Goal: Task Accomplishment & Management: Complete application form

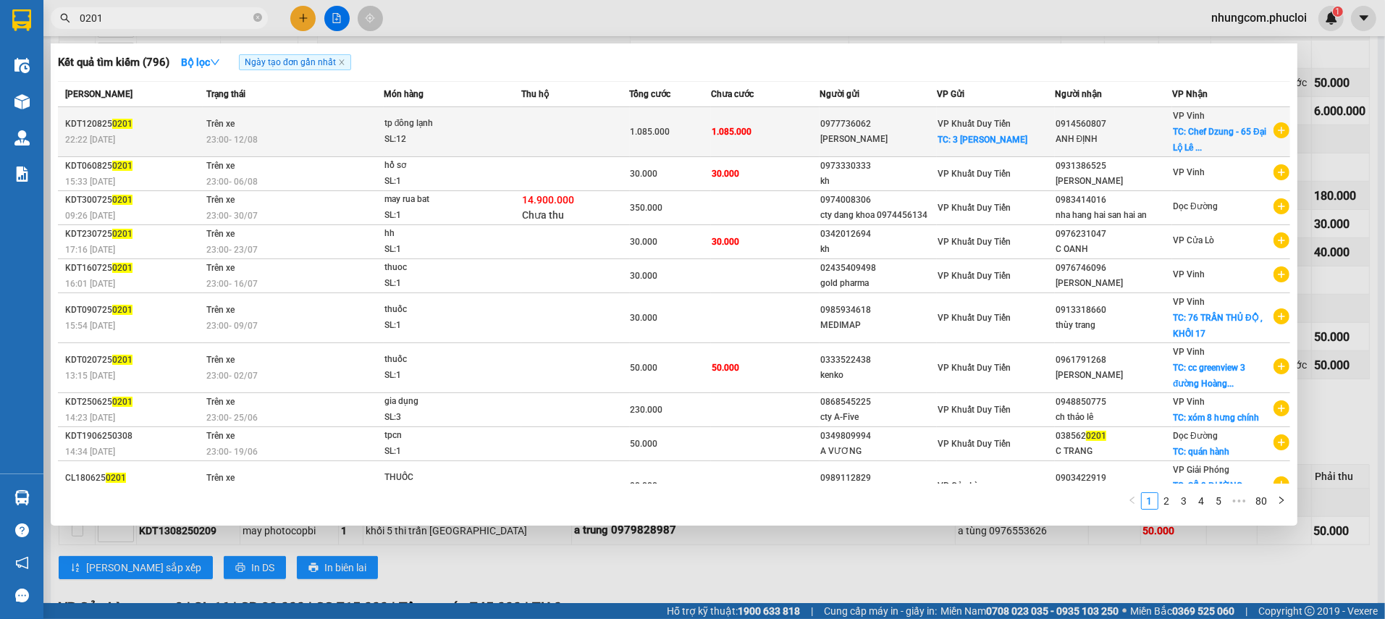
type input "0201"
click at [634, 133] on span "1.085.000" at bounding box center [650, 132] width 40 height 10
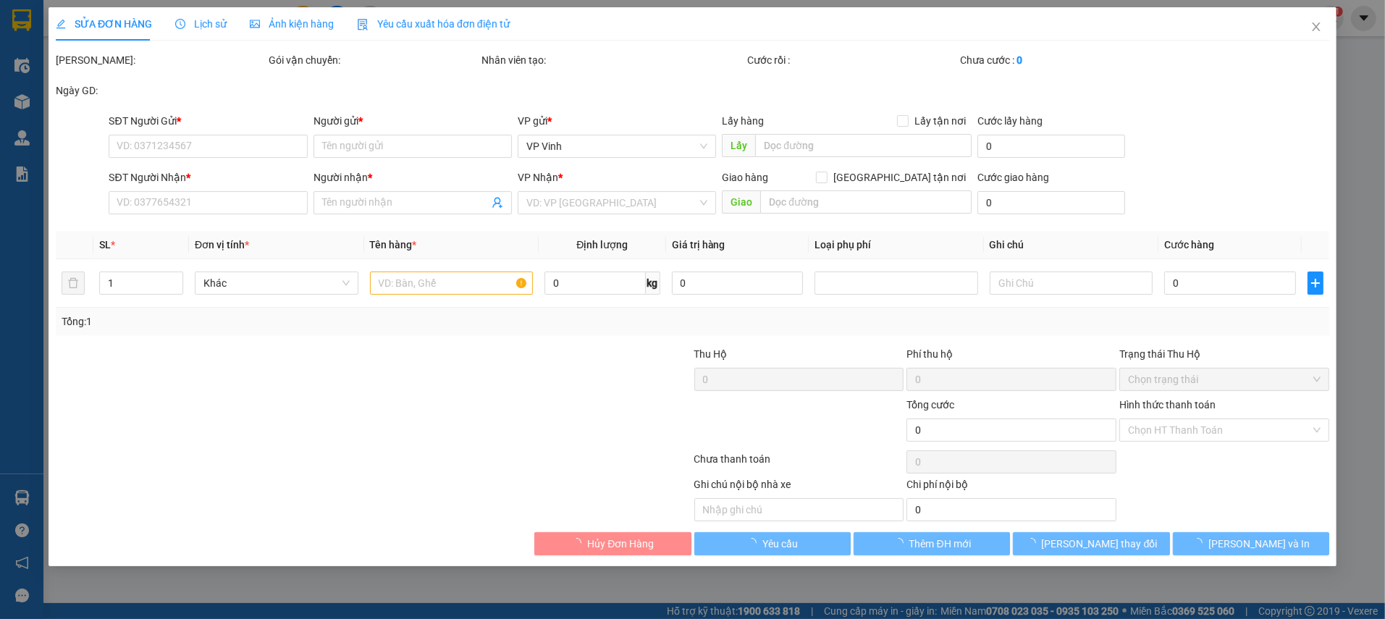
click at [1230, 521] on div "Ghi chú nội bộ nhà xe Chi phí nội bộ 0" at bounding box center [692, 498] width 1276 height 45
type input "0977736062"
type input "[PERSON_NAME]"
checkbox input "true"
type input "3 [PERSON_NAME]"
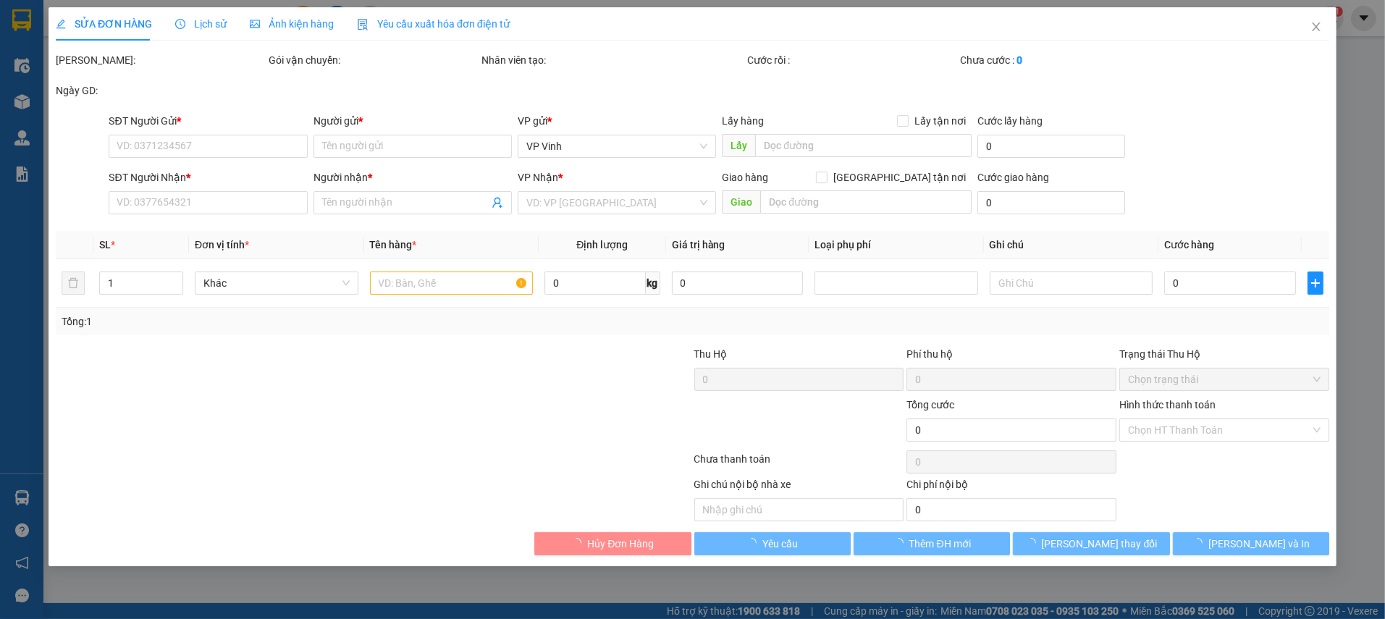
type input "0914560807"
type input "ANH ĐỊNH"
checkbox input "true"
type input "Chef Dzung - 65 Đại Lộ [PERSON_NAME]"
type input "1.085.000"
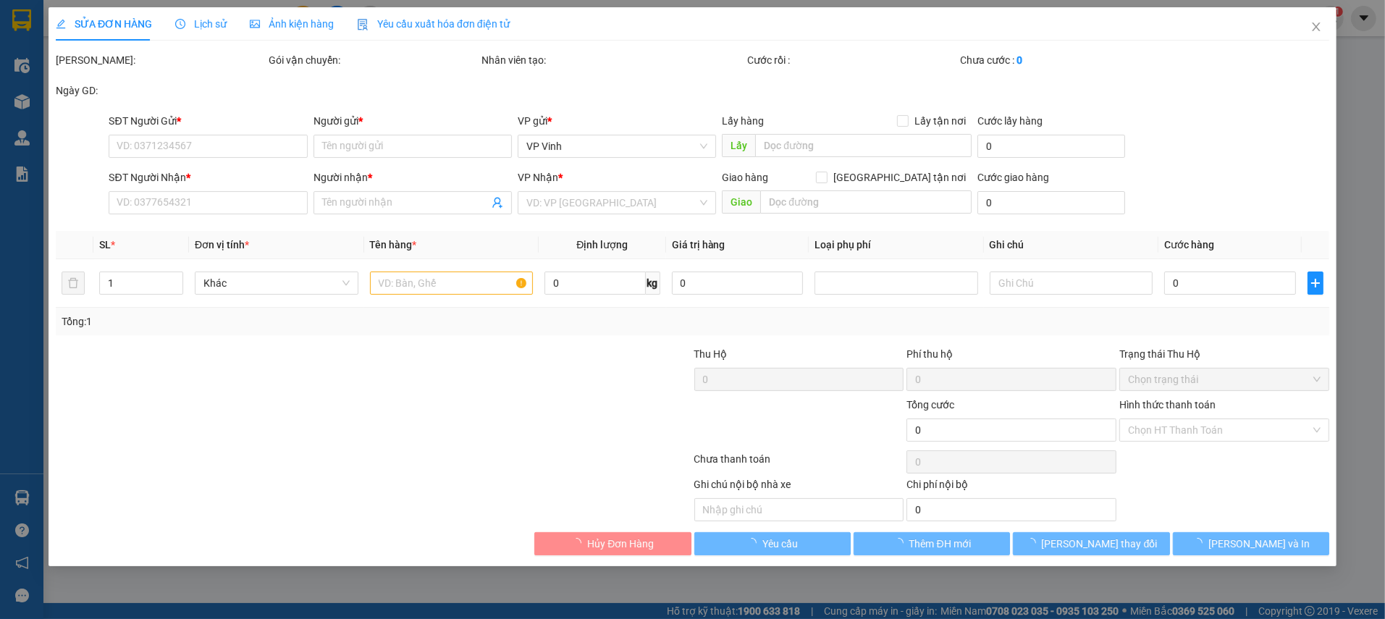
type input "1.085.000"
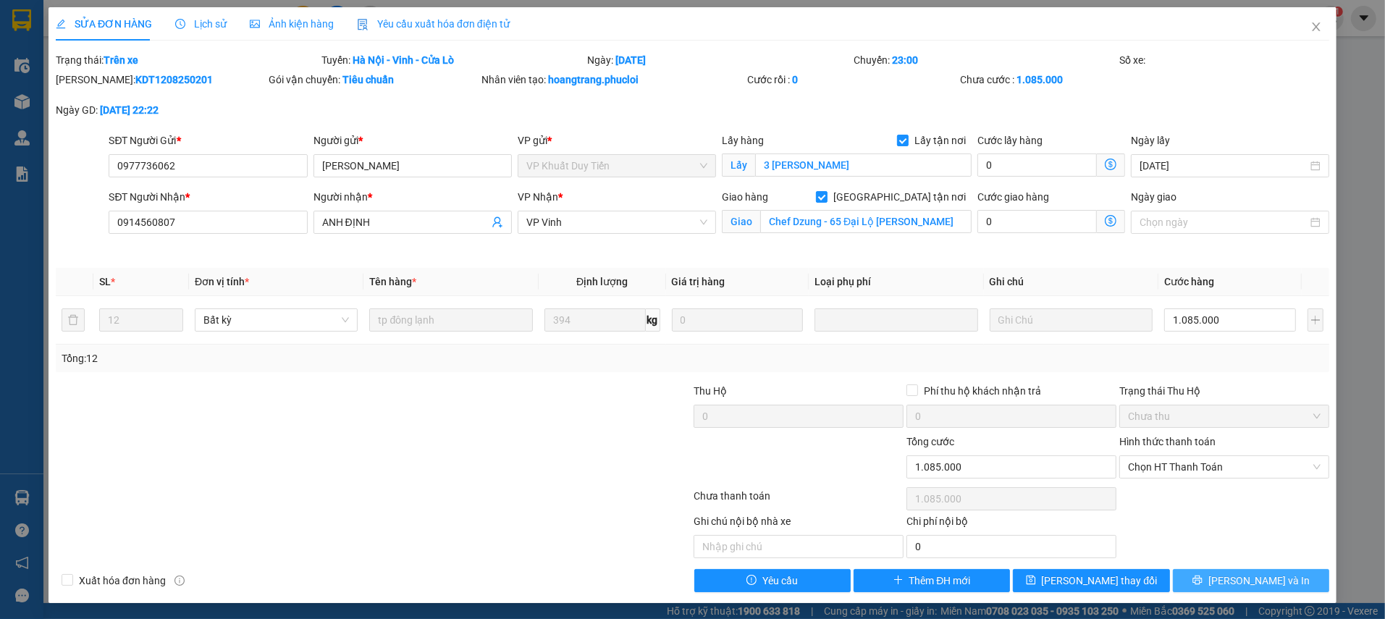
click at [1241, 580] on span "[PERSON_NAME] và In" at bounding box center [1258, 581] width 101 height 16
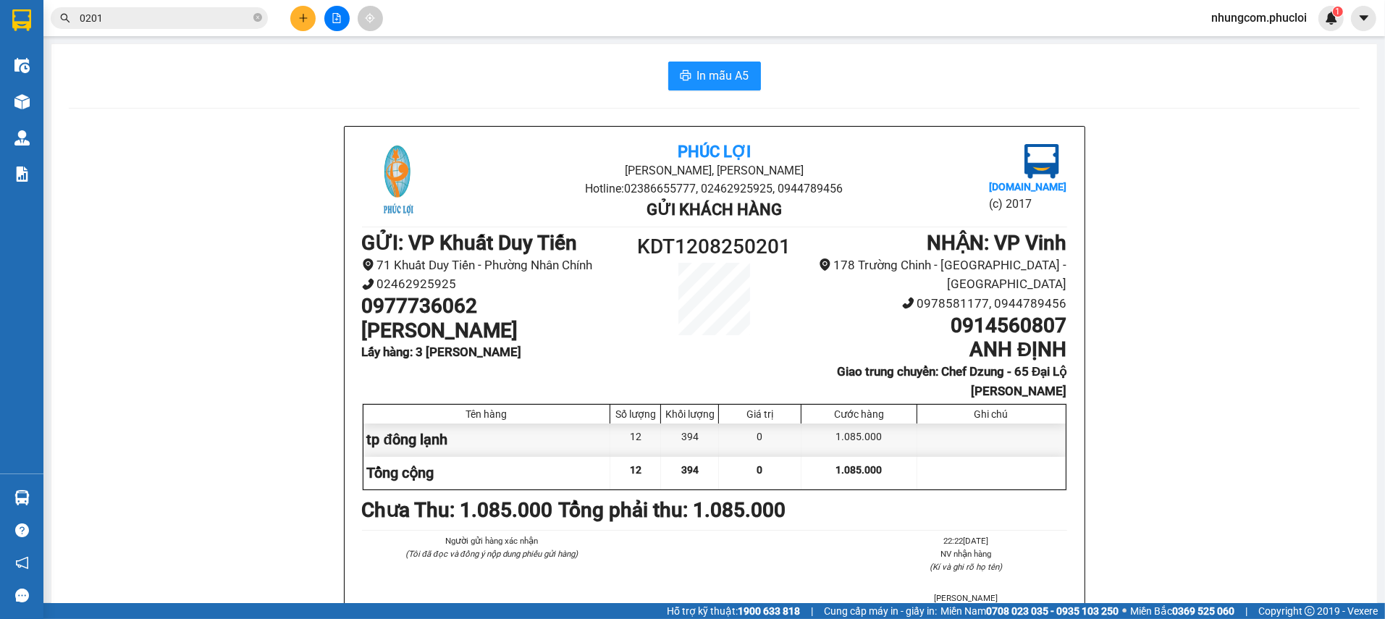
scroll to position [109, 0]
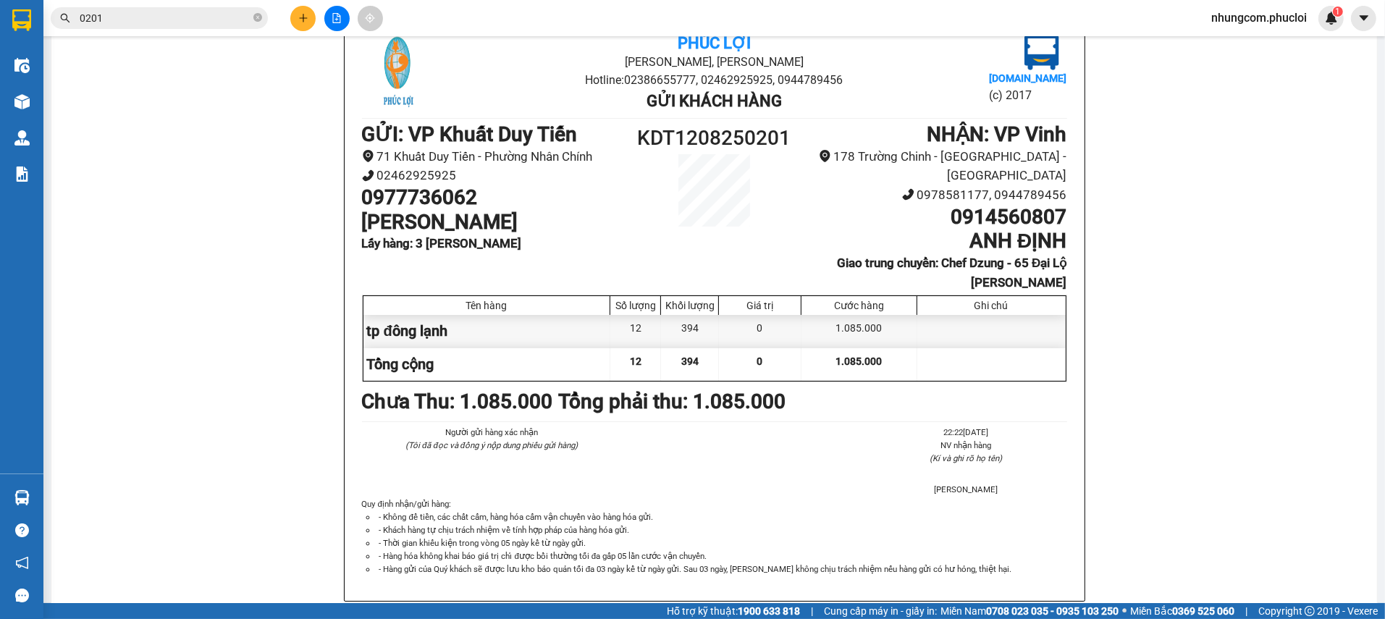
click at [226, 14] on input "0201" at bounding box center [165, 18] width 171 height 16
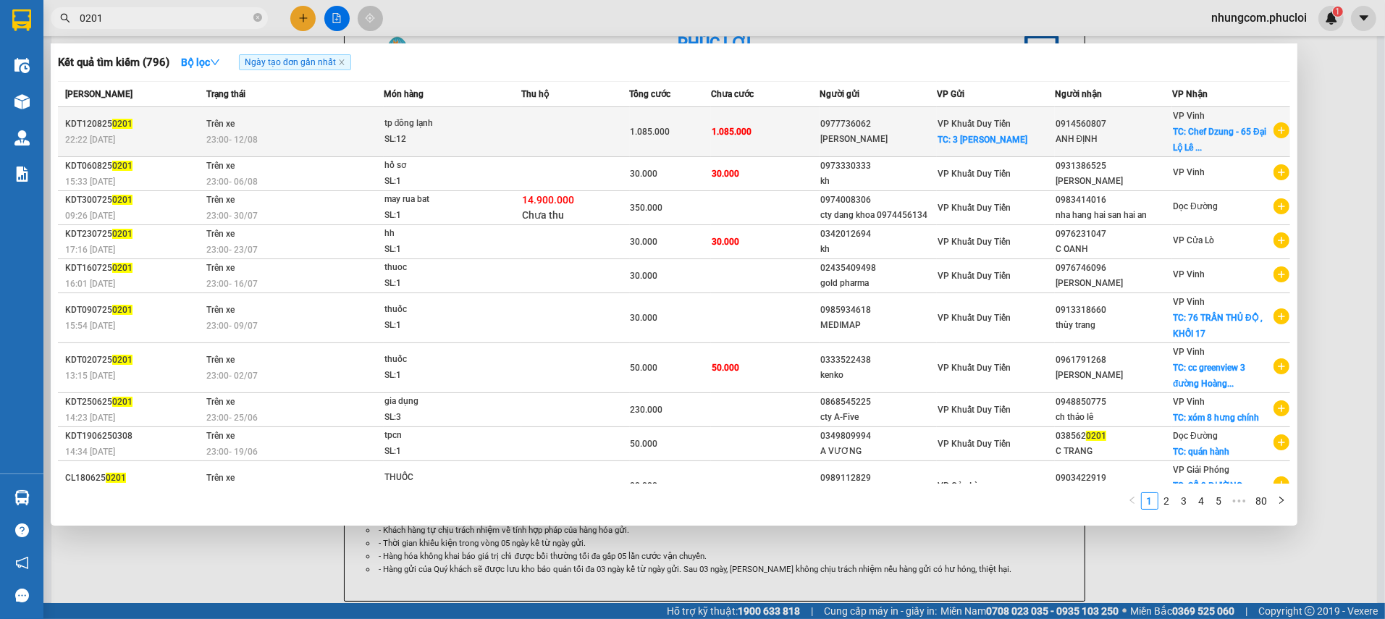
click at [1162, 134] on div "ANH ĐỊNH" at bounding box center [1113, 139] width 116 height 15
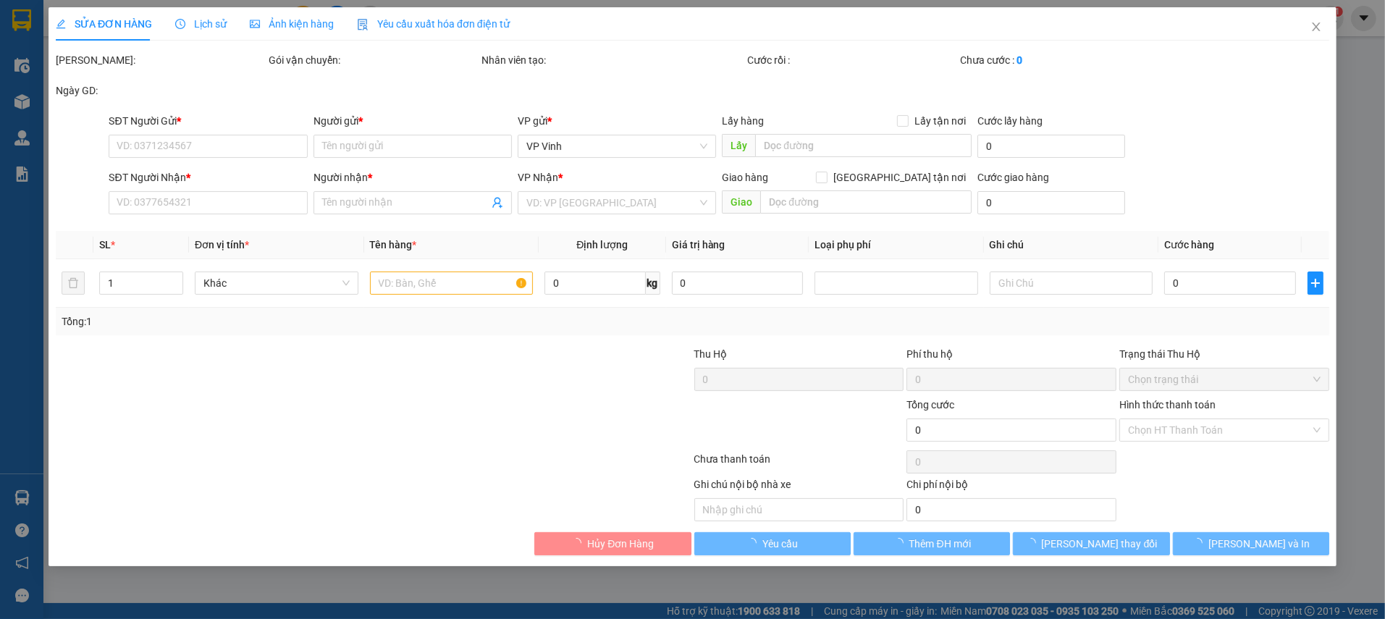
type input "0977736062"
type input "[PERSON_NAME]"
checkbox input "true"
type input "3 [PERSON_NAME]"
type input "0914560807"
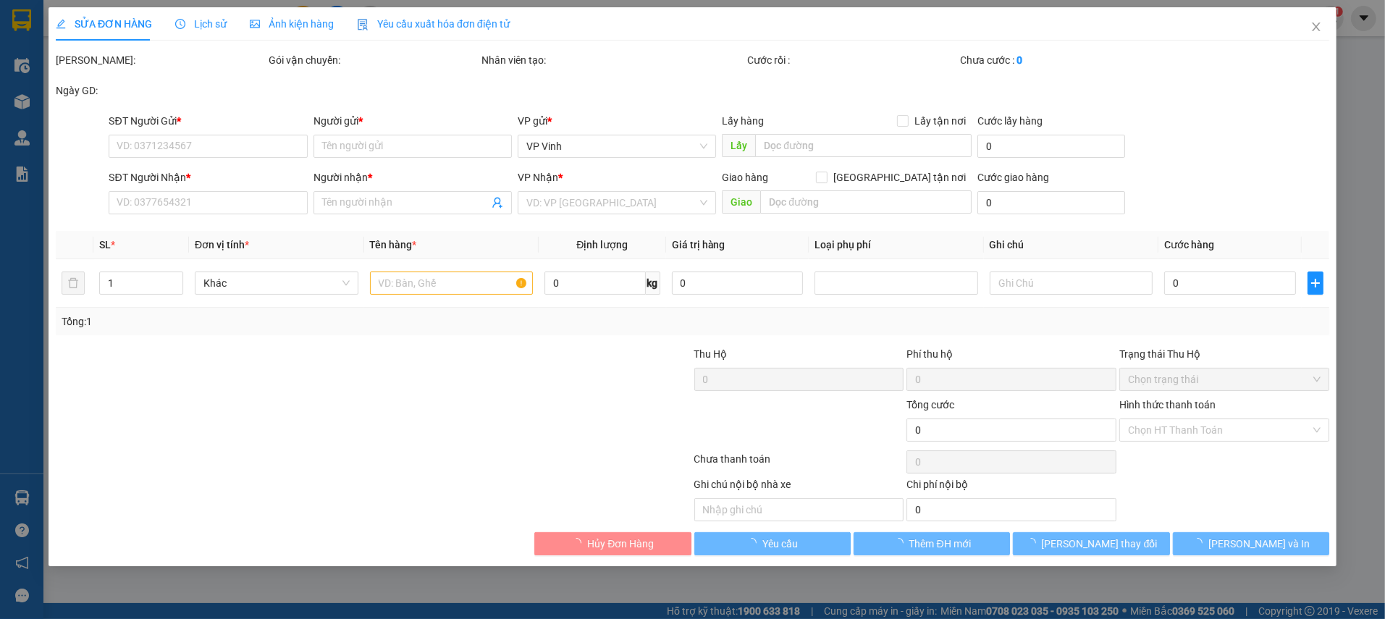
type input "ANH ĐỊNH"
checkbox input "true"
type input "Chef Dzung - 65 Đại Lộ [PERSON_NAME]"
type input "1.085.000"
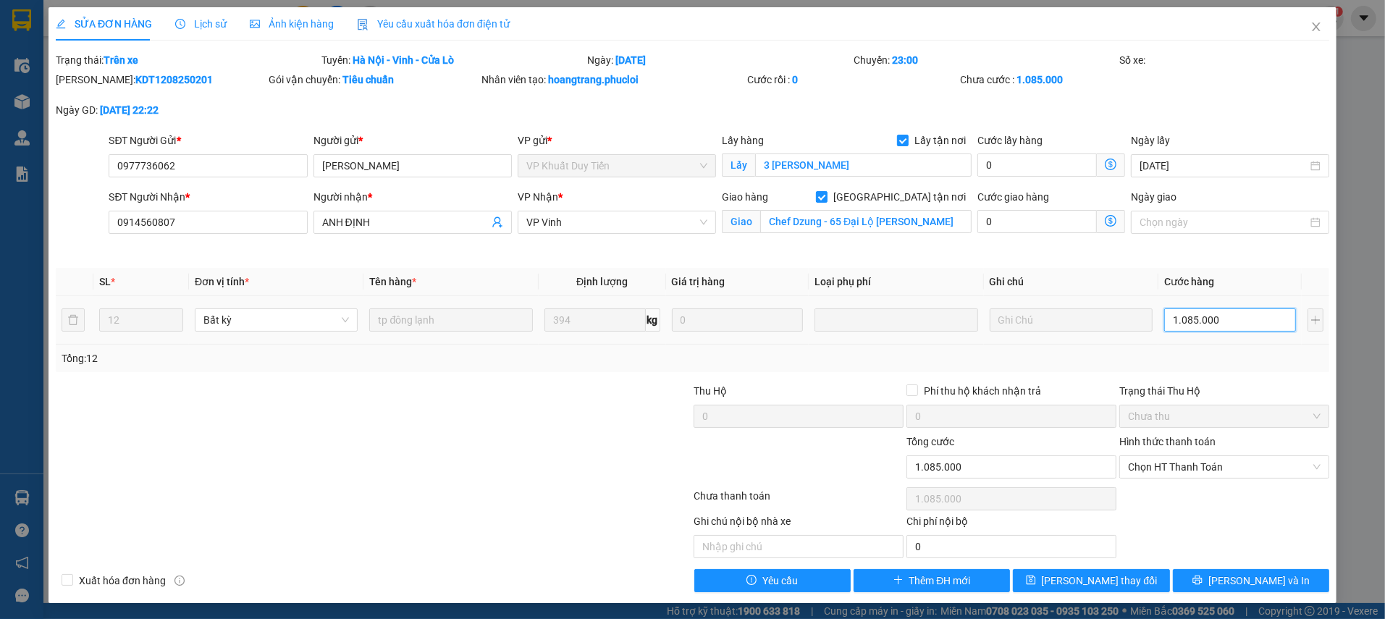
click at [1239, 321] on input "1.085.000" at bounding box center [1230, 319] width 132 height 23
type input "9"
type input "98"
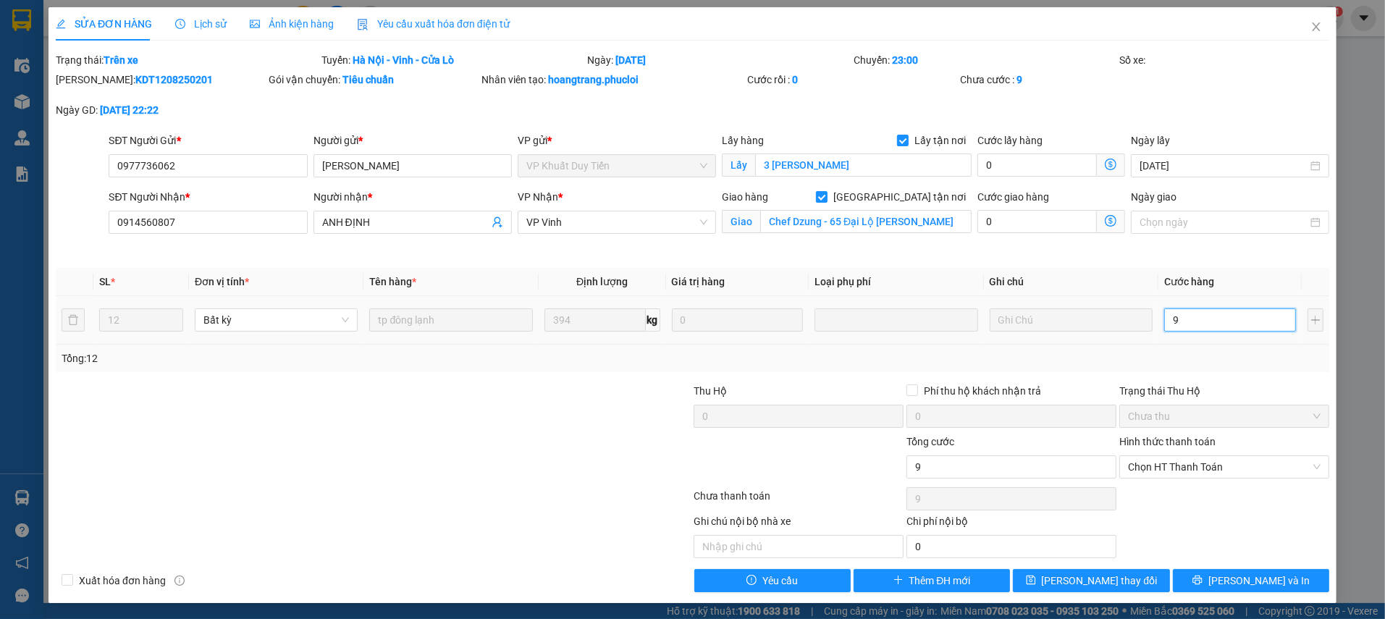
type input "98"
type input "985"
click at [1312, 27] on icon "close" at bounding box center [1316, 26] width 8 height 9
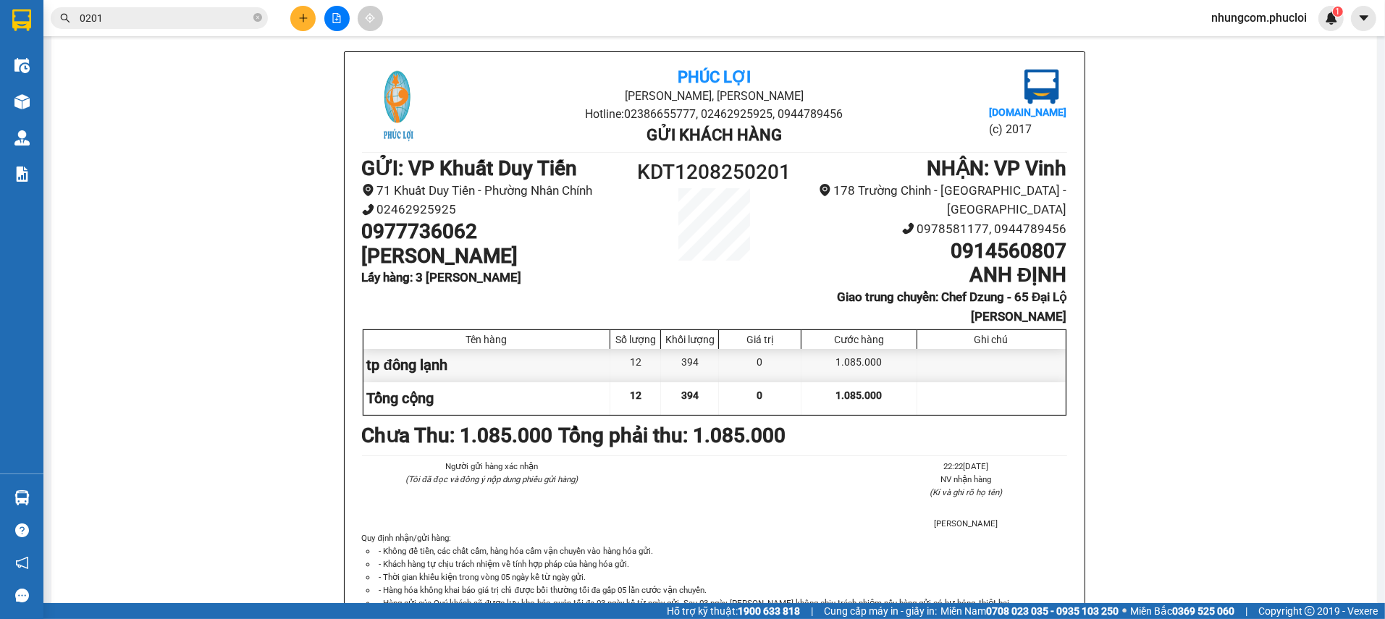
scroll to position [109, 0]
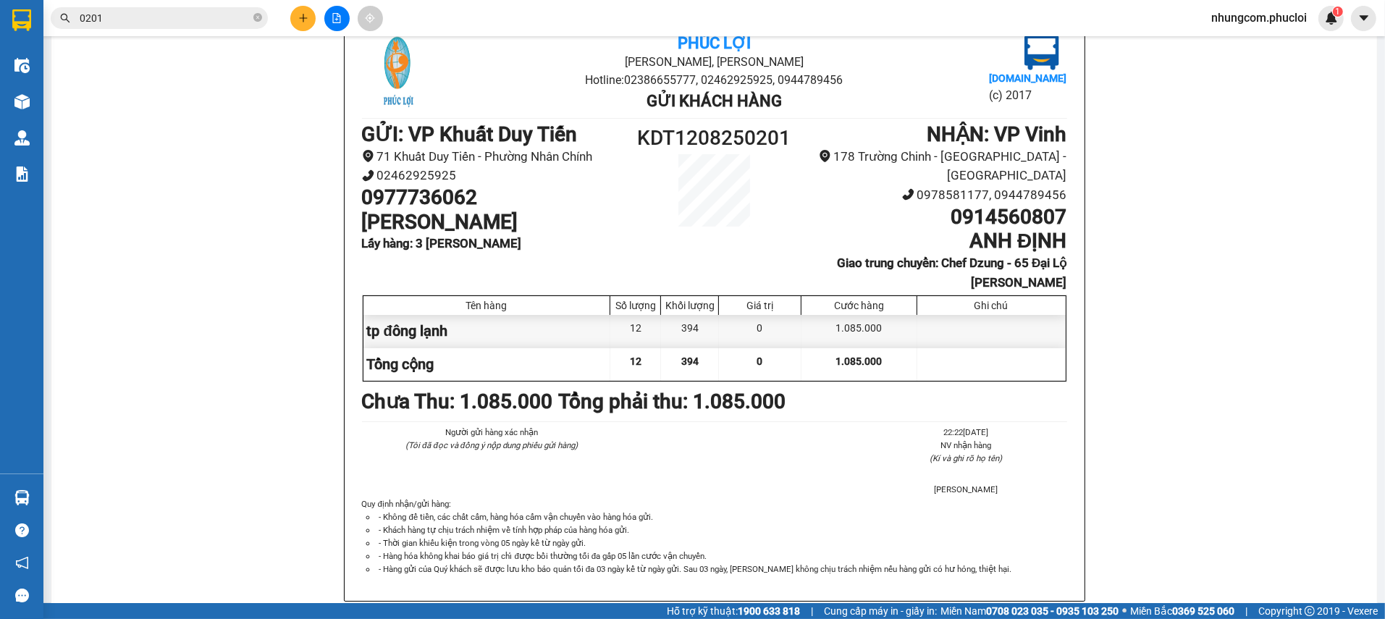
click at [215, 16] on input "0201" at bounding box center [165, 18] width 171 height 16
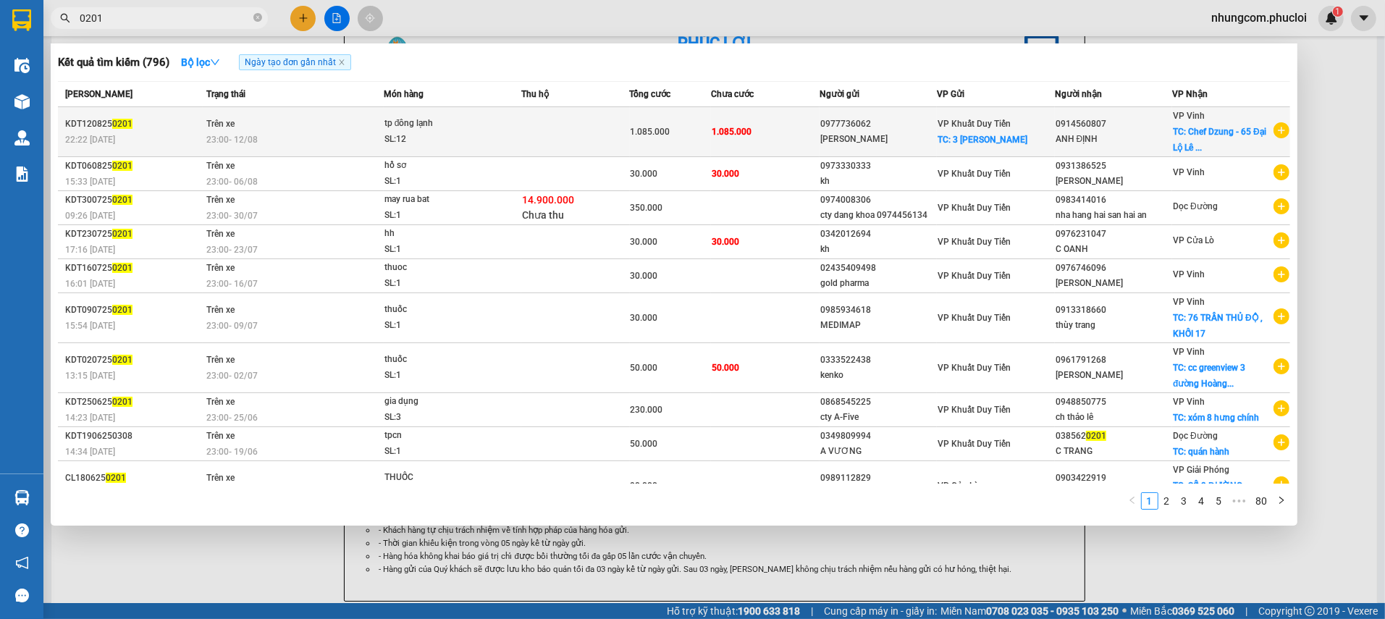
click at [1160, 132] on div "ANH ĐỊNH" at bounding box center [1113, 139] width 116 height 15
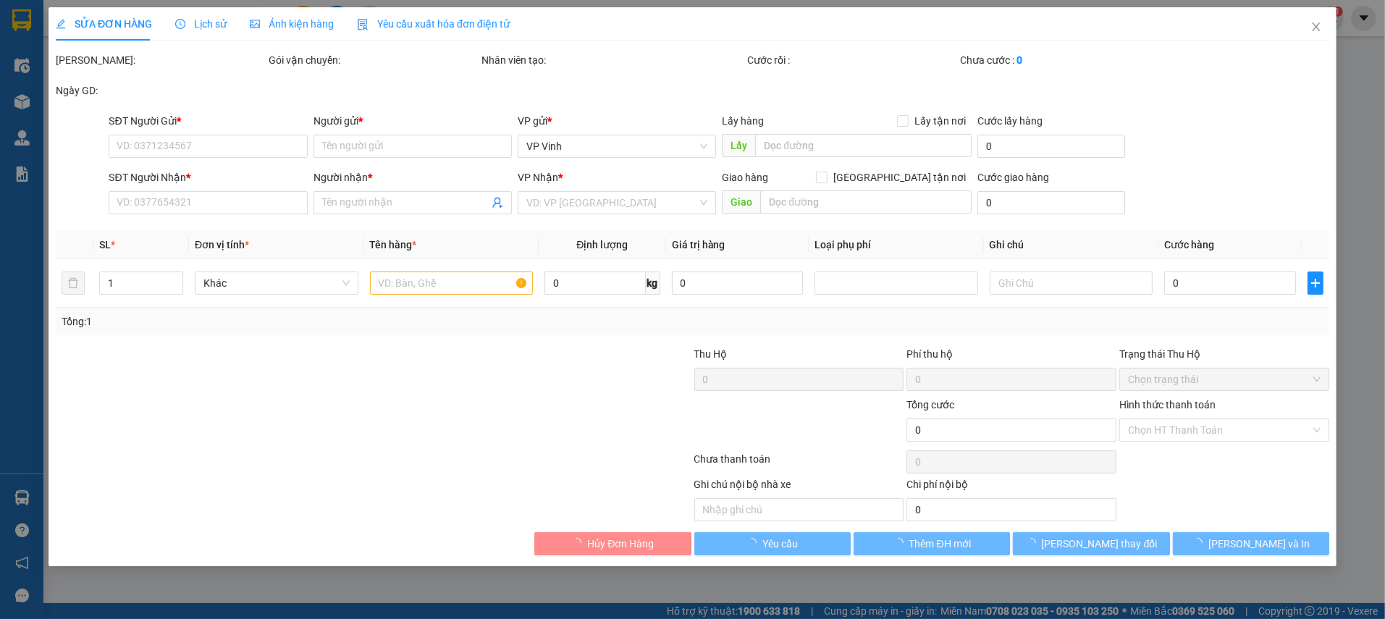
type input "0977736062"
type input "[PERSON_NAME]"
checkbox input "true"
type input "3 [PERSON_NAME]"
type input "0914560807"
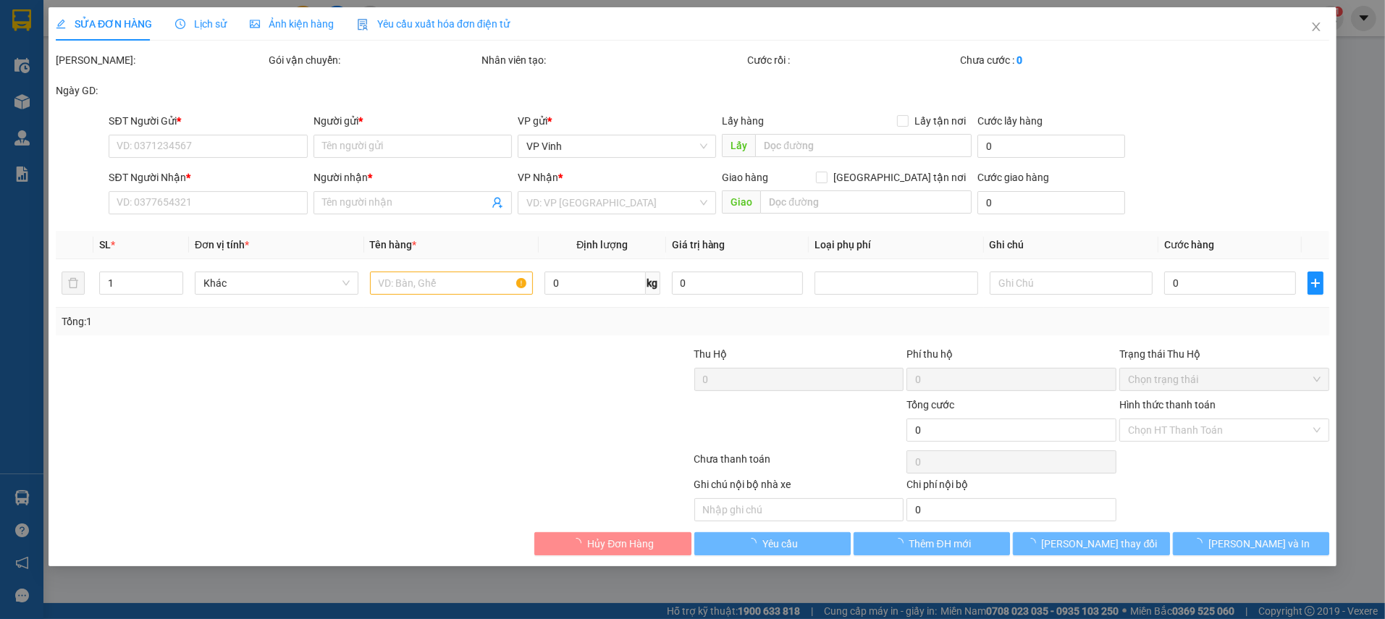
type input "ANH ĐỊNH"
checkbox input "true"
type input "Chef Dzung - 65 Đại Lộ [PERSON_NAME]"
type input "1.085.000"
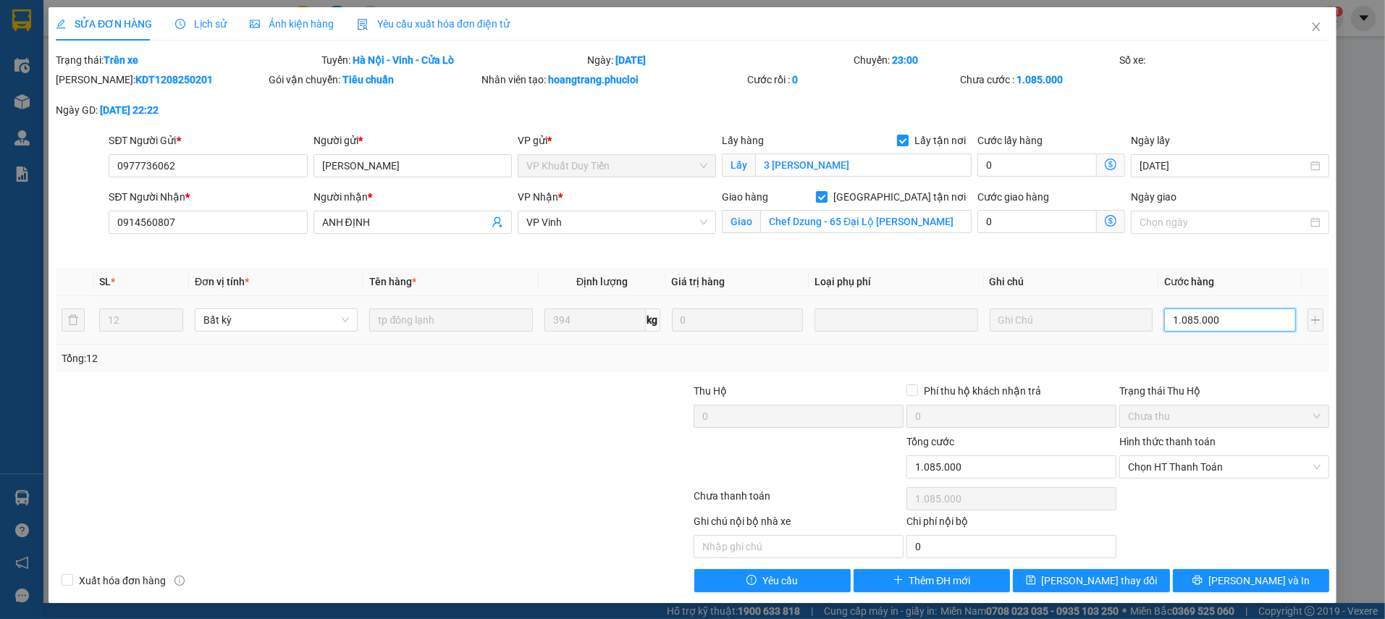
click at [1214, 318] on input "1.085.000" at bounding box center [1230, 319] width 132 height 23
type input "9"
type input "98"
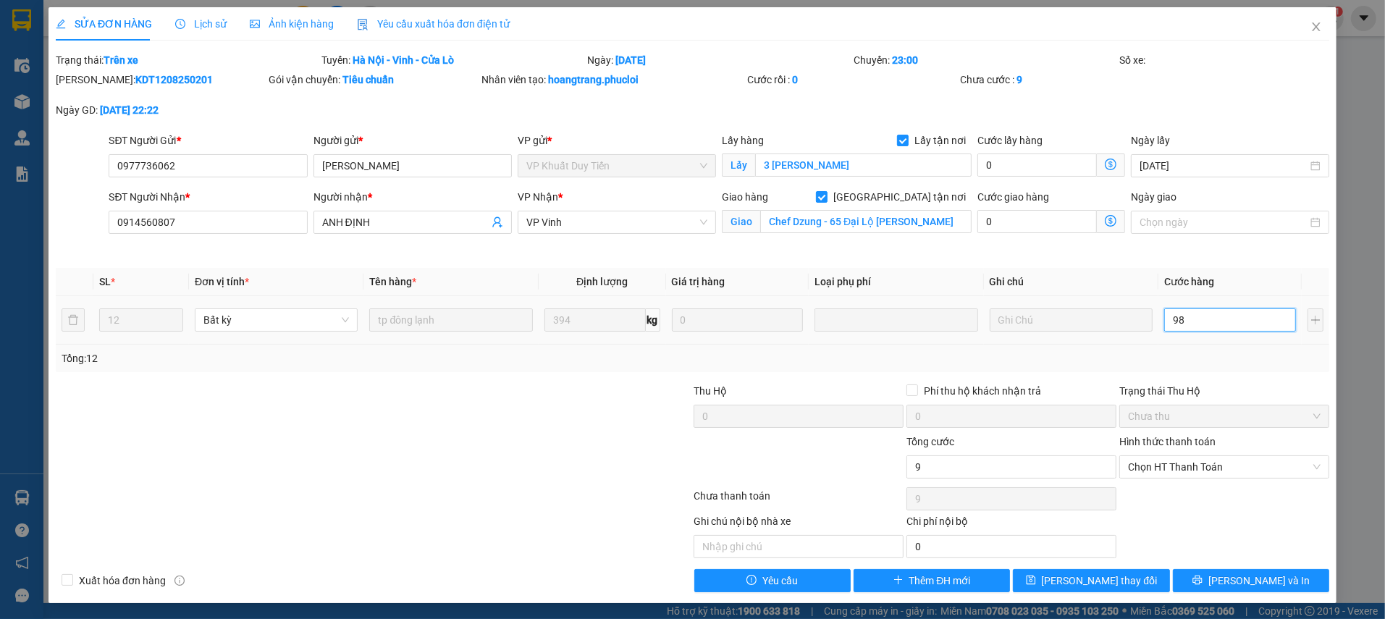
type input "98"
type input "985"
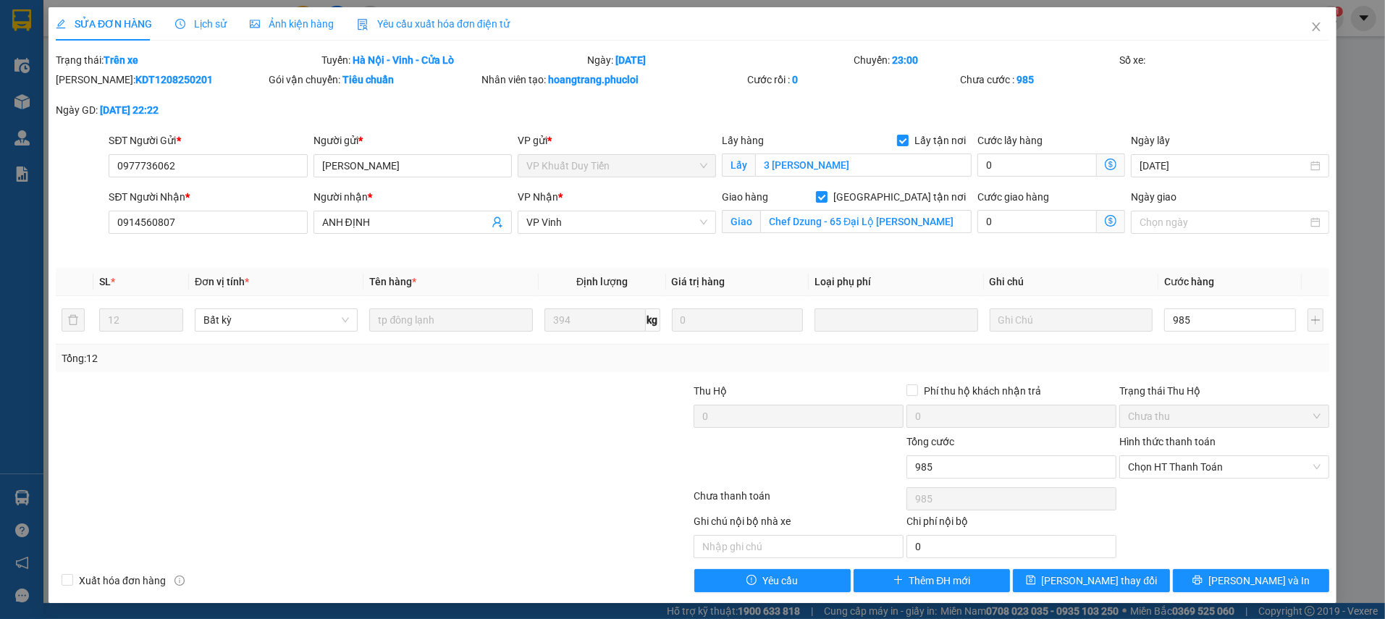
click at [1244, 373] on div "Total Paid Fee 0 Total UnPaid Fee 1.085.000 Cash Collection Total Fee Trạng thá…" at bounding box center [692, 322] width 1273 height 540
type input "985.000"
drag, startPoint x: 1109, startPoint y: 580, endPoint x: 570, endPoint y: 339, distance: 590.7
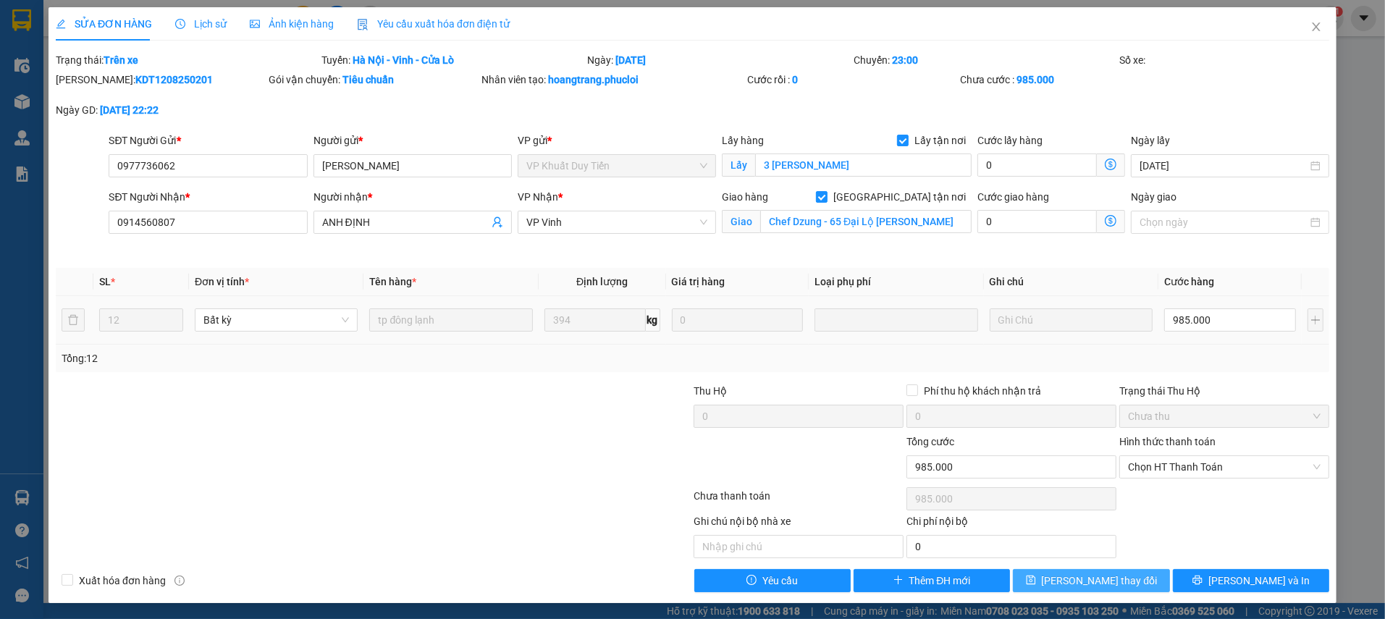
click at [1107, 576] on span "[PERSON_NAME] thay đổi" at bounding box center [1100, 581] width 116 height 16
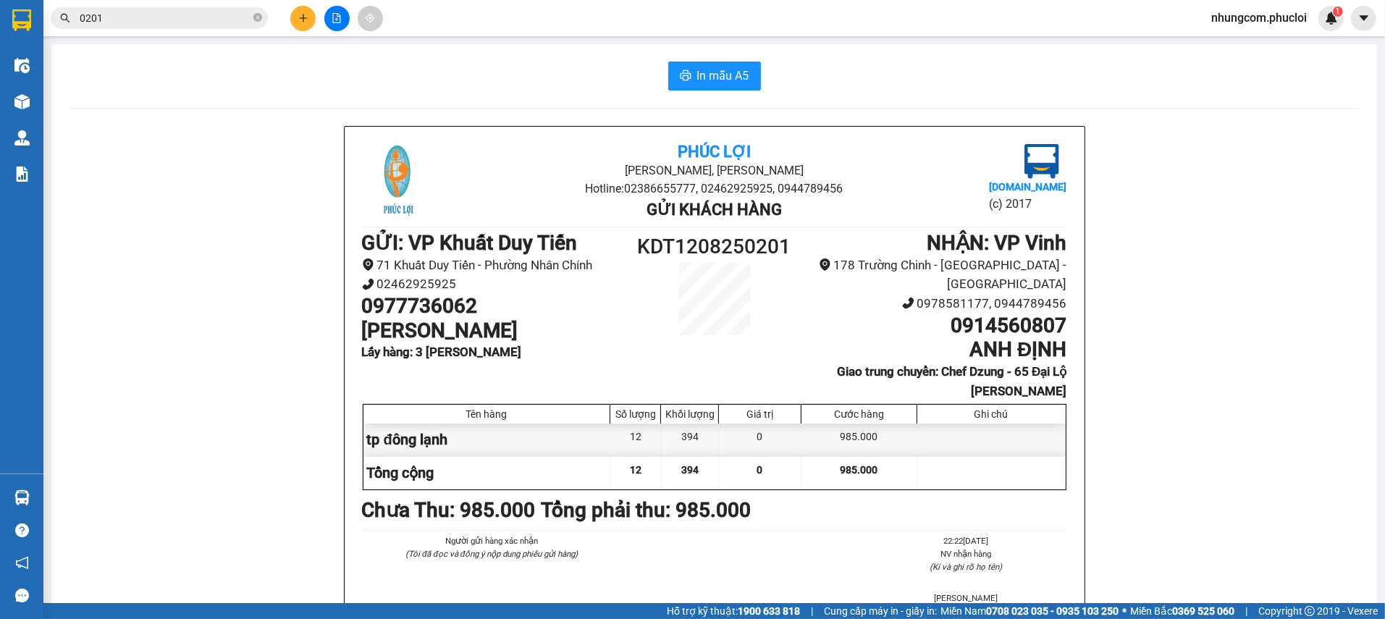
click at [1199, 211] on div "[GEOGRAPHIC_DATA][PERSON_NAME], Phường Nghi Hương Hotline: 02386655777, 0246292…" at bounding box center [714, 436] width 1291 height 620
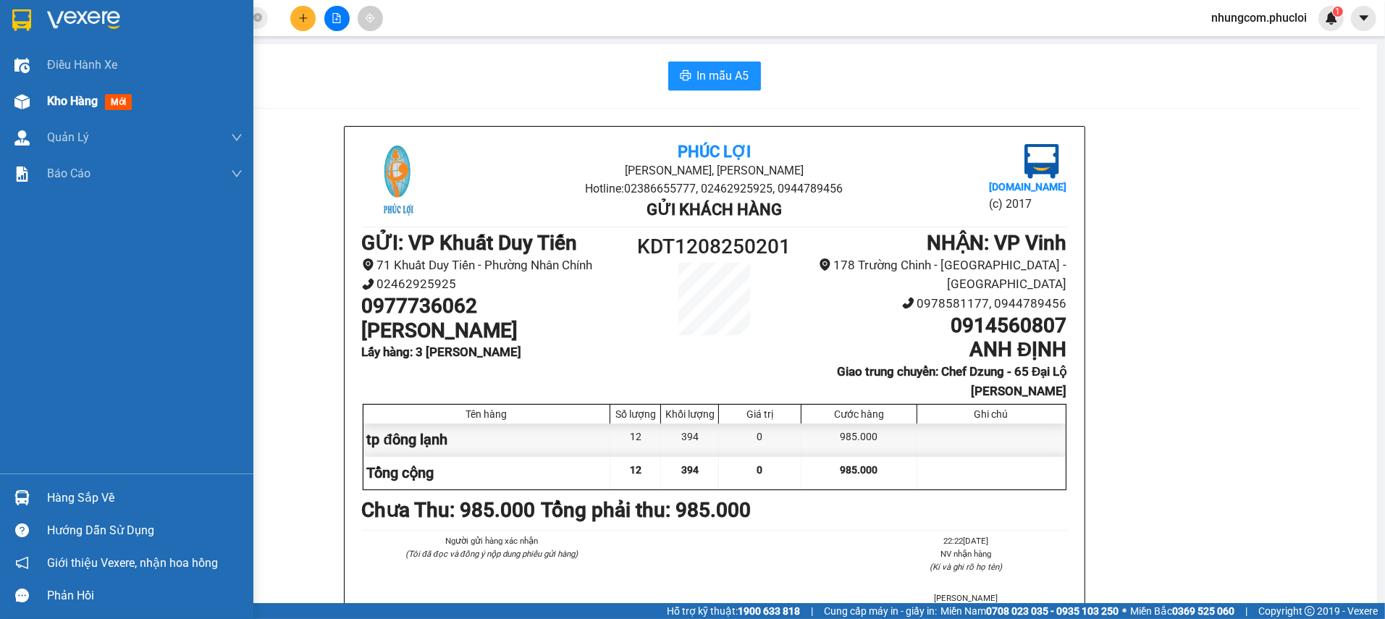
click at [109, 101] on span "mới" at bounding box center [118, 102] width 27 height 16
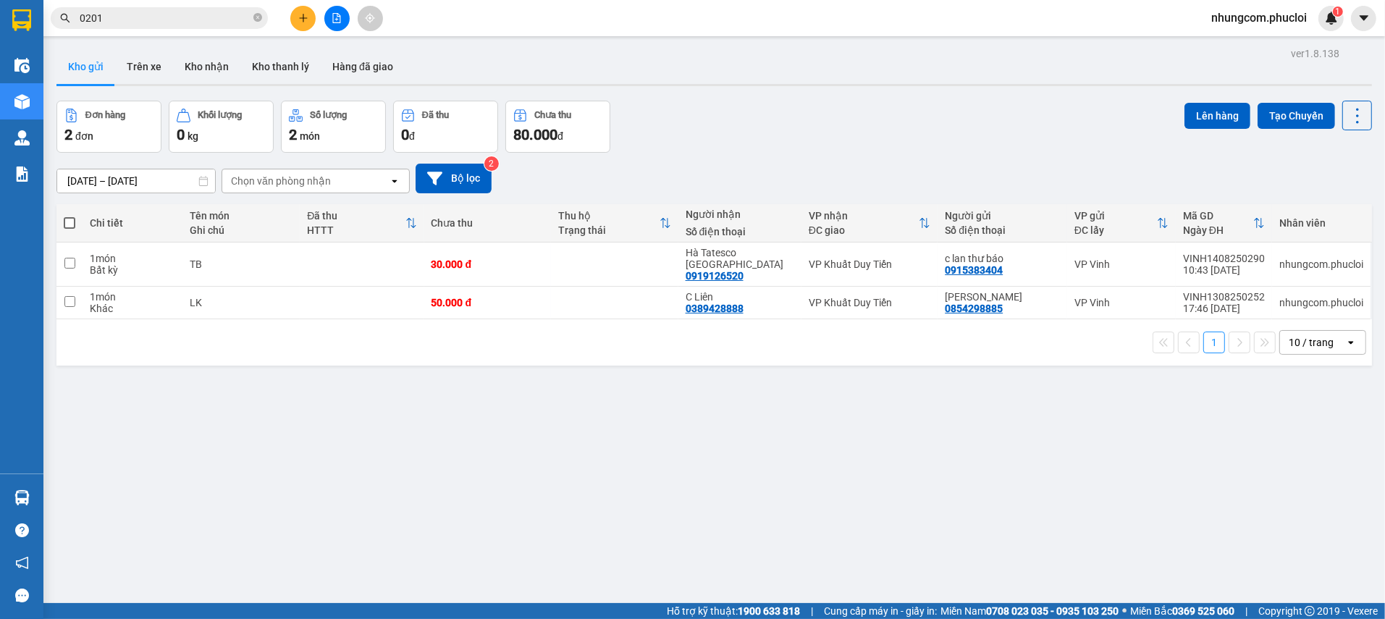
click at [75, 224] on span at bounding box center [70, 223] width 12 height 12
click at [69, 216] on input "checkbox" at bounding box center [69, 216] width 0 height 0
checkbox input "true"
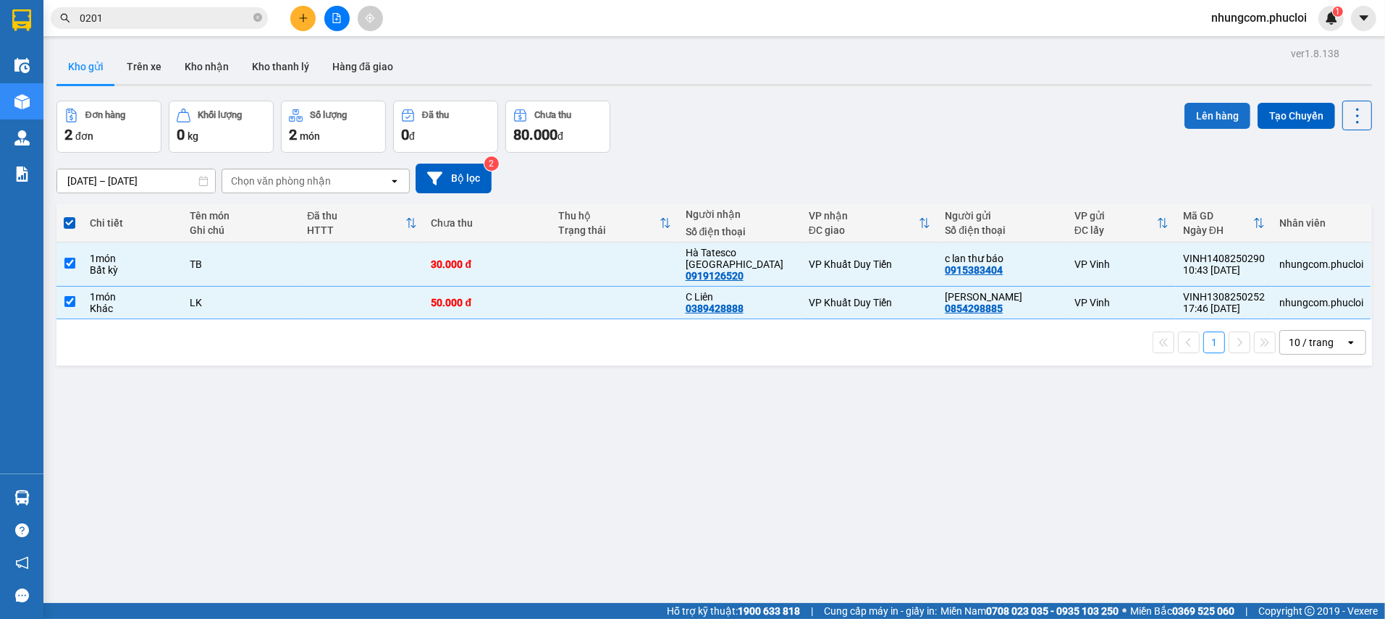
click at [1205, 119] on button "Lên hàng" at bounding box center [1217, 116] width 66 height 26
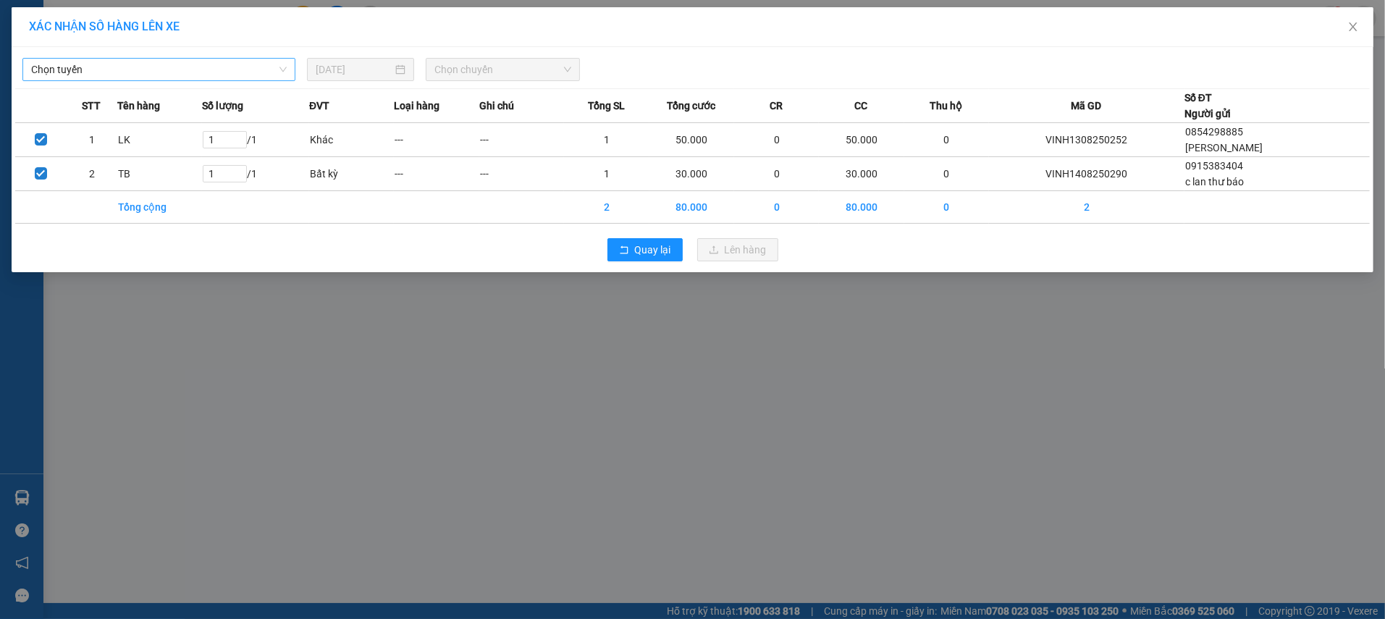
click at [153, 72] on span "Chọn tuyến" at bounding box center [159, 70] width 256 height 22
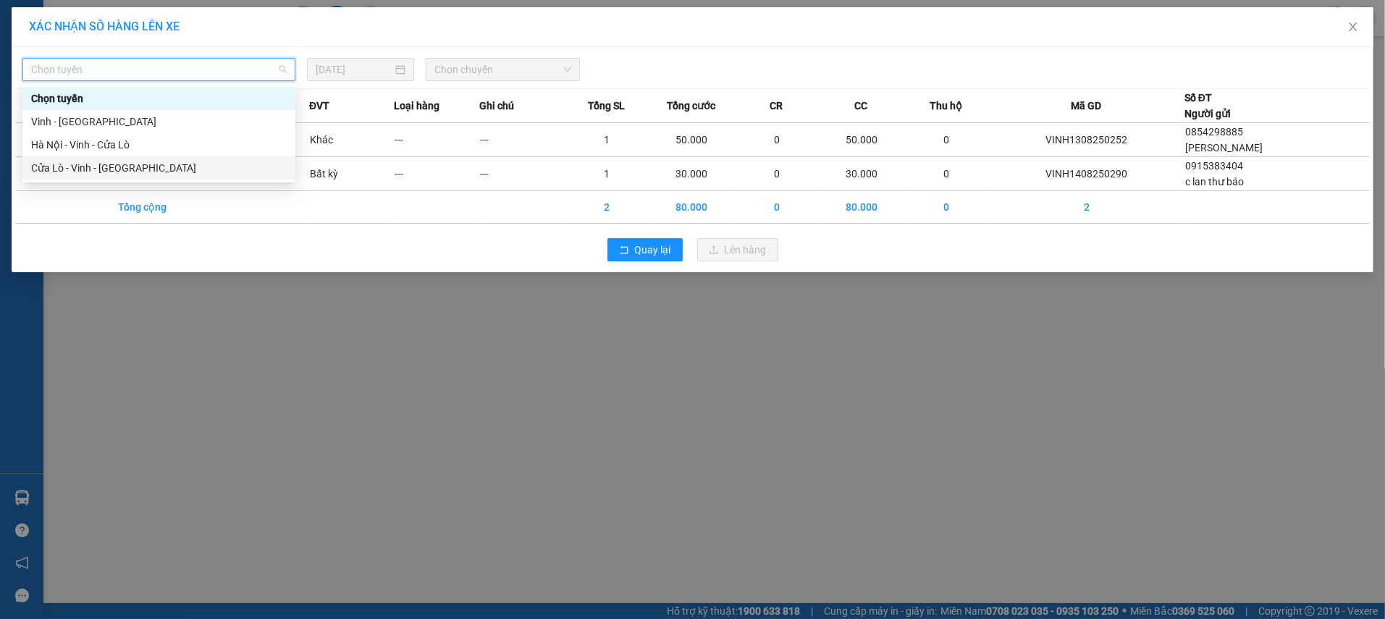
click at [140, 174] on div "Cửa Lò - Vinh - [GEOGRAPHIC_DATA]" at bounding box center [159, 168] width 256 height 16
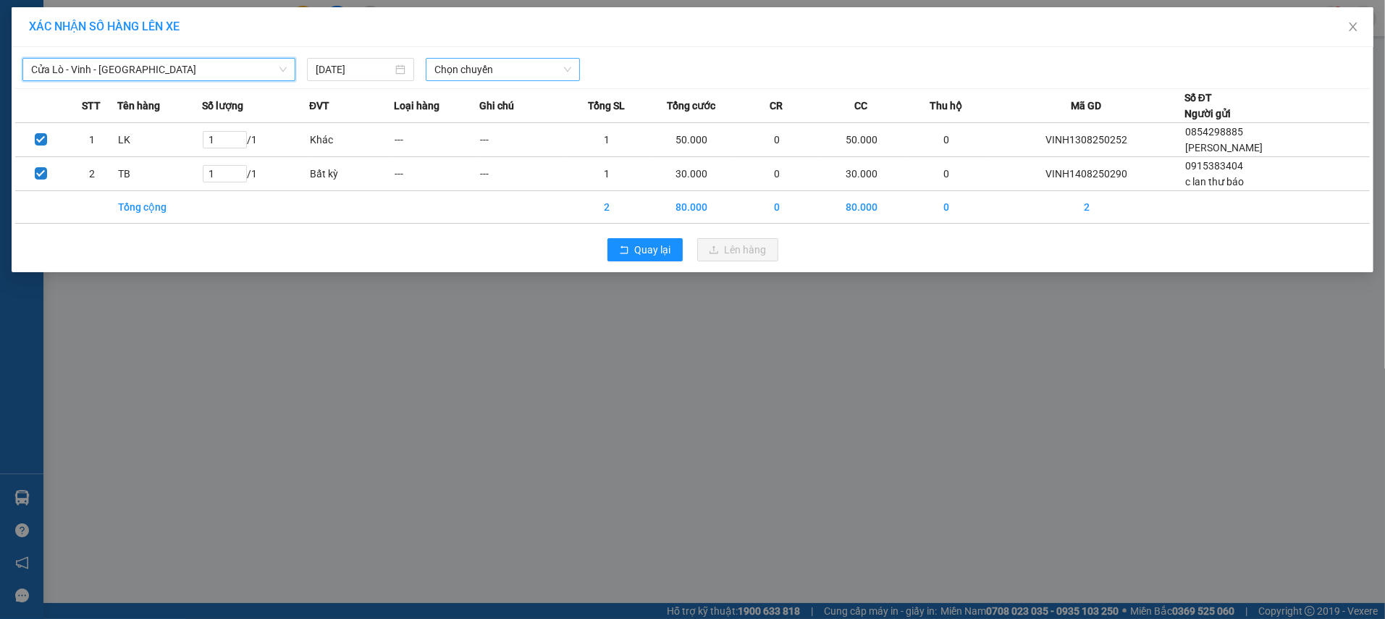
click at [561, 74] on span "Chọn chuyến" at bounding box center [502, 70] width 137 height 22
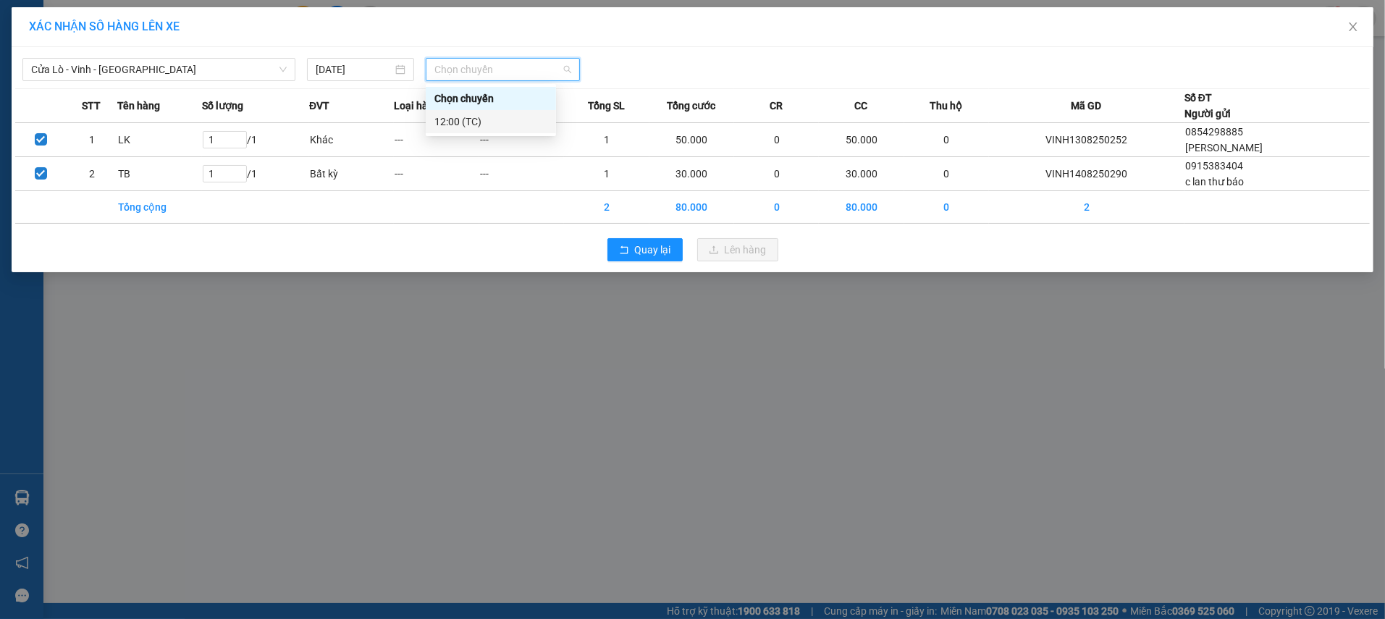
click at [487, 125] on div "12:00 (TC)" at bounding box center [490, 122] width 113 height 16
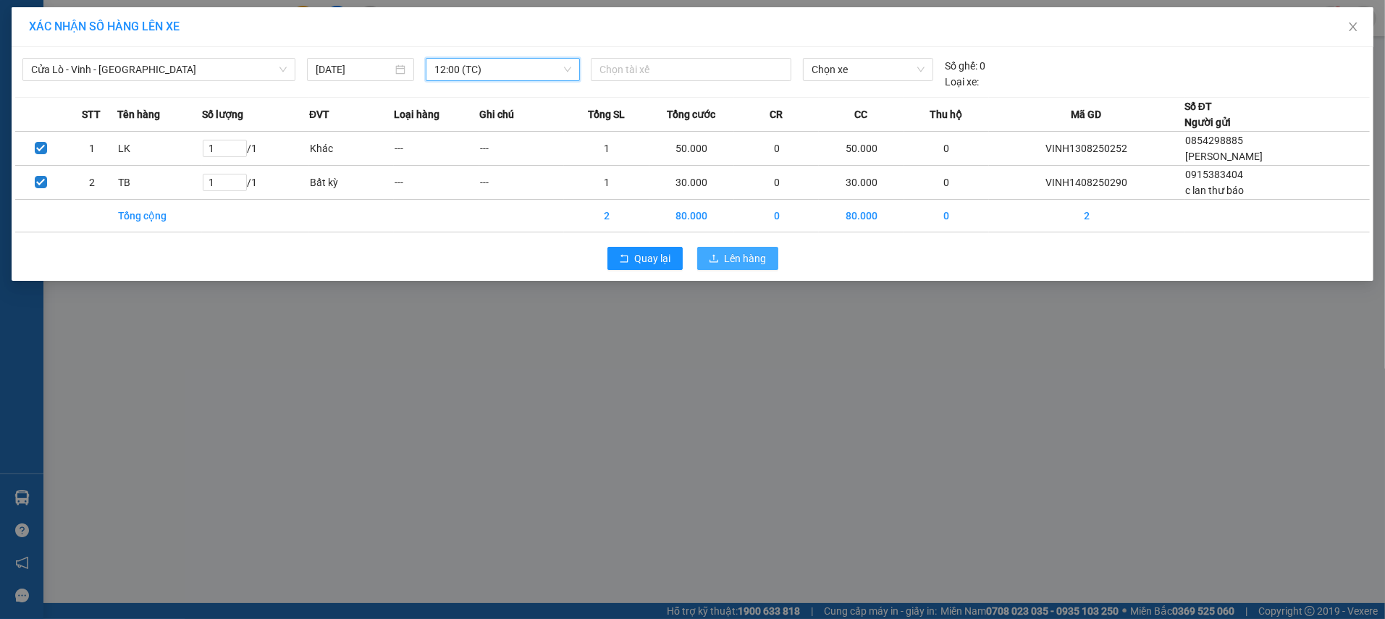
drag, startPoint x: 756, startPoint y: 263, endPoint x: 761, endPoint y: 247, distance: 16.5
click at [752, 263] on span "Lên hàng" at bounding box center [746, 258] width 42 height 16
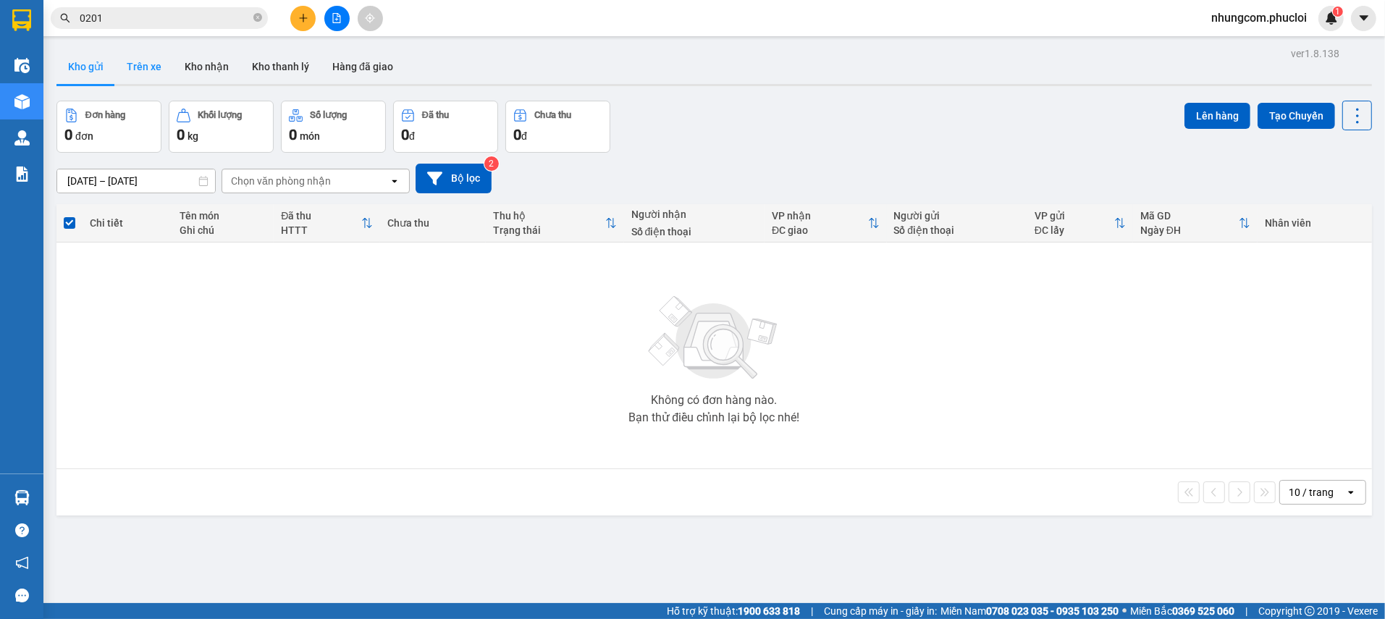
click at [143, 72] on button "Trên xe" at bounding box center [144, 66] width 58 height 35
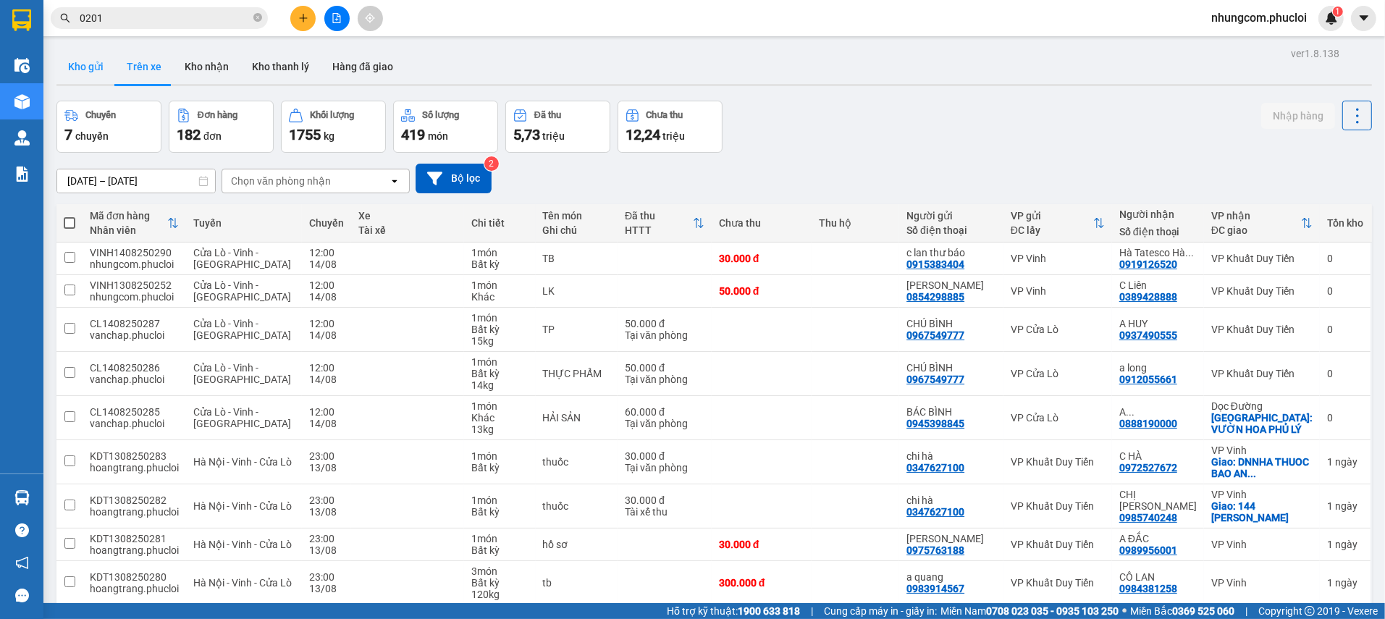
click at [94, 72] on button "Kho gửi" at bounding box center [85, 66] width 59 height 35
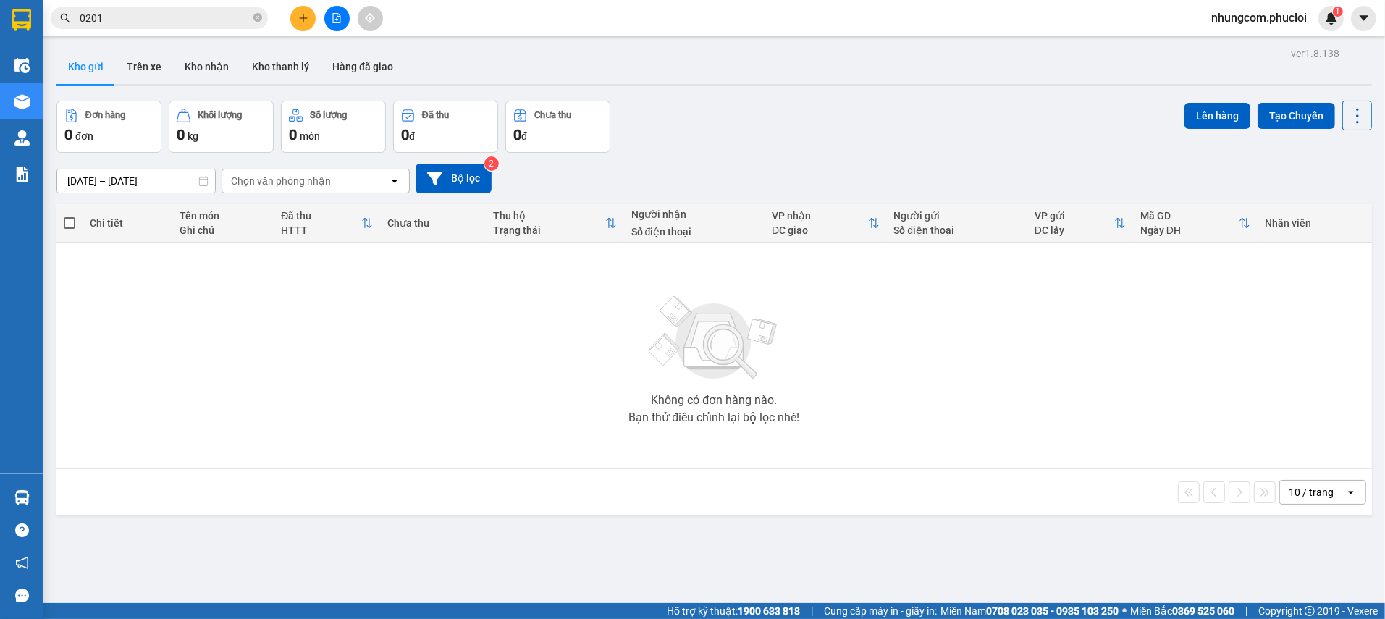
click at [751, 108] on div "Đơn hàng 0 đơn Khối lượng 0 kg Số lượng 0 món Đã thu 0 đ Chưa thu 0 đ Lên hàng …" at bounding box center [713, 127] width 1315 height 52
click at [340, 16] on icon "file-add" at bounding box center [337, 18] width 10 height 10
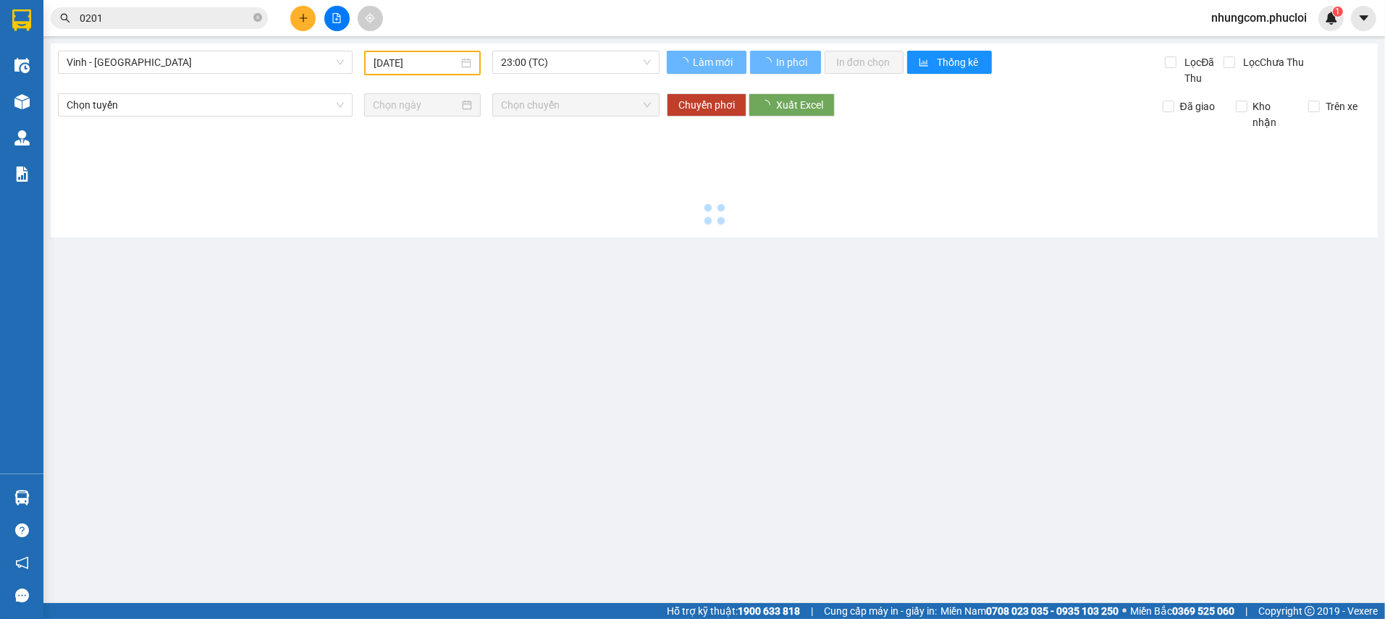
type input "[DATE]"
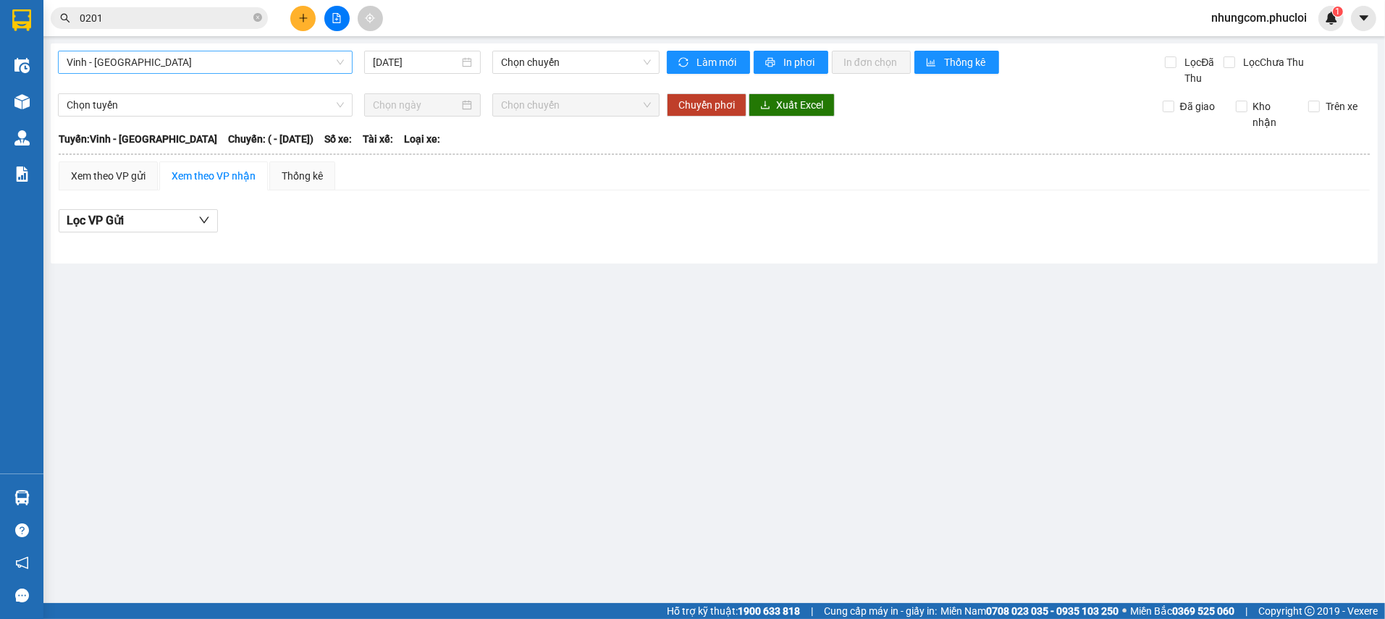
click at [244, 64] on span "Vinh - [GEOGRAPHIC_DATA]" at bounding box center [205, 62] width 277 height 22
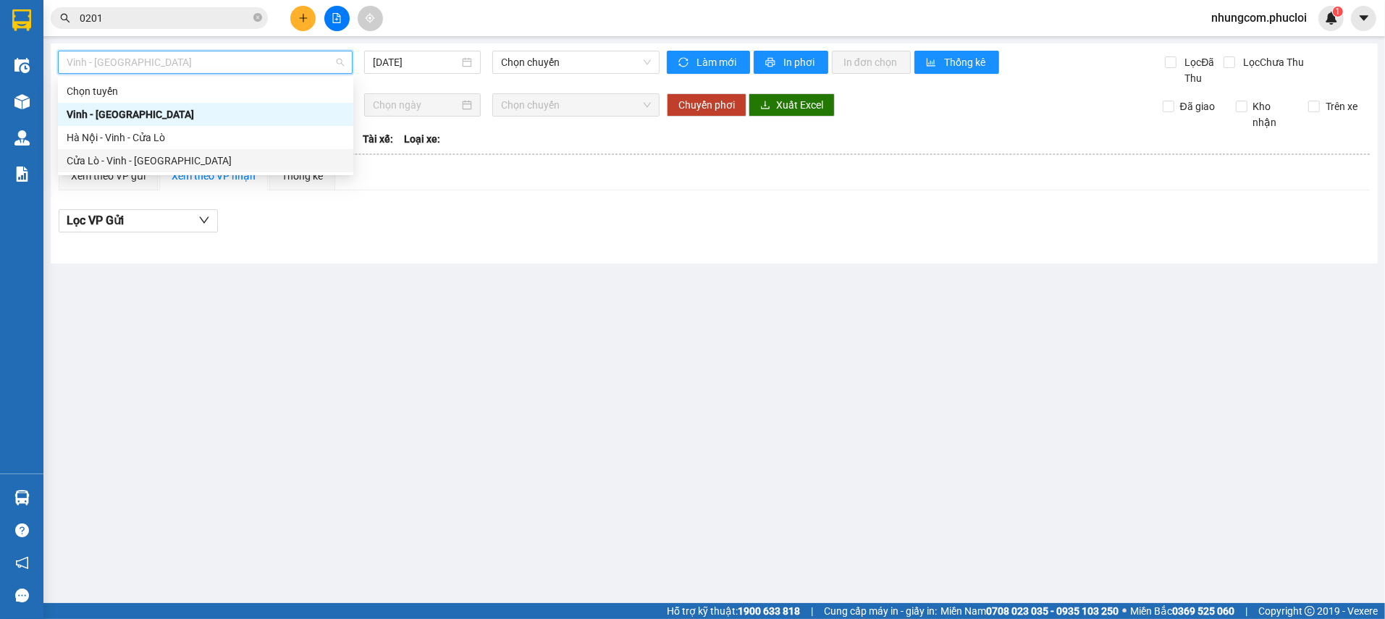
click at [142, 166] on div "Cửa Lò - Vinh - [GEOGRAPHIC_DATA]" at bounding box center [206, 161] width 278 height 16
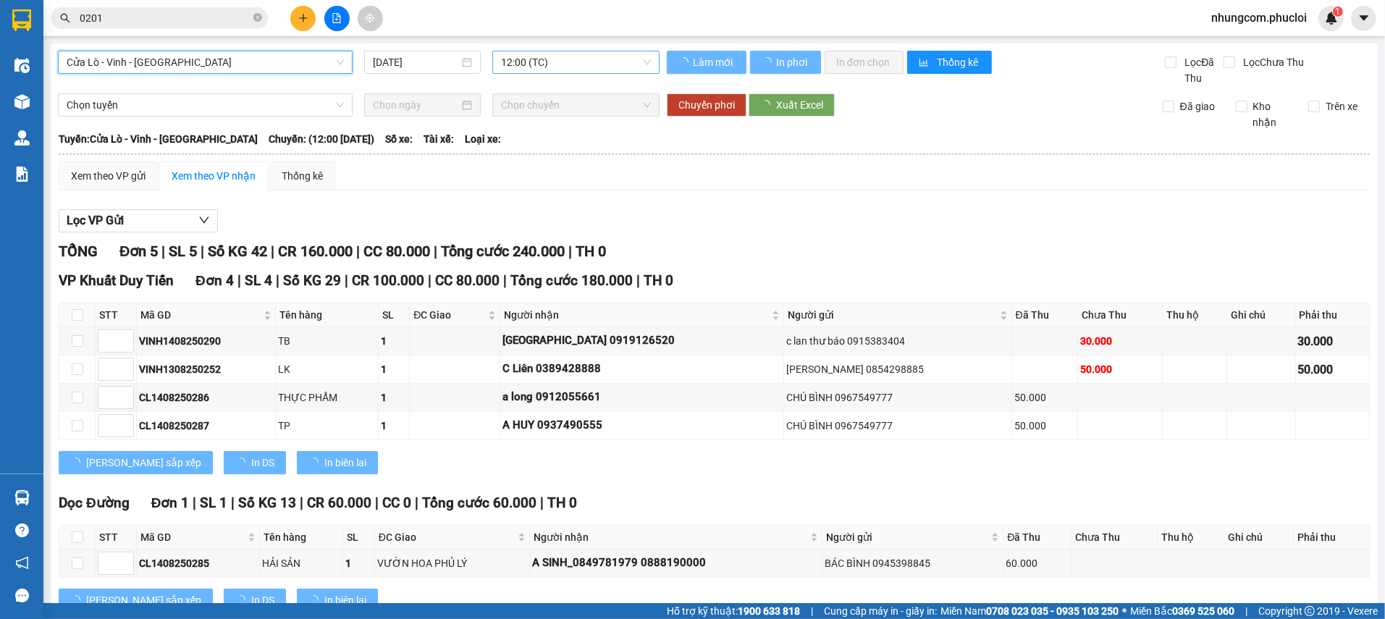
click at [521, 64] on span "12:00 (TC)" at bounding box center [576, 62] width 150 height 22
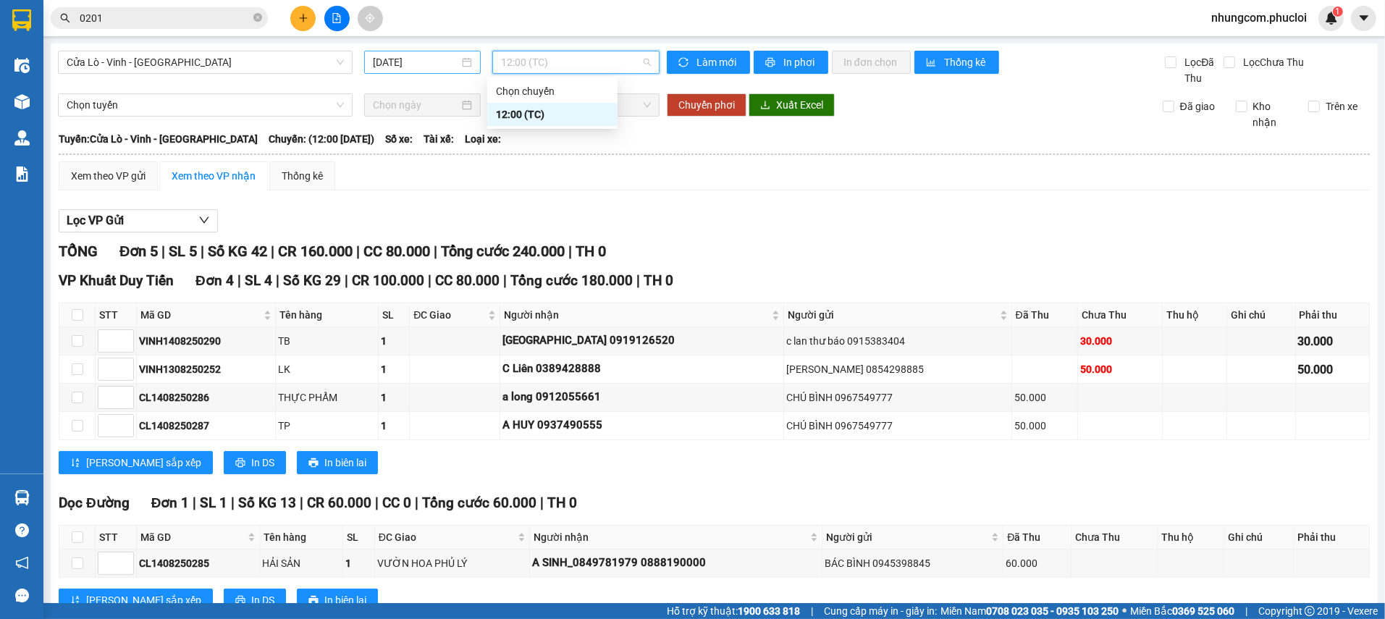
click at [426, 62] on input "[DATE]" at bounding box center [415, 62] width 85 height 16
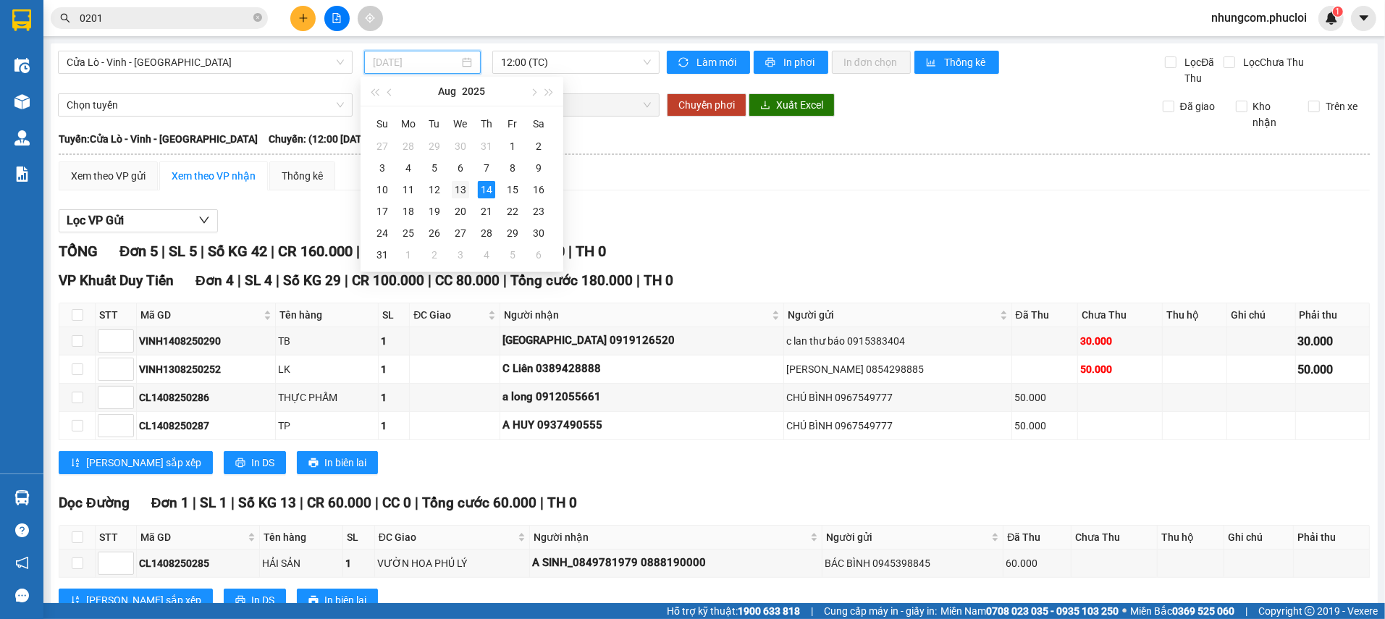
click at [460, 189] on div "13" at bounding box center [460, 189] width 17 height 17
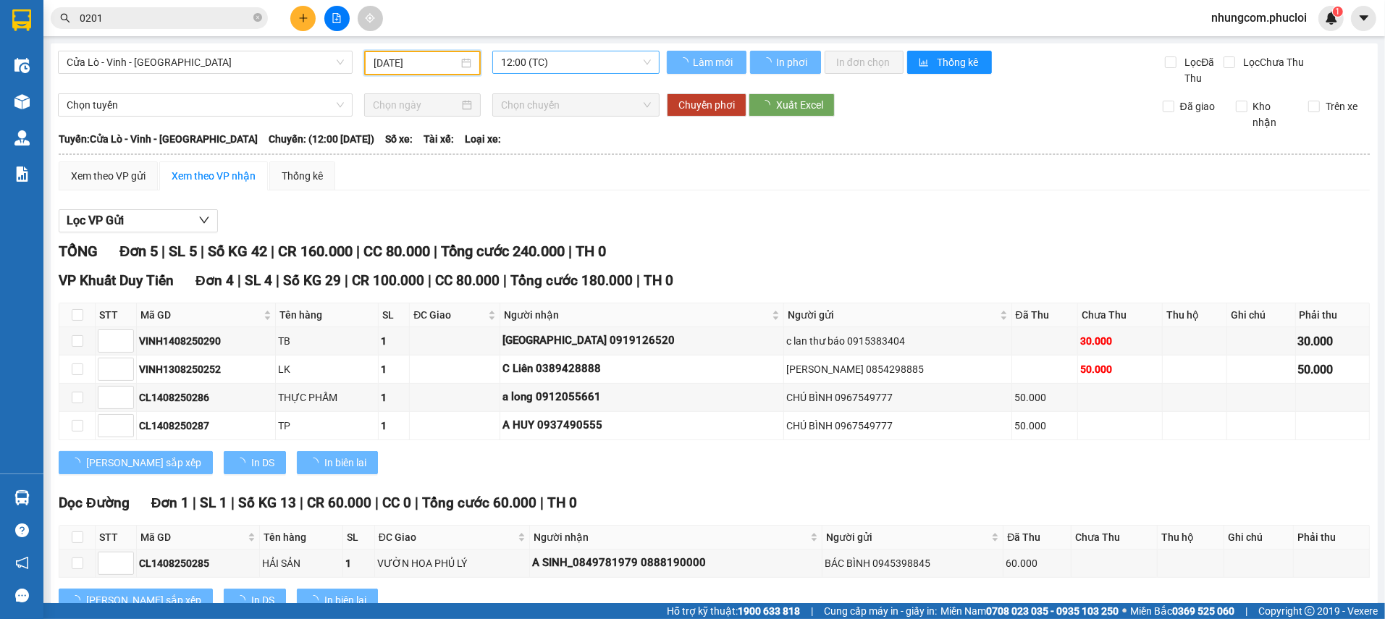
type input "[DATE]"
click at [531, 62] on span "12:00 (TC)" at bounding box center [576, 62] width 150 height 22
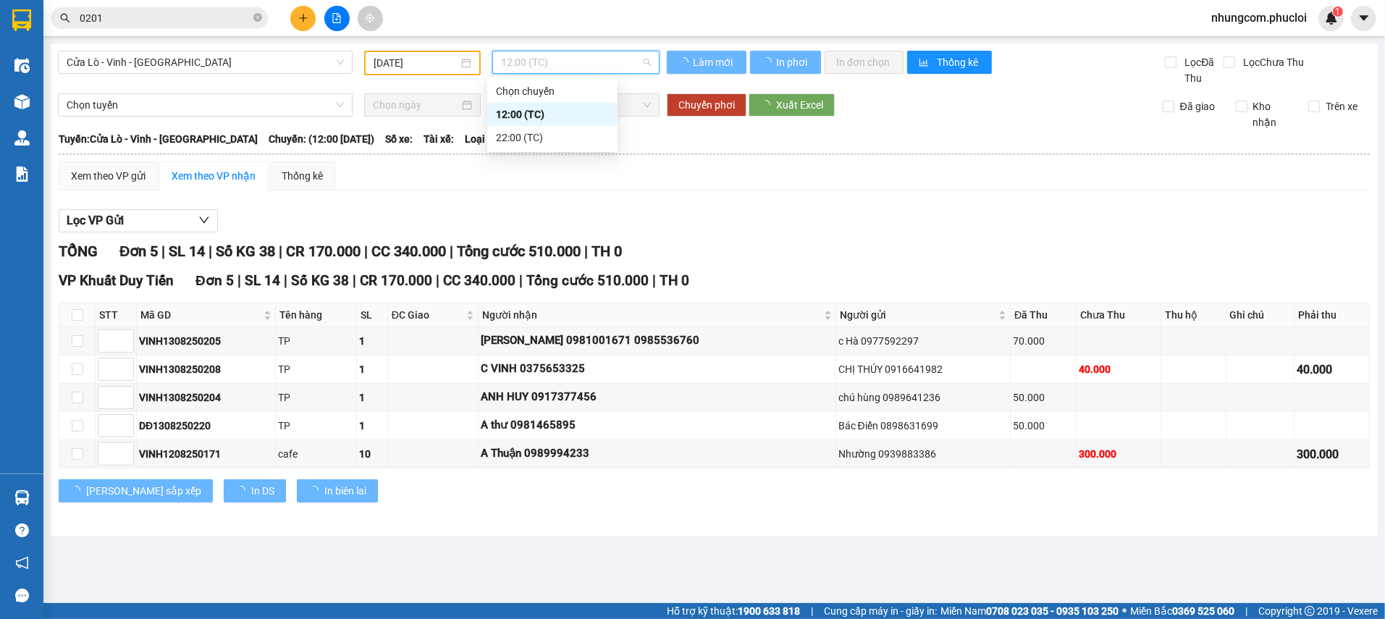
click at [530, 139] on div "22:00 (TC)" at bounding box center [552, 138] width 113 height 16
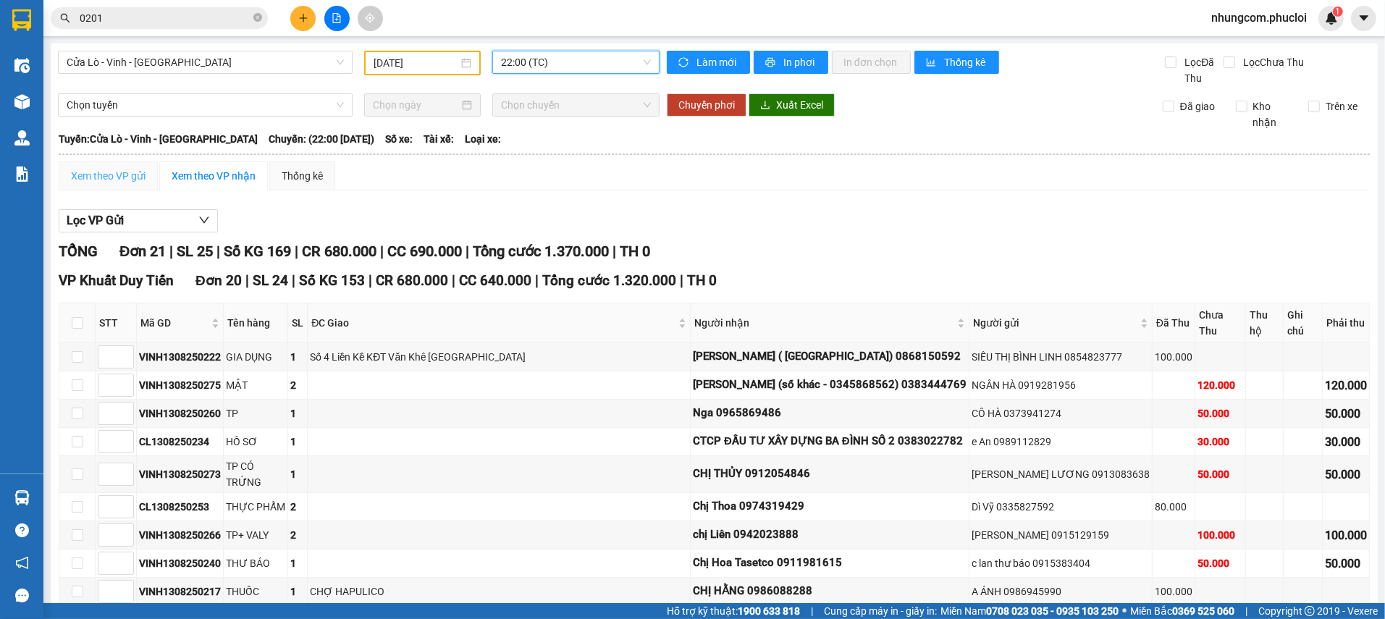
click at [143, 166] on div "Xem theo VP gửi" at bounding box center [108, 175] width 99 height 29
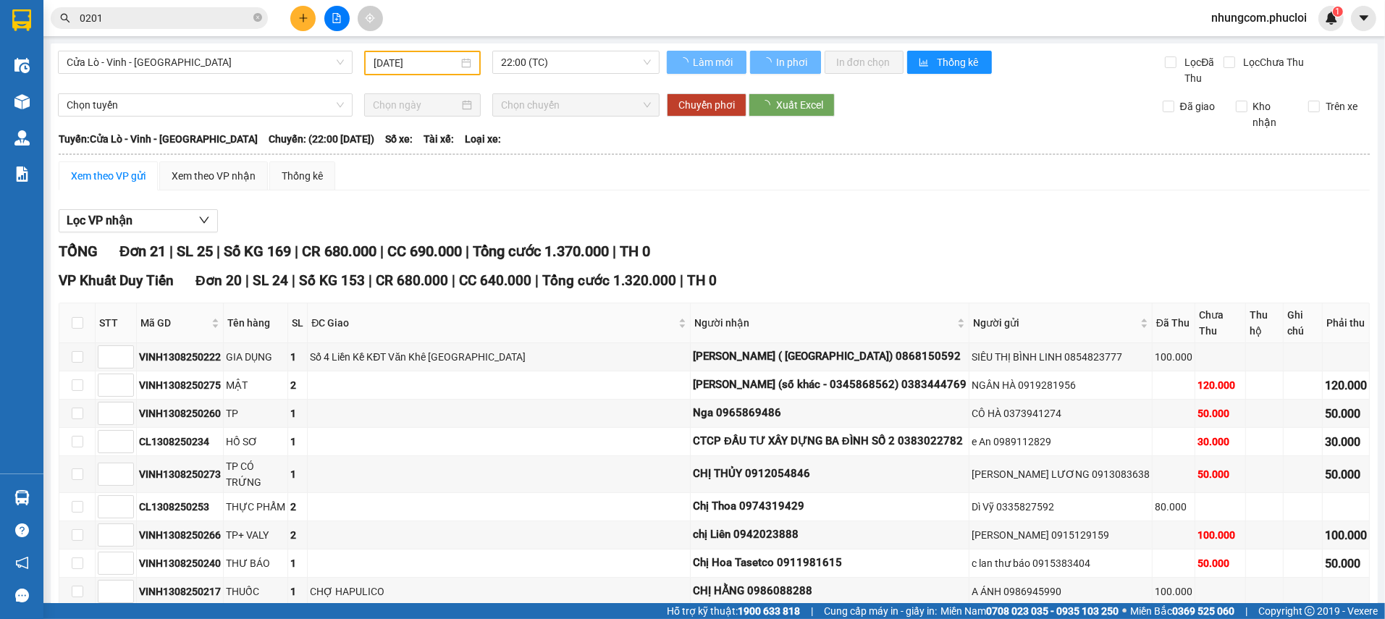
click at [672, 214] on div "Lọc VP nhận" at bounding box center [714, 221] width 1311 height 24
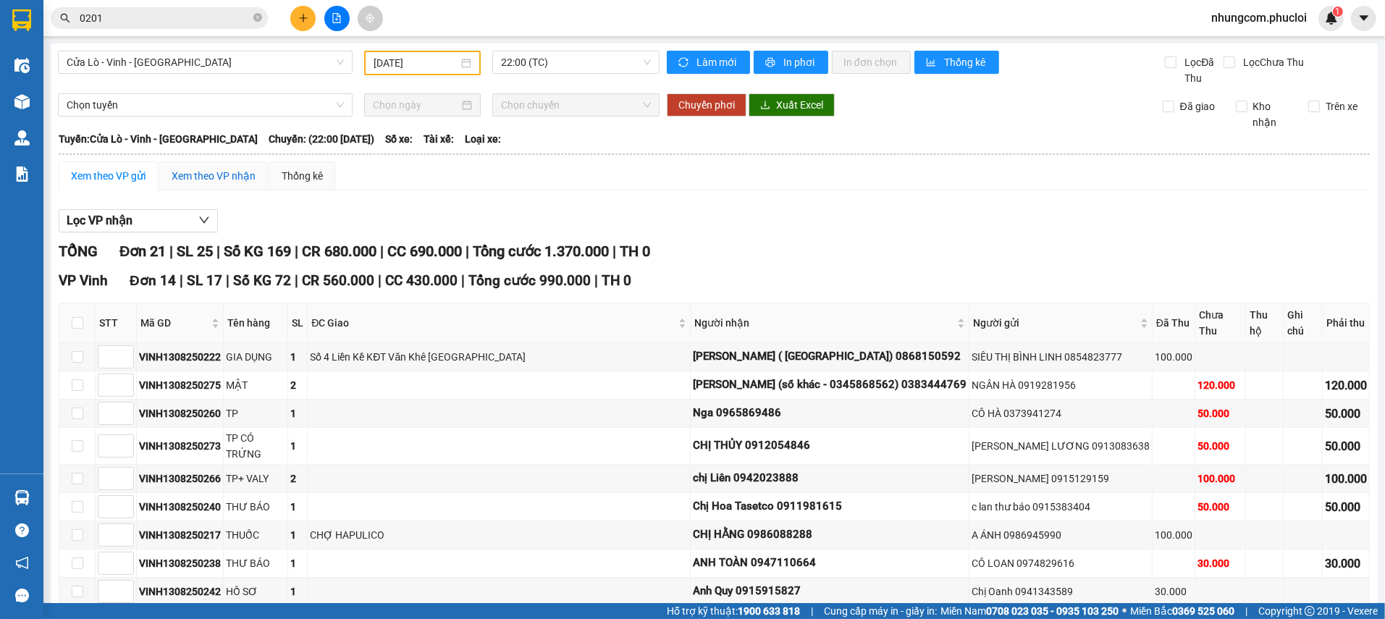
click at [227, 181] on div "Xem theo VP nhận" at bounding box center [214, 176] width 84 height 16
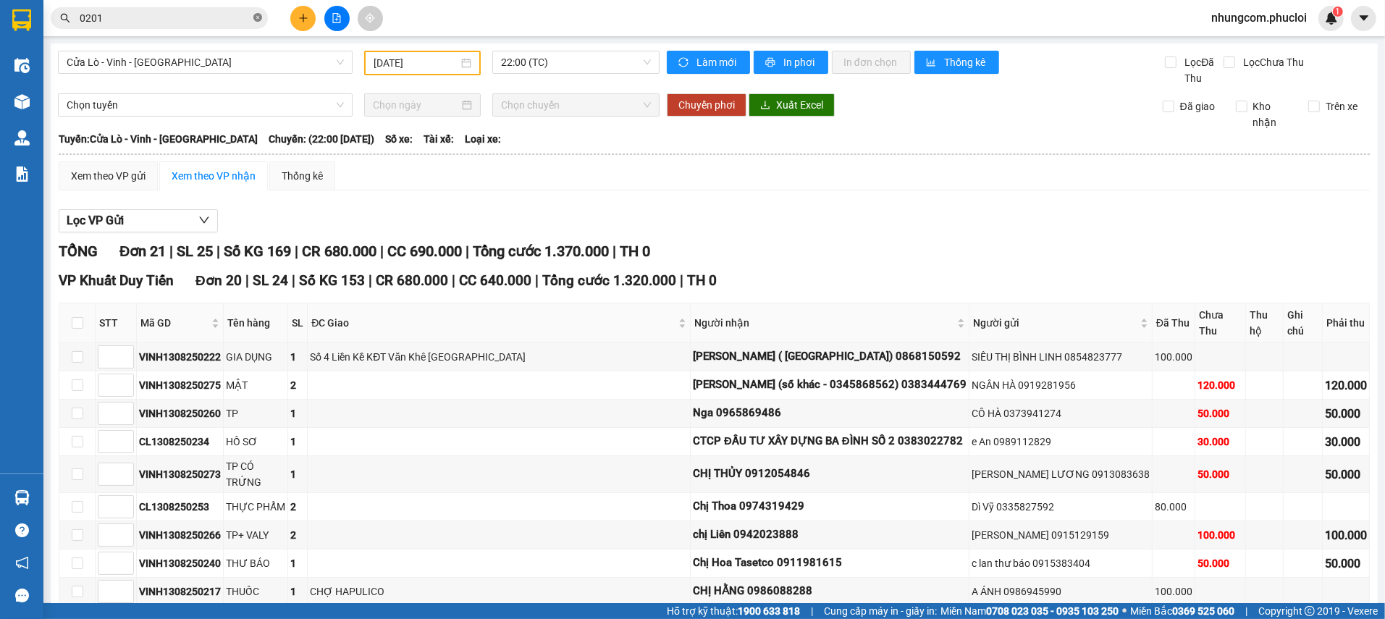
click at [260, 18] on icon "close-circle" at bounding box center [257, 17] width 9 height 9
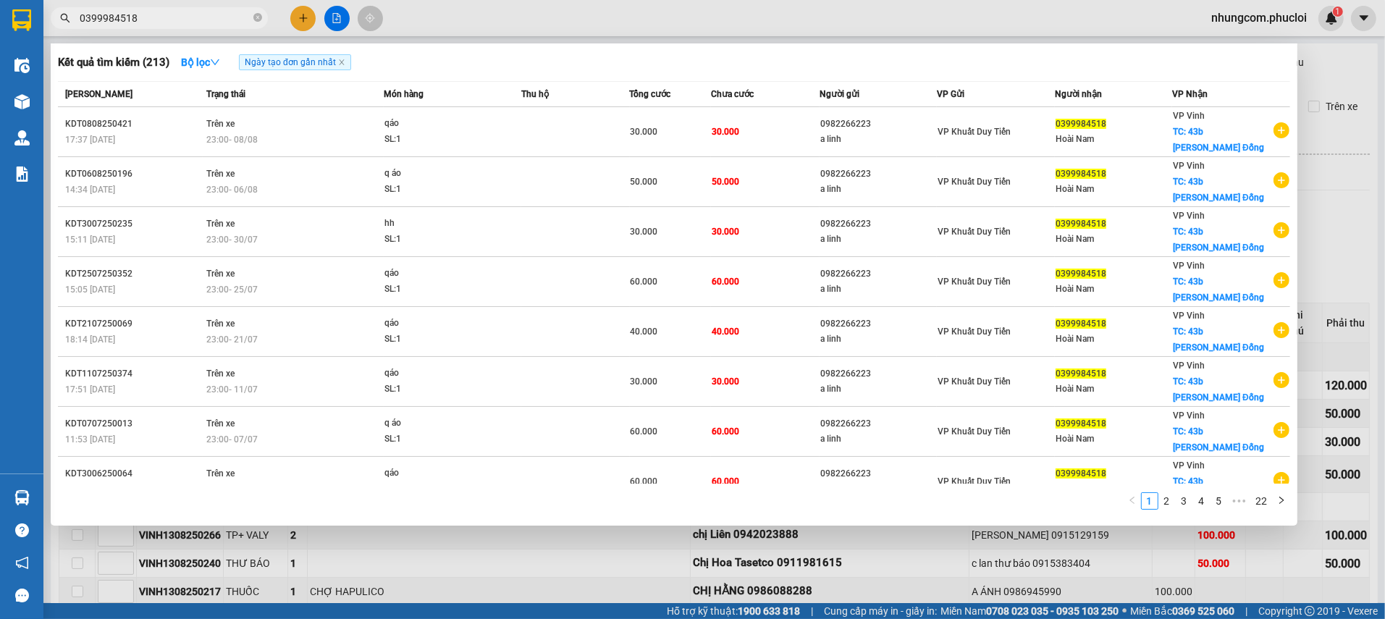
click at [1360, 127] on div at bounding box center [692, 309] width 1385 height 619
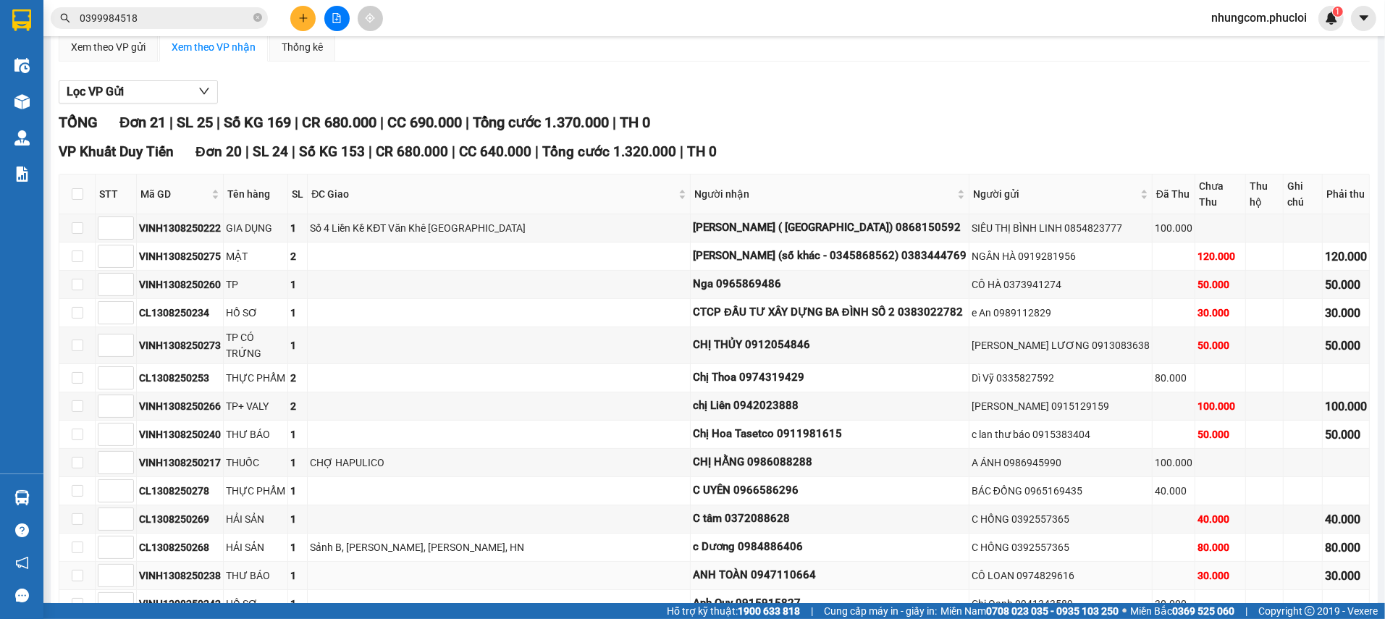
scroll to position [109, 0]
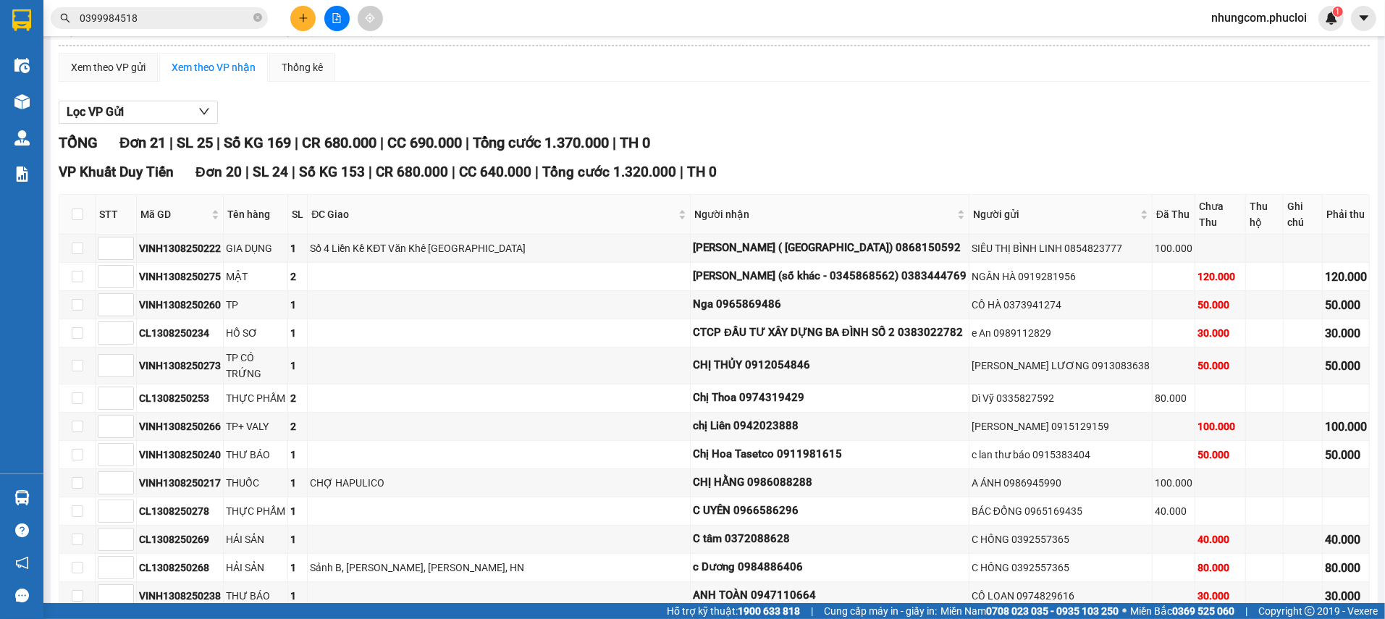
click at [738, 132] on div "TỔNG Đơn 21 | SL 25 | Số KG 169 | CR 680.000 | CC 690.000 | Tổng cước 1.370.000…" at bounding box center [714, 143] width 1311 height 22
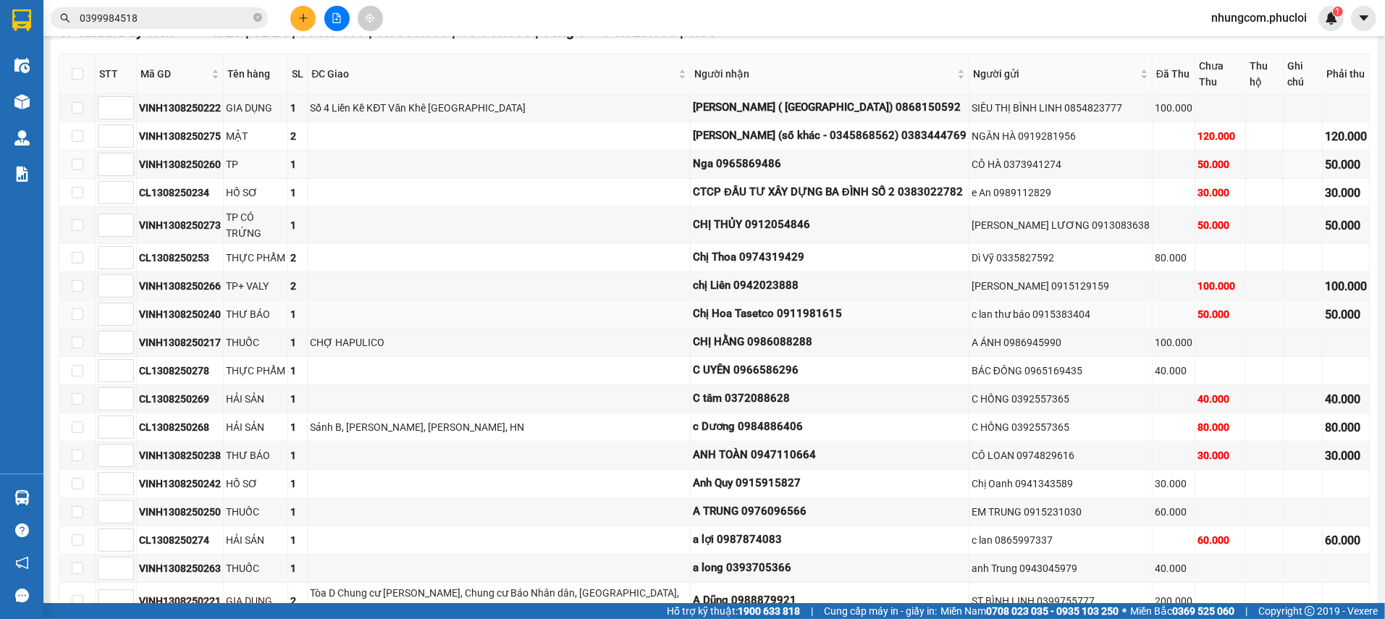
scroll to position [326, 0]
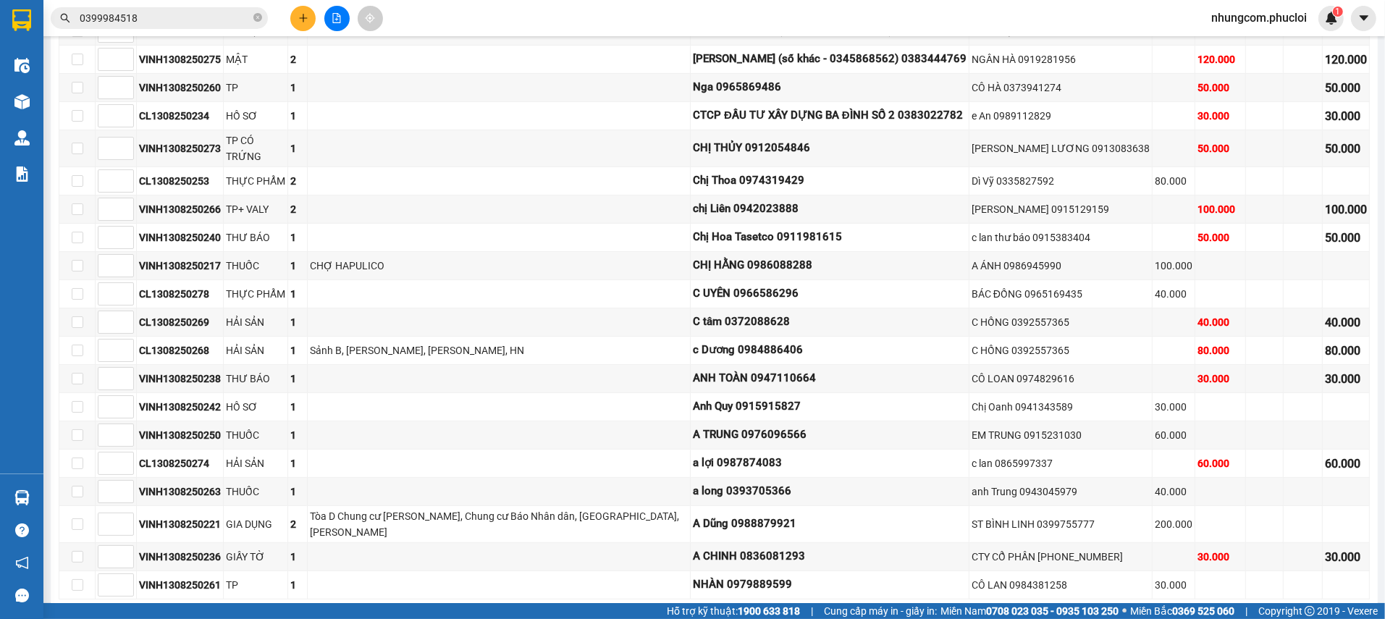
click at [136, 32] on div "Kết quả tìm kiếm ( 213 ) Bộ lọc Ngày tạo đơn gần nhất Mã ĐH Trạng thái Món hàng…" at bounding box center [692, 18] width 1385 height 36
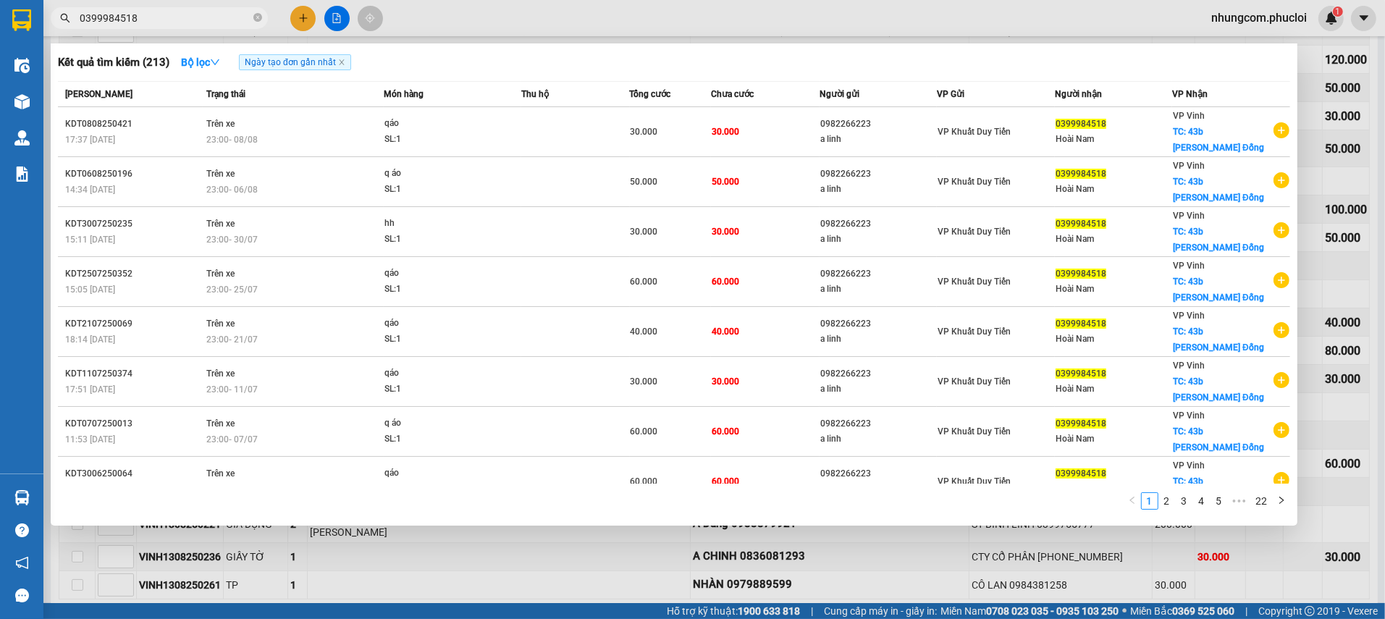
click at [136, 26] on span "0399984518" at bounding box center [159, 18] width 217 height 22
click at [136, 25] on input "0399984518" at bounding box center [165, 18] width 171 height 16
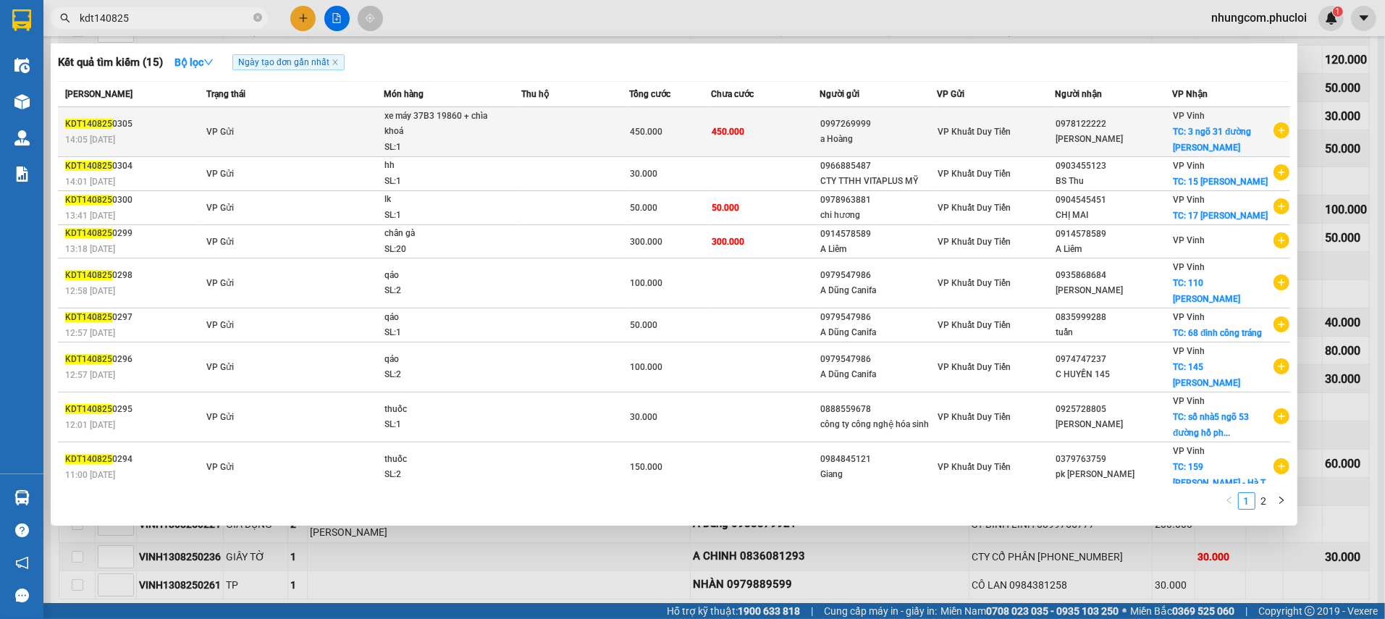
type input "kdt140825"
click at [541, 137] on td at bounding box center [575, 132] width 109 height 50
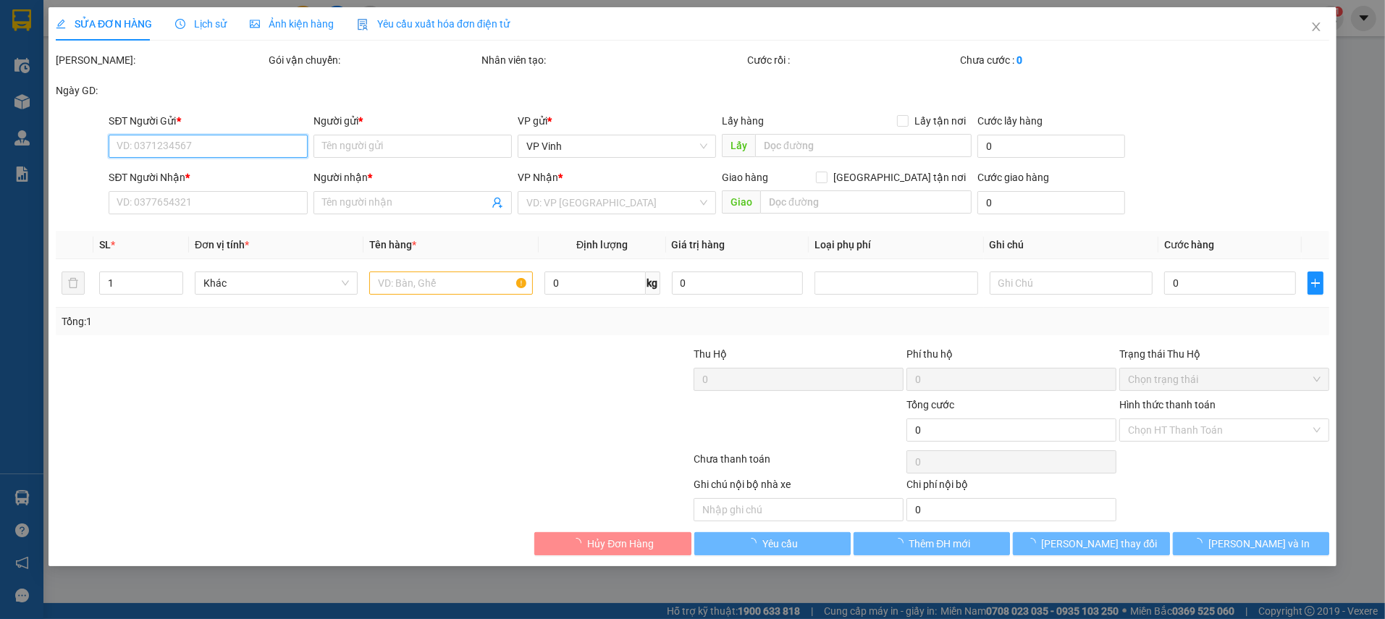
type input "0997269999"
type input "a Hoàng"
type input "0978122222"
type input "[PERSON_NAME]"
checkbox input "true"
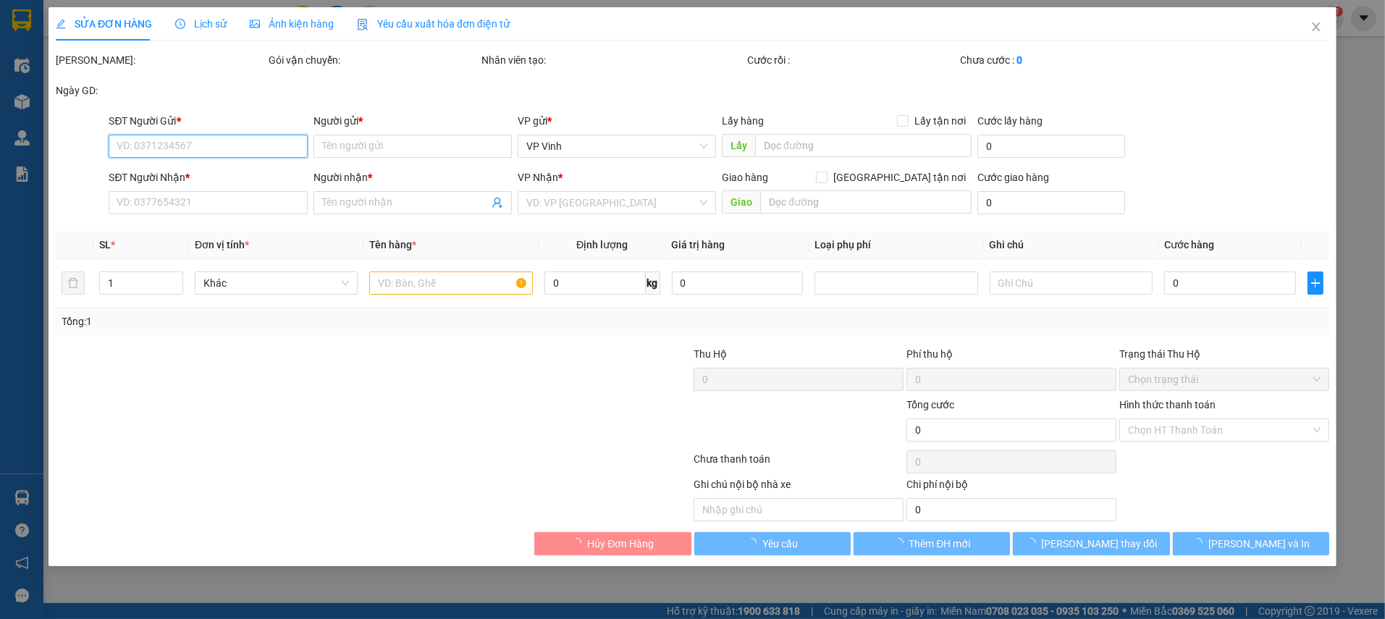
type input "3 ngõ 31 đường [PERSON_NAME]"
type input "450.000"
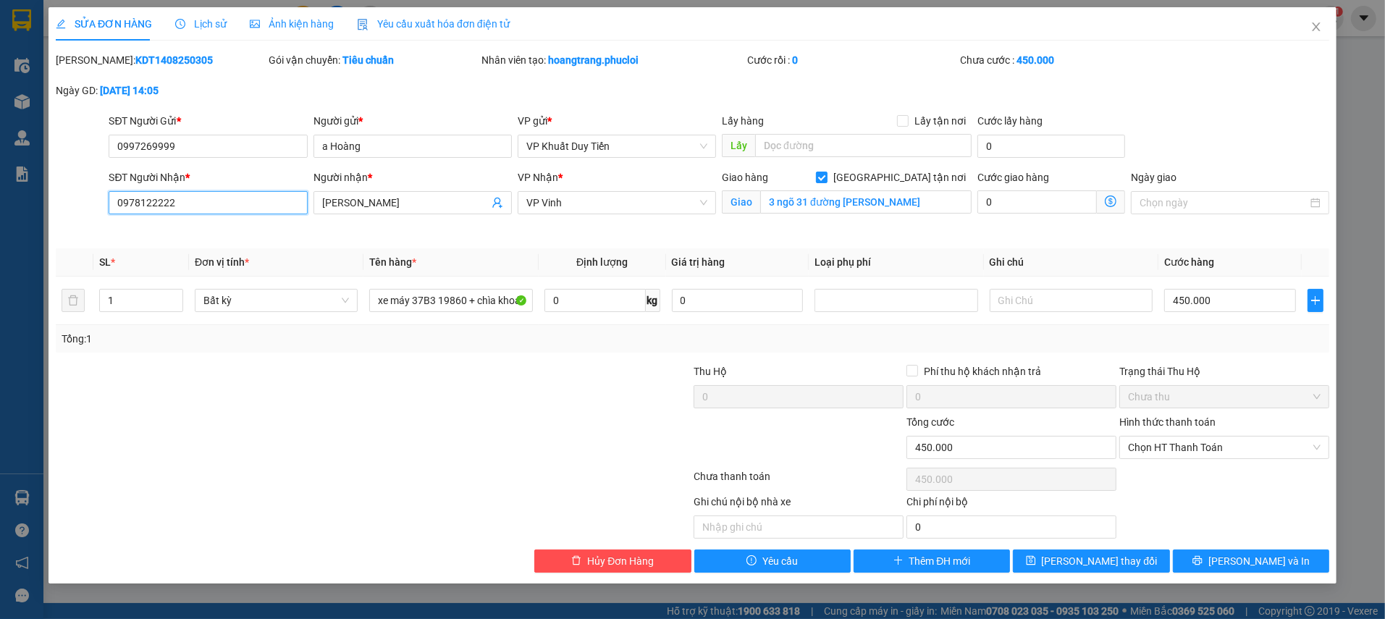
click at [193, 211] on input "0978122222" at bounding box center [208, 202] width 198 height 23
click at [1317, 25] on icon "close" at bounding box center [1316, 27] width 12 height 12
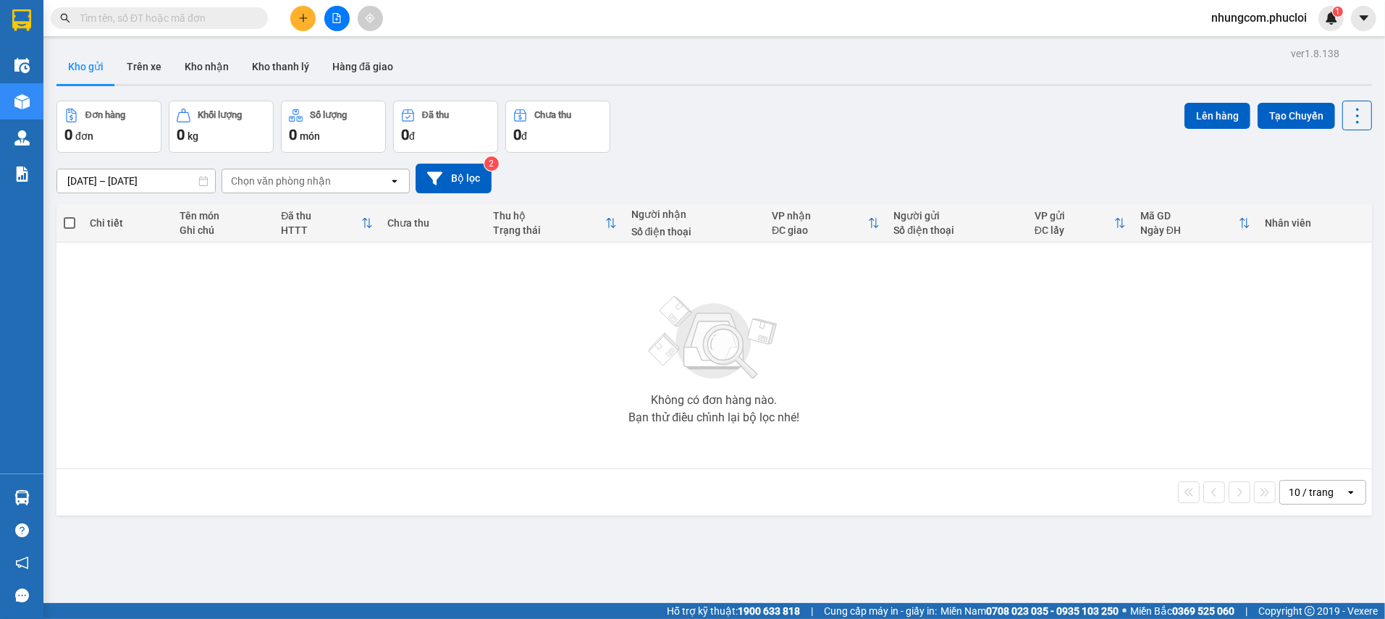
click at [137, 17] on input "text" at bounding box center [165, 18] width 171 height 16
paste input "0978122222"
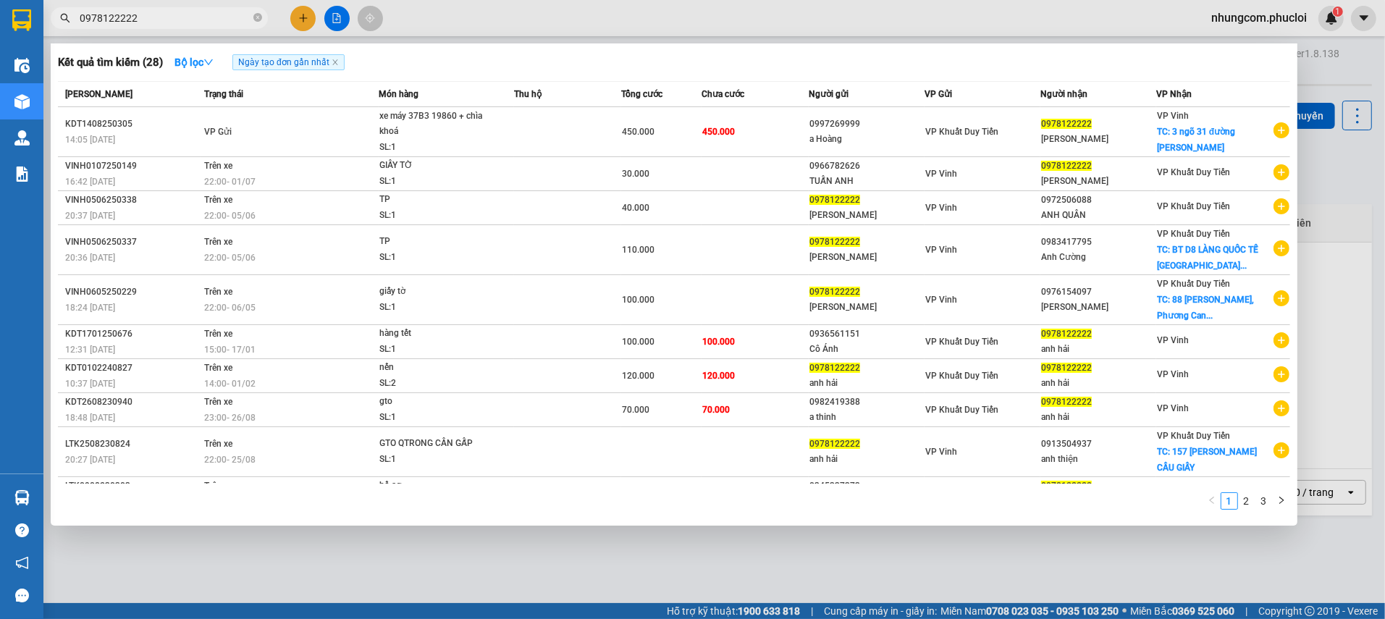
type input "0978122222"
click at [1327, 188] on div at bounding box center [692, 309] width 1385 height 619
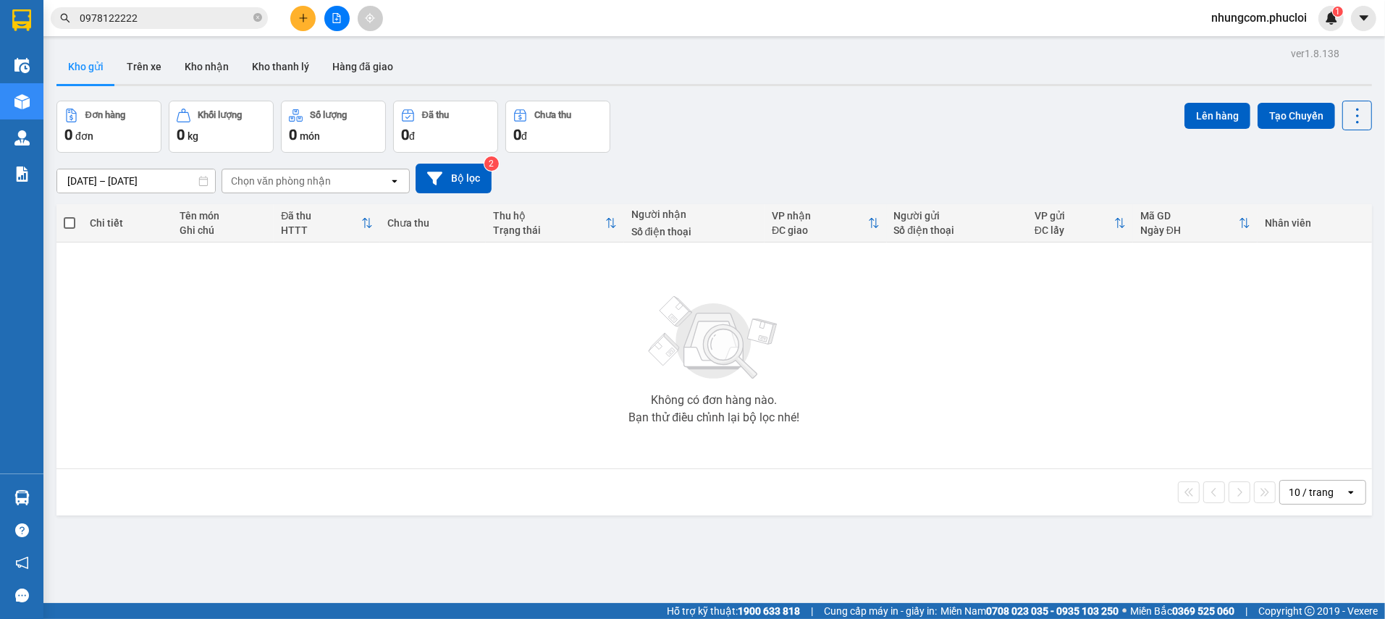
click at [719, 56] on div "Kho gửi Trên xe Kho nhận Kho thanh lý Hàng đã giao" at bounding box center [713, 68] width 1315 height 38
click at [450, 528] on div "ver 1.8.138 Kho gửi Trên xe Kho nhận Kho thanh lý Hàng đã giao Đơn hàng 0 đơn K…" at bounding box center [714, 352] width 1327 height 619
click at [466, 562] on div "ver 1.8.138 Kho gửi Trên xe Kho nhận Kho thanh lý Hàng đã giao Đơn hàng 0 đơn K…" at bounding box center [714, 352] width 1327 height 619
click at [466, 556] on div "ver 1.8.138 Kho gửi Trên xe Kho nhận Kho thanh lý Hàng đã giao Đơn hàng 0 đơn K…" at bounding box center [714, 352] width 1327 height 619
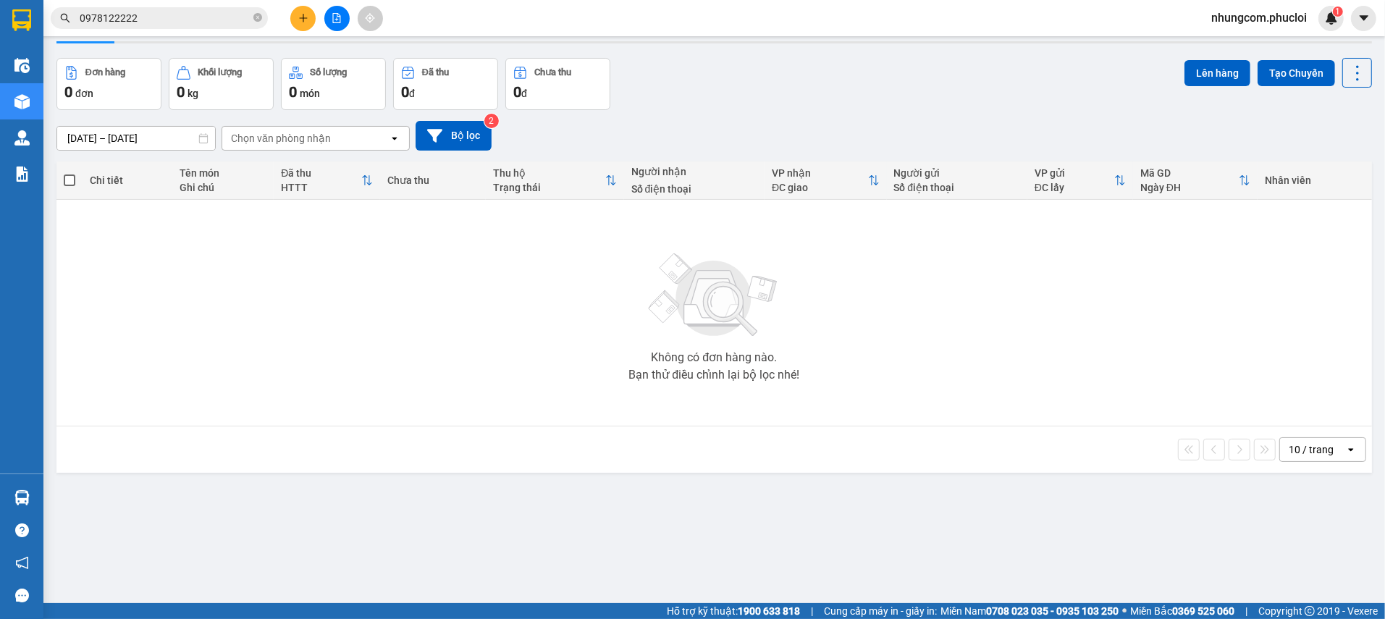
scroll to position [66, 0]
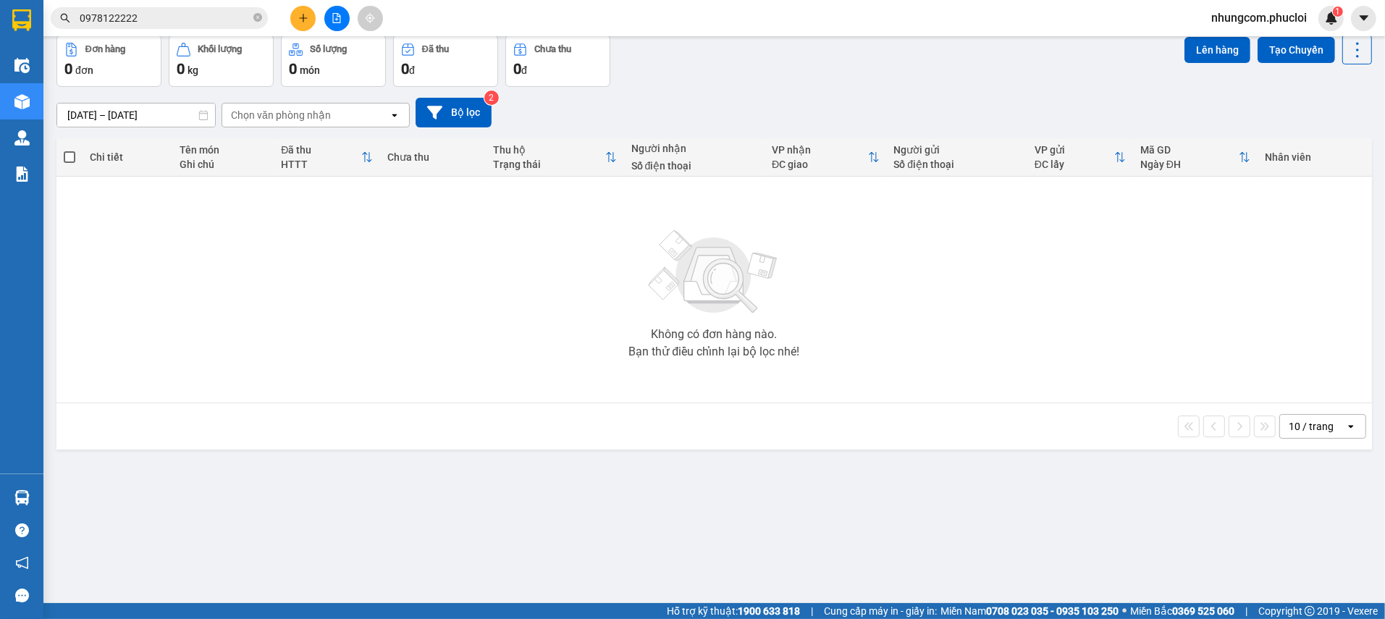
click at [978, 528] on div "ver 1.8.138 Kho gửi Trên xe Kho nhận Kho thanh lý Hàng đã giao Đơn hàng 0 đơn K…" at bounding box center [714, 287] width 1327 height 619
click at [931, 612] on div "Hỗ trợ kỹ thuật: 1900 633 818 | Cung cấp máy in - giấy in: Miền Nam 0708 023 03…" at bounding box center [688, 611] width 1377 height 16
drag, startPoint x: 928, startPoint y: 609, endPoint x: 1075, endPoint y: 615, distance: 147.1
click at [1041, 615] on span "Miền Nam 0708 023 035 - 0935 103 250" at bounding box center [1029, 611] width 178 height 16
drag, startPoint x: 1050, startPoint y: 605, endPoint x: 1112, endPoint y: 611, distance: 61.8
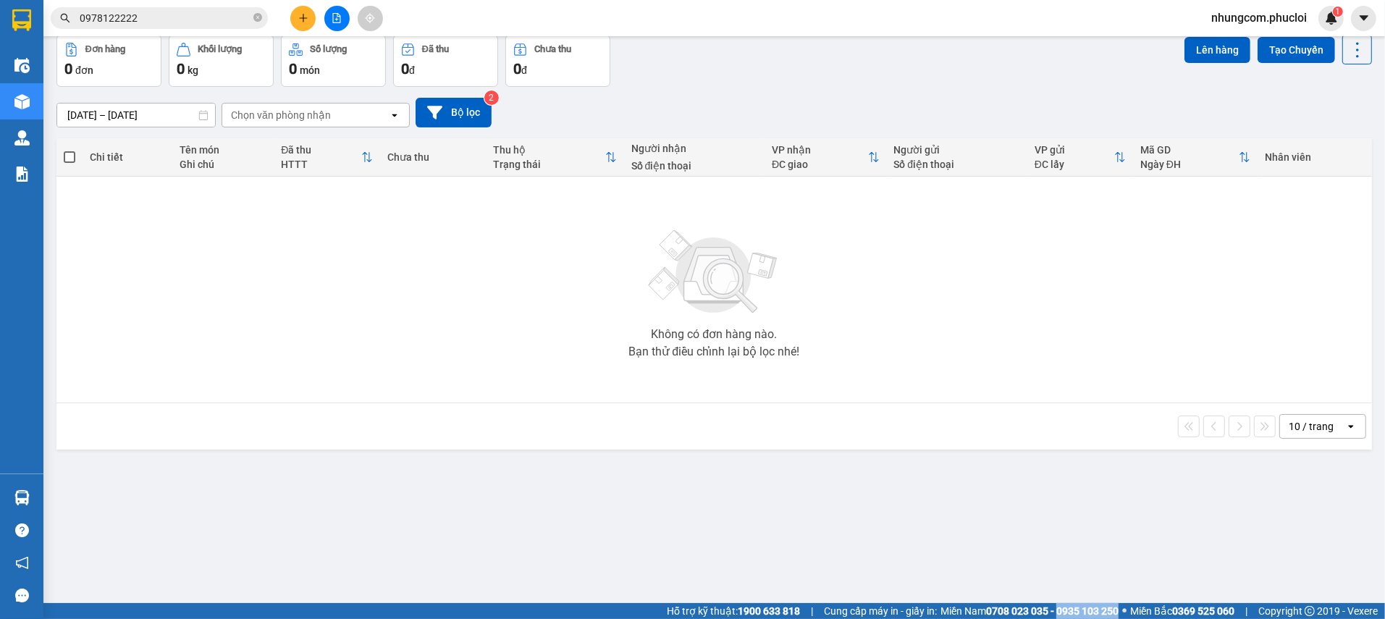
click at [1112, 611] on strong "0708 023 035 - 0935 103 250" at bounding box center [1052, 611] width 132 height 12
drag, startPoint x: 1168, startPoint y: 609, endPoint x: 1234, endPoint y: 609, distance: 66.6
click at [1234, 609] on div "Hỗ trợ kỹ thuật: 1900 633 818 | Cung cấp máy in - giấy in: Miền Nam 0708 023 03…" at bounding box center [688, 611] width 1377 height 16
click at [1194, 610] on strong "0369 525 060" at bounding box center [1203, 611] width 62 height 12
drag, startPoint x: 1171, startPoint y: 609, endPoint x: 1234, endPoint y: 605, distance: 63.1
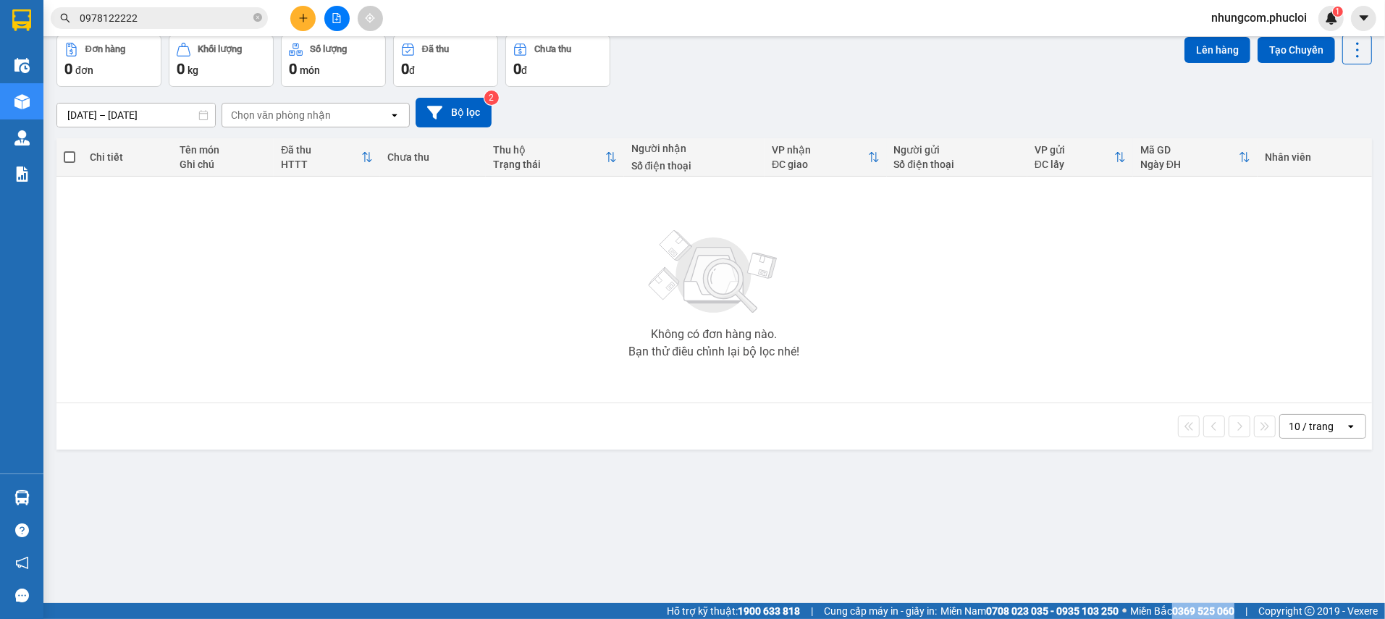
click at [1234, 605] on div "Hỗ trợ kỹ thuật: 1900 633 818 | Cung cấp máy in - giấy in: Miền Nam 0708 023 03…" at bounding box center [688, 611] width 1377 height 16
drag, startPoint x: 977, startPoint y: 607, endPoint x: 1037, endPoint y: 607, distance: 60.1
click at [1037, 607] on strong "0708 023 035 - 0935 103 250" at bounding box center [1052, 611] width 132 height 12
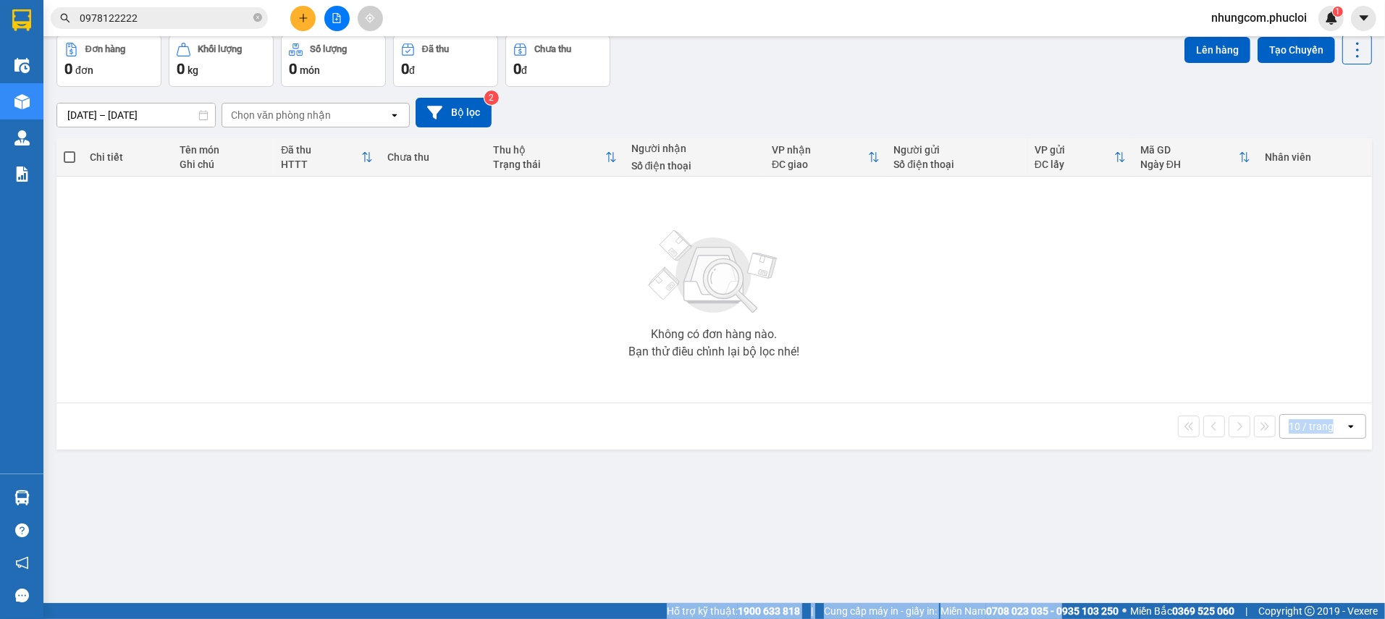
drag, startPoint x: 1053, startPoint y: 607, endPoint x: 1109, endPoint y: 601, distance: 56.1
click at [1109, 601] on section "Kết quả tìm kiếm ( 28 ) Bộ lọc Ngày tạo đơn gần nhất Mã ĐH Trạng thái Món hàng …" at bounding box center [692, 309] width 1385 height 619
click at [1115, 612] on div "Hỗ trợ kỹ thuật: 1900 633 818 | Cung cấp máy in - giấy in: Miền Nam 0708 023 03…" at bounding box center [688, 611] width 1377 height 16
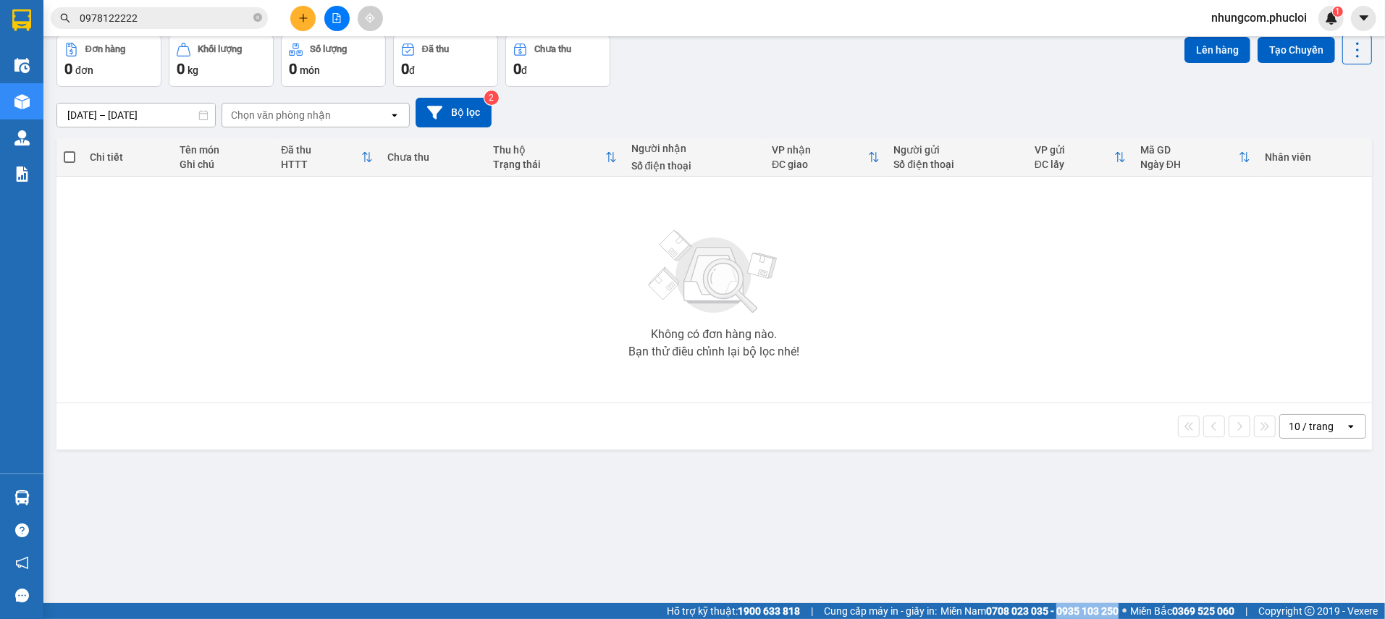
drag, startPoint x: 1113, startPoint y: 610, endPoint x: 1050, endPoint y: 609, distance: 63.7
click at [1050, 609] on strong "0708 023 035 - 0935 103 250" at bounding box center [1052, 611] width 132 height 12
drag, startPoint x: 1170, startPoint y: 608, endPoint x: 1234, endPoint y: 612, distance: 64.5
click at [1234, 612] on div "Hỗ trợ kỹ thuật: 1900 633 818 | Cung cấp máy in - giấy in: Miền Nam 0708 023 03…" at bounding box center [688, 611] width 1377 height 16
drag, startPoint x: 974, startPoint y: 607, endPoint x: 1038, endPoint y: 614, distance: 64.0
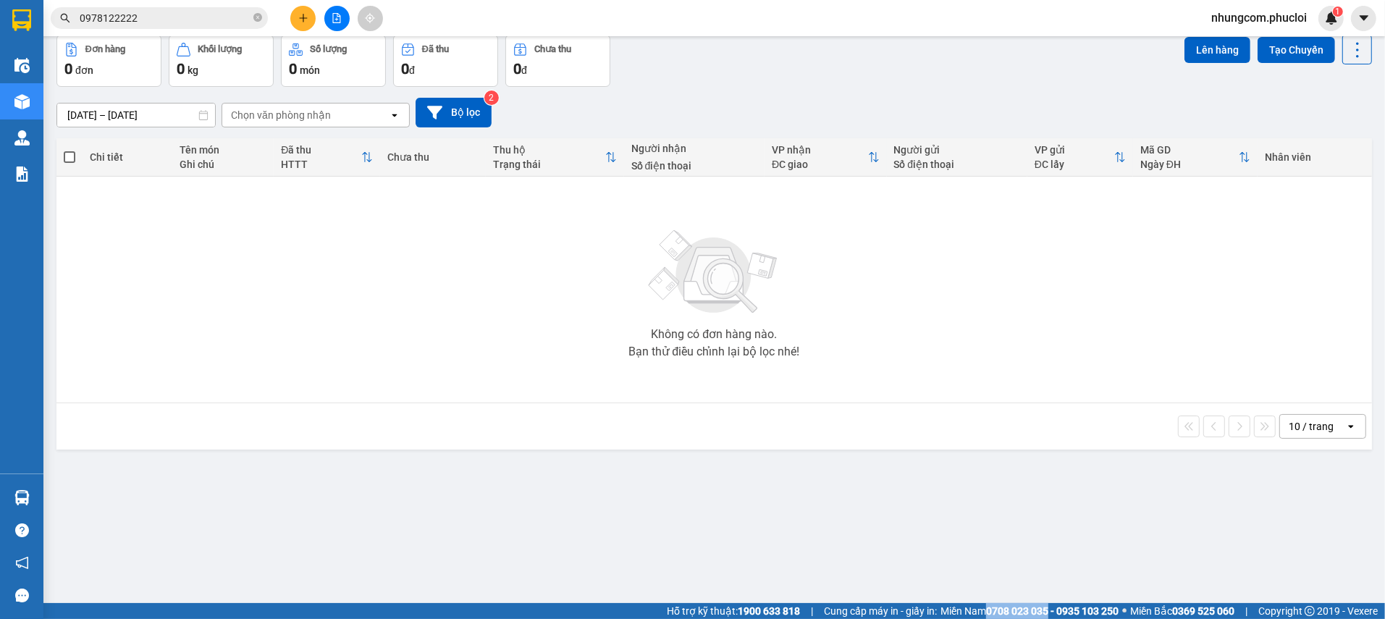
click at [1038, 614] on span "Miền Nam 0708 023 035 - 0935 103 250" at bounding box center [1029, 611] width 178 height 16
drag, startPoint x: 1051, startPoint y: 612, endPoint x: 1112, endPoint y: 609, distance: 60.9
click at [1112, 609] on strong "0708 023 035 - 0935 103 250" at bounding box center [1052, 611] width 132 height 12
click at [1167, 609] on span "Miền Bắc 0369 525 060" at bounding box center [1182, 611] width 104 height 16
drag, startPoint x: 1172, startPoint y: 610, endPoint x: 1233, endPoint y: 609, distance: 60.8
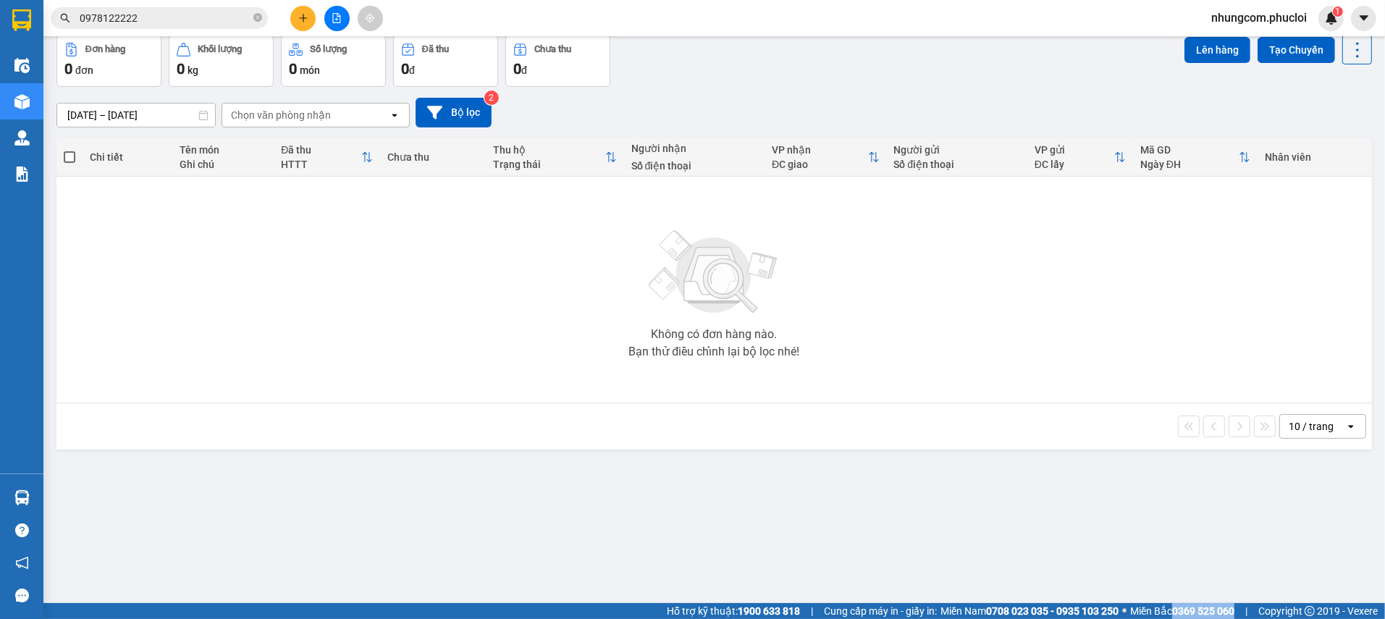
click at [1233, 609] on strong "0369 525 060" at bounding box center [1203, 611] width 62 height 12
drag, startPoint x: 720, startPoint y: 609, endPoint x: 782, endPoint y: 607, distance: 61.6
click at [782, 607] on strong "1900 633 818" at bounding box center [769, 611] width 62 height 12
drag, startPoint x: 976, startPoint y: 607, endPoint x: 1039, endPoint y: 604, distance: 62.4
click at [1039, 605] on strong "0708 023 035 - 0935 103 250" at bounding box center [1052, 611] width 132 height 12
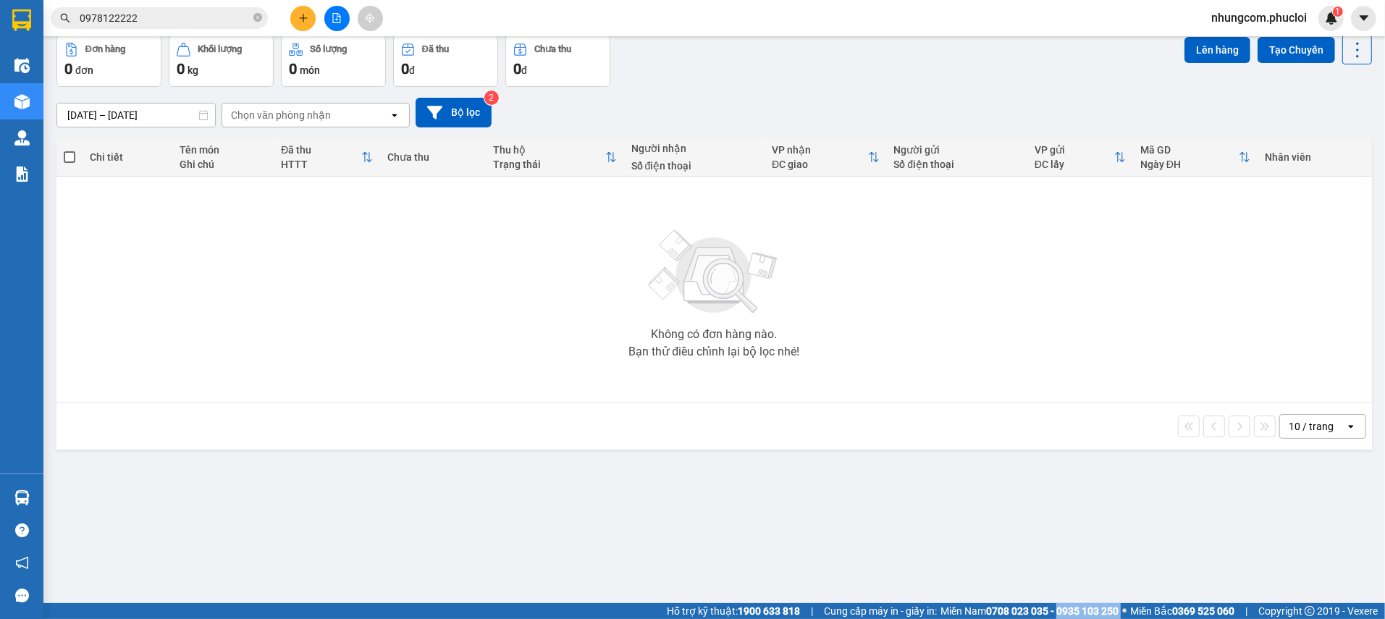
drag, startPoint x: 1052, startPoint y: 607, endPoint x: 1117, endPoint y: 607, distance: 65.1
click at [1117, 607] on div "Hỗ trợ kỹ thuật: 1900 633 818 | Cung cấp máy in - giấy in: Miền Nam 0708 023 03…" at bounding box center [688, 611] width 1377 height 16
click at [1136, 607] on span "Miền Bắc 0369 525 060" at bounding box center [1182, 611] width 104 height 16
drag, startPoint x: 1168, startPoint y: 607, endPoint x: 1138, endPoint y: 610, distance: 29.8
click at [1228, 610] on span "Miền Bắc 0369 525 060" at bounding box center [1182, 611] width 104 height 16
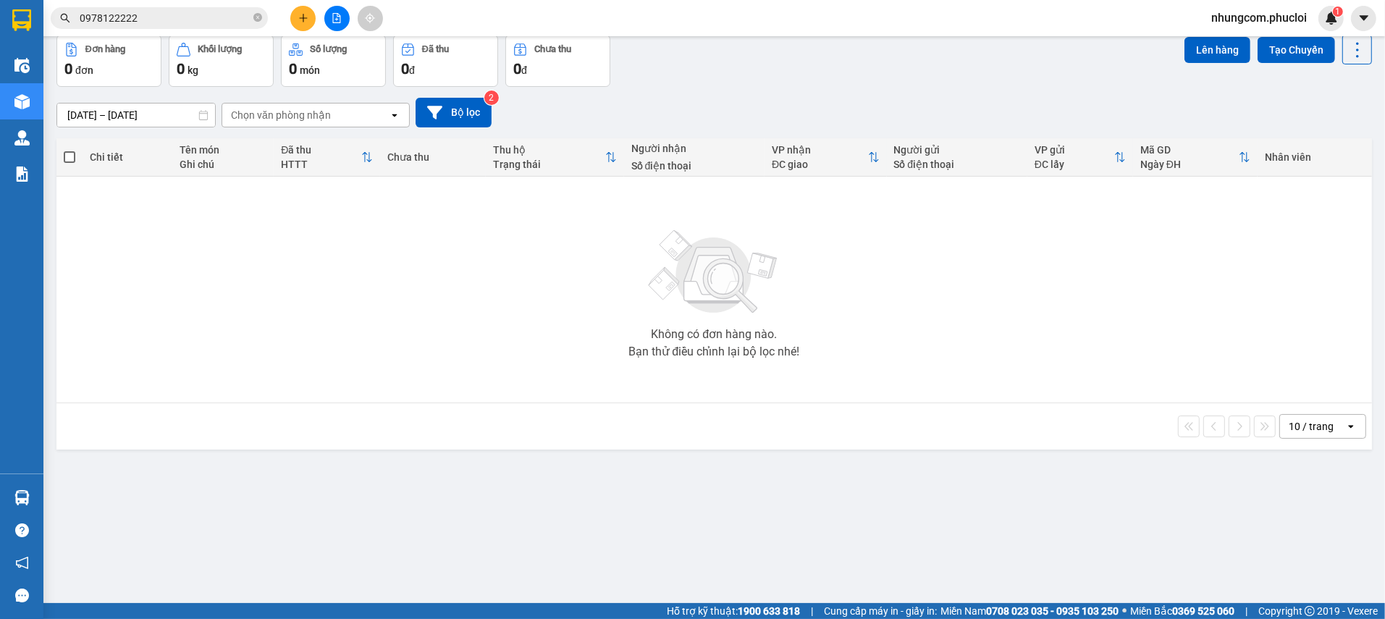
click at [876, 592] on div "ver 1.8.138 Kho gửi Trên xe Kho nhận Kho thanh lý Hàng đã giao Đơn hàng 0 đơn K…" at bounding box center [714, 287] width 1327 height 619
click at [767, 537] on div "ver 1.8.138 Kho gửi Trên xe Kho nhận Kho thanh lý Hàng đã giao Đơn hàng 0 đơn K…" at bounding box center [714, 287] width 1327 height 619
click at [247, 374] on div "Không có đơn hàng nào. Bạn thử điều chỉnh lại bộ lọc nhé!" at bounding box center [714, 289] width 1301 height 217
click at [337, 20] on icon "file-add" at bounding box center [337, 18] width 10 height 10
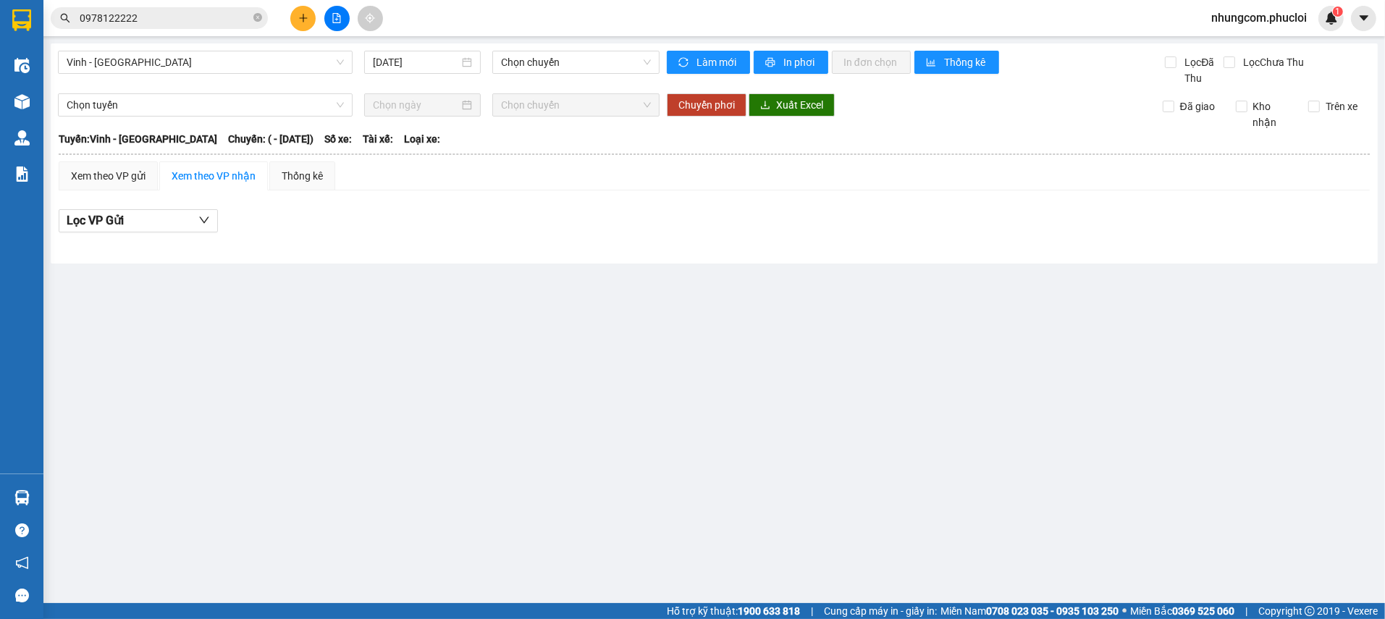
click at [1055, 132] on div "Tuyến: Vinh - Hà Tĩnh Chuyến: ( - 14/08/2025) Số xe: Tài xế: Loại xe:" at bounding box center [714, 139] width 1311 height 16
click at [290, 69] on span "Vinh - [GEOGRAPHIC_DATA]" at bounding box center [205, 62] width 277 height 22
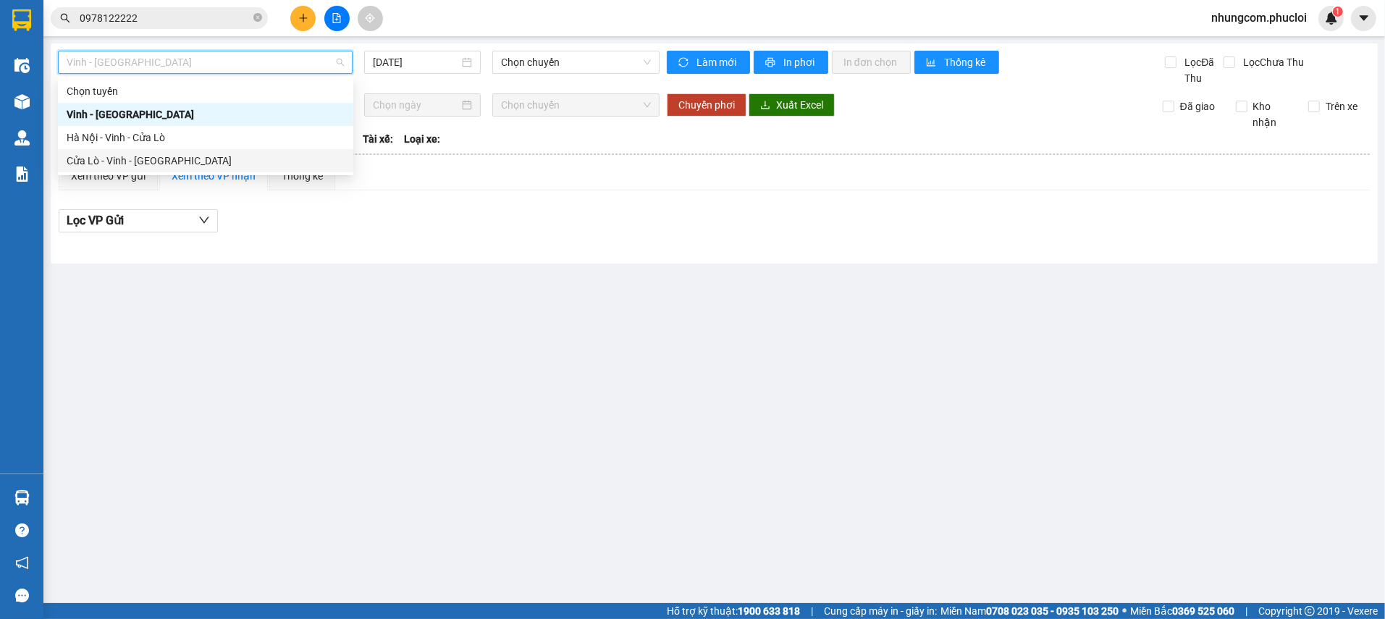
click at [126, 153] on div "Cửa Lò - Vinh - [GEOGRAPHIC_DATA]" at bounding box center [206, 161] width 278 height 16
type input "[DATE]"
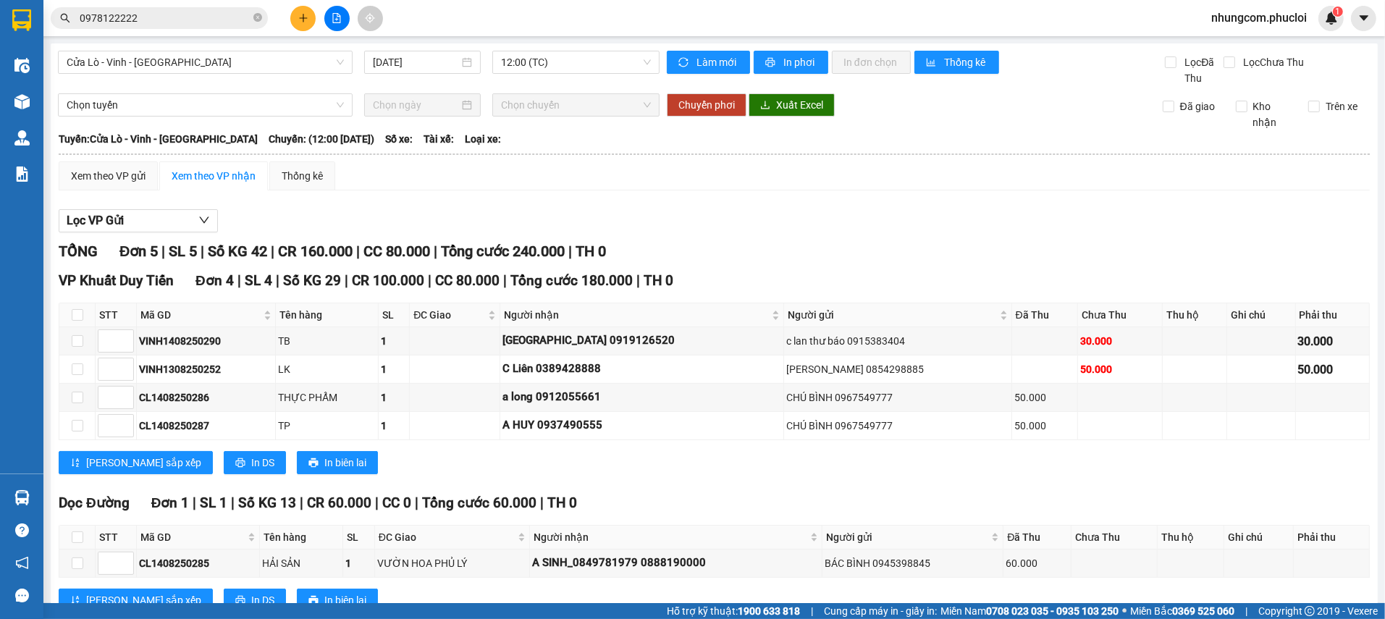
drag, startPoint x: 1043, startPoint y: 142, endPoint x: 581, endPoint y: 248, distance: 474.5
click at [1026, 151] on thead "Phúc Lợi 0981311450 Đường Nguyễn Huệ, Phường Nghi Hương PHƠI HÀNG 16:05 - 14/08…" at bounding box center [714, 145] width 1312 height 30
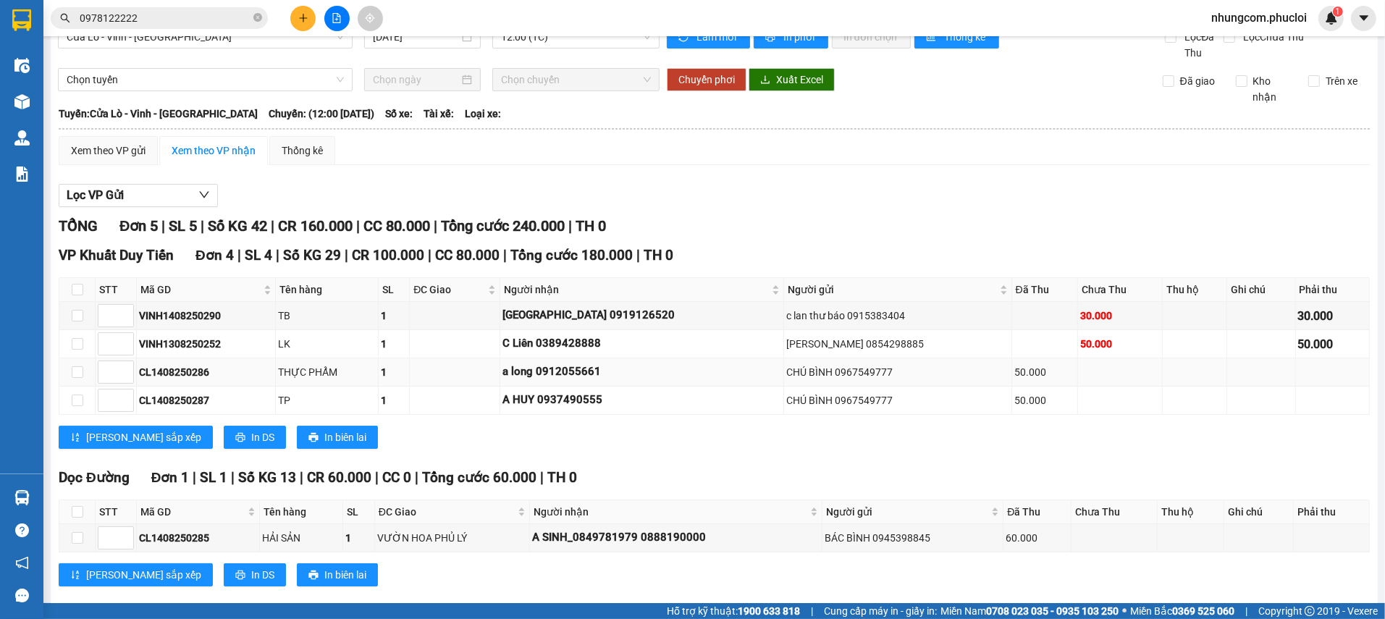
scroll to position [48, 0]
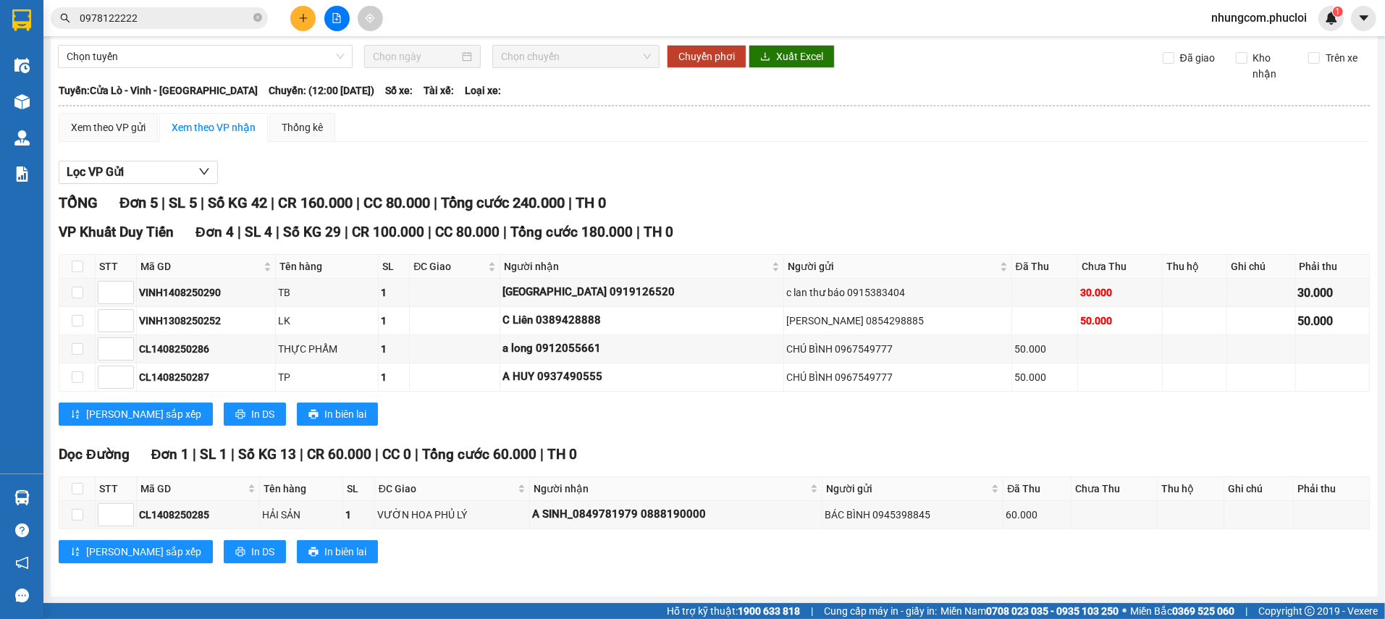
click at [720, 217] on div "TỔNG Đơn 5 | SL 5 | Số KG 42 | CR 160.000 | CC 80.000 | Tổng cước 240.000 | TH …" at bounding box center [714, 386] width 1311 height 389
click at [738, 189] on div "Lọc VP Gửi TỔNG Đơn 5 | SL 5 | Số KG 42 | CR 160.000 | CC 80.000 | Tổng cước 2…" at bounding box center [714, 367] width 1311 height 428
click at [135, 128] on div "Xem theo VP gửi" at bounding box center [108, 127] width 75 height 16
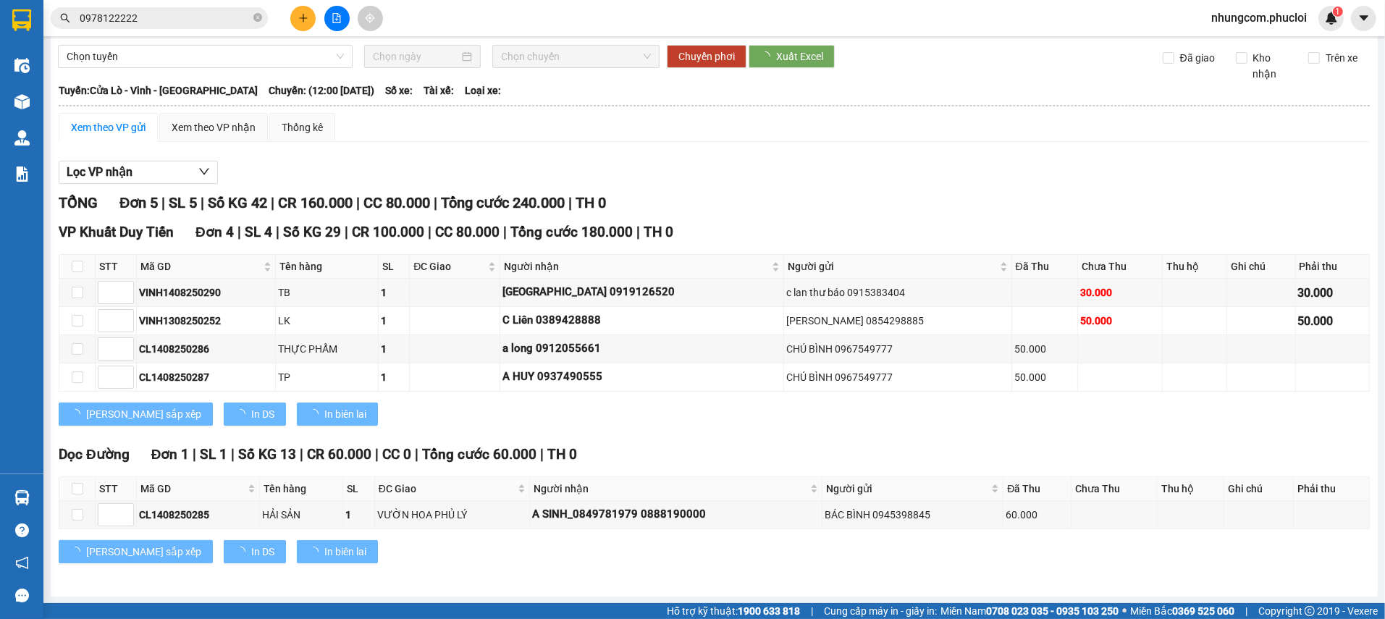
click at [622, 176] on div "Lọc VP nhận" at bounding box center [714, 173] width 1311 height 24
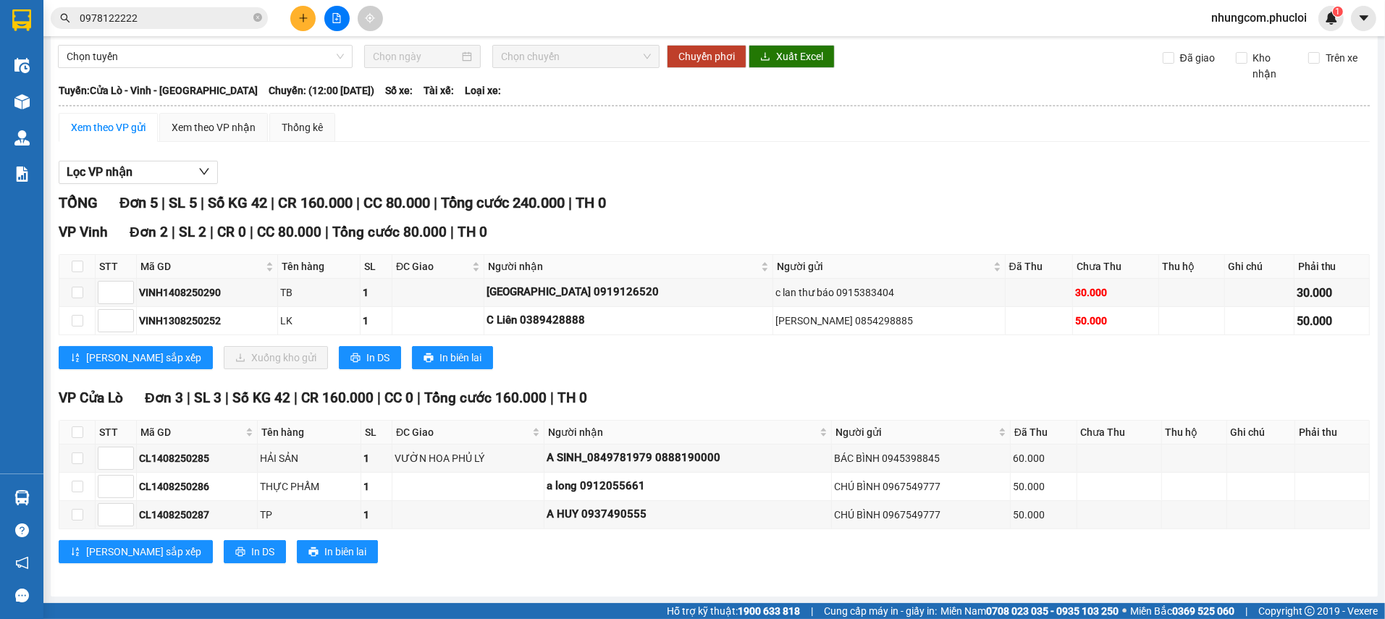
click at [651, 369] on div "VP Vinh Đơn 2 | SL 2 | CR 0 | CC 80.000 | Tổng cước 80.000 | TH 0 STT Mã GD Tên…" at bounding box center [714, 300] width 1311 height 159
drag, startPoint x: 498, startPoint y: 290, endPoint x: 674, endPoint y: 293, distance: 175.9
click at [673, 293] on div "[GEOGRAPHIC_DATA] 0919126520" at bounding box center [628, 292] width 284 height 17
click at [697, 233] on div "VP Vinh Đơn 2 | SL 2 | CR 0 | CC 80.000 | Tổng cước 80.000 | TH 0" at bounding box center [714, 232] width 1311 height 22
drag, startPoint x: 667, startPoint y: 313, endPoint x: 575, endPoint y: 282, distance: 97.5
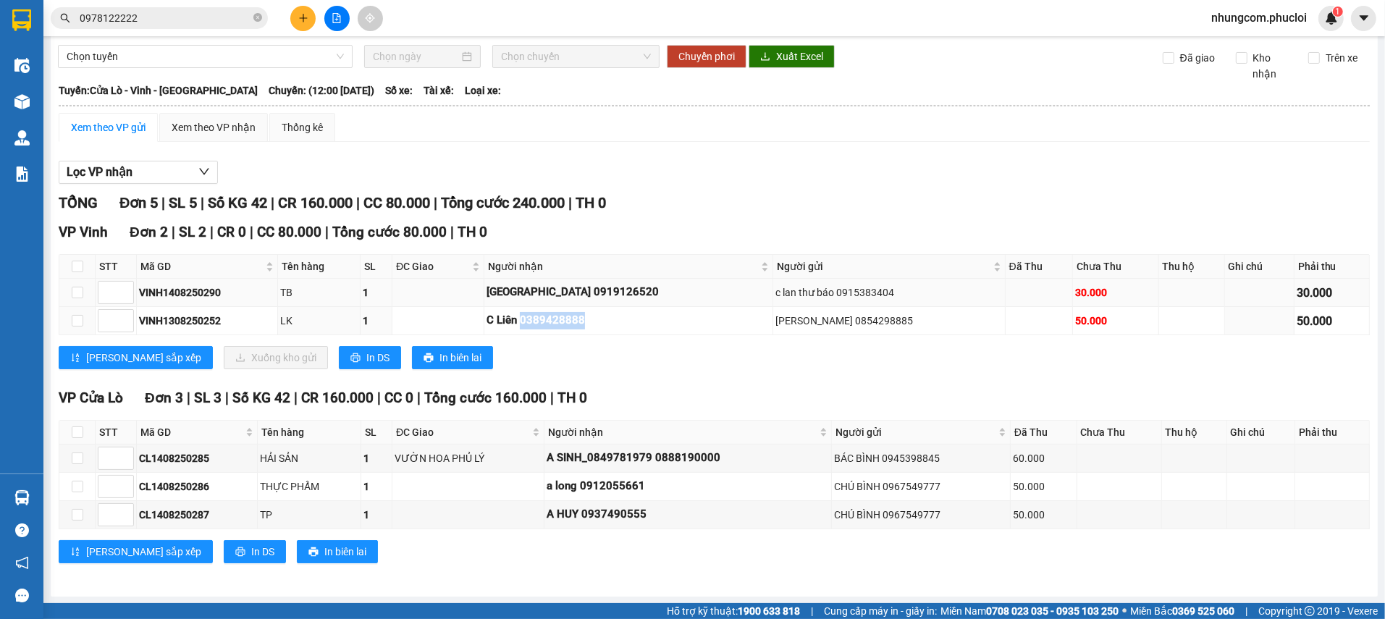
click at [519, 322] on div "C Liên 0389428888" at bounding box center [628, 320] width 284 height 17
click at [693, 200] on div "TỔNG Đơn 5 | SL 5 | Số KG 42 | CR 160.000 | CC 80.000 | Tổng cước 240.000 | TH 0" at bounding box center [714, 203] width 1311 height 22
click at [664, 378] on div "VP Vinh Đơn 2 | SL 2 | CR 0 | CC 80.000 | Tổng cước 80.000 | TH 0 STT Mã GD Tên…" at bounding box center [714, 300] width 1311 height 159
click at [543, 572] on div "VP Cửa Lò Đơn 3 | SL 3 | Số KG 42 | CR 160.000 | CC 0 | Tổng cước 160.000 | TH …" at bounding box center [714, 480] width 1311 height 187
